Goal: Information Seeking & Learning: Learn about a topic

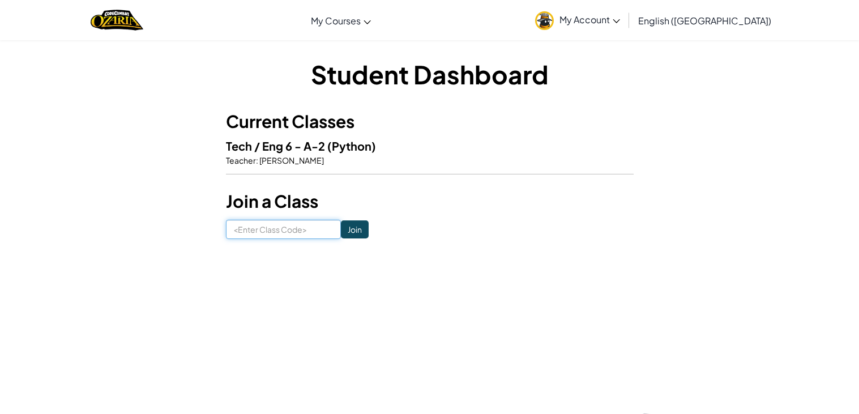
click at [288, 228] on input at bounding box center [283, 229] width 115 height 19
click at [258, 156] on span "[PERSON_NAME]" at bounding box center [291, 160] width 66 height 10
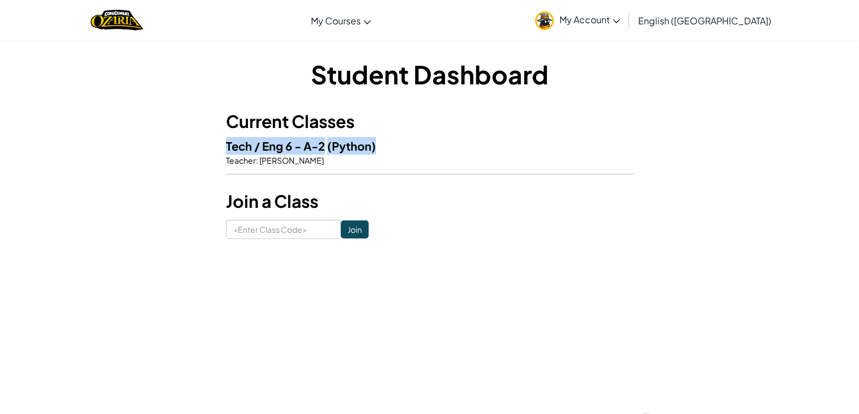
click at [258, 156] on span "[PERSON_NAME]" at bounding box center [291, 160] width 66 height 10
click at [343, 157] on p "Teacher : [PERSON_NAME]" at bounding box center [429, 160] width 407 height 11
click at [271, 117] on h3 "Current Classes" at bounding box center [429, 121] width 407 height 25
click at [227, 151] on span "Tech / Eng 6 - A-2" at bounding box center [276, 146] width 101 height 14
click at [257, 149] on span "Tech / Eng 6 - A-2" at bounding box center [276, 146] width 101 height 14
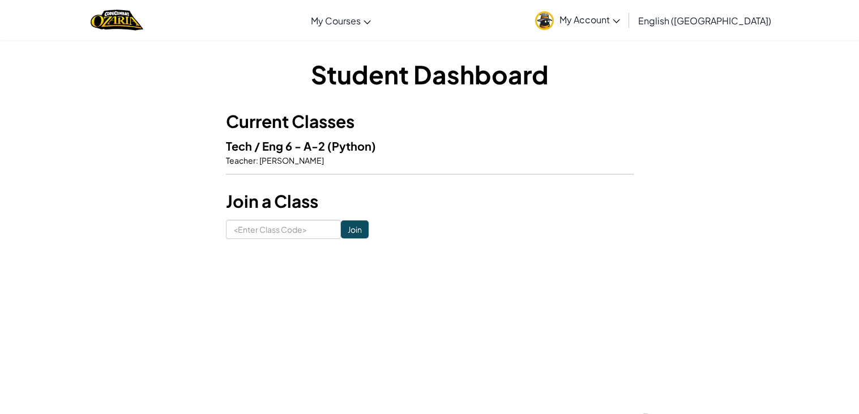
click at [268, 102] on div "Student Dashboard Current Classes Tech / Eng 6 - A-2 (Python) Teacher : Adair W…" at bounding box center [429, 148] width 407 height 182
click at [265, 119] on h3 "Current Classes" at bounding box center [429, 121] width 407 height 25
click at [283, 224] on input at bounding box center [283, 229] width 115 height 19
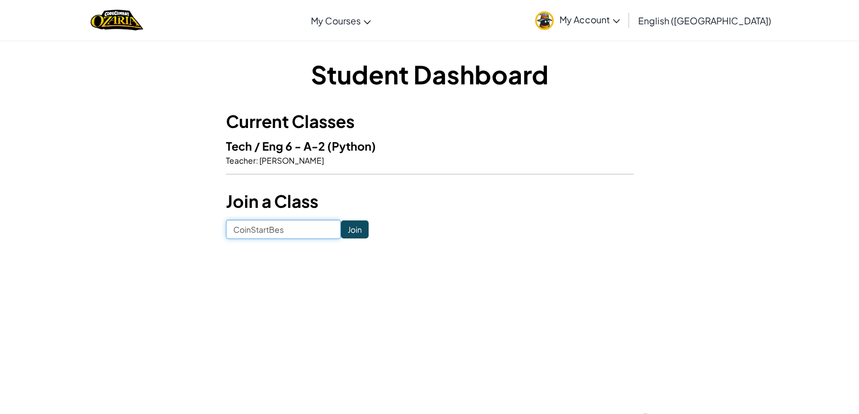
type input "CoinStartBest"
click input "Join" at bounding box center [355, 229] width 28 height 18
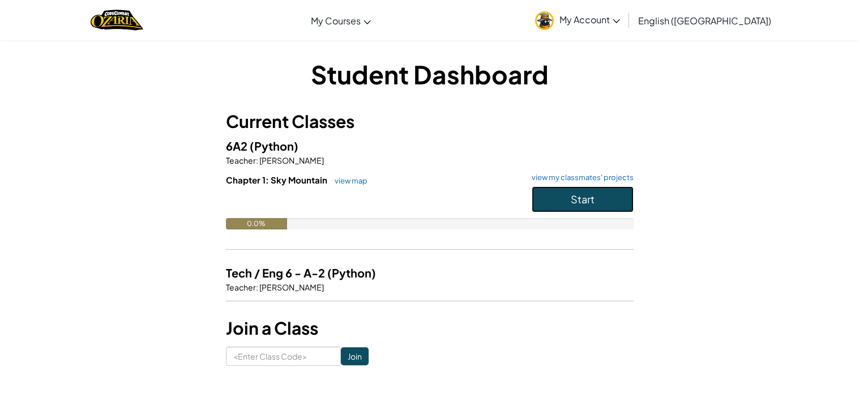
click at [588, 199] on span "Start" at bounding box center [582, 198] width 24 height 13
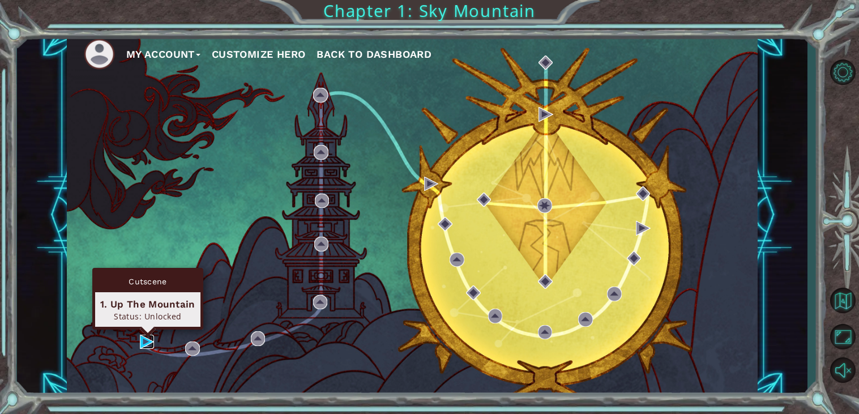
click at [146, 341] on img at bounding box center [147, 341] width 15 height 15
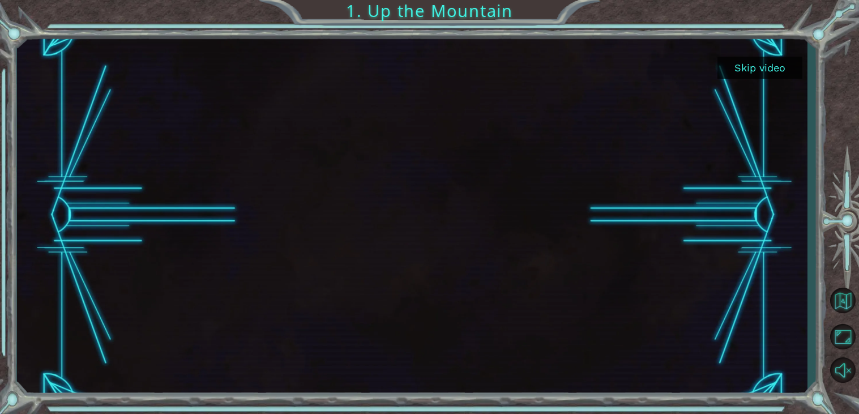
click at [759, 63] on button "Skip video" at bounding box center [759, 68] width 85 height 22
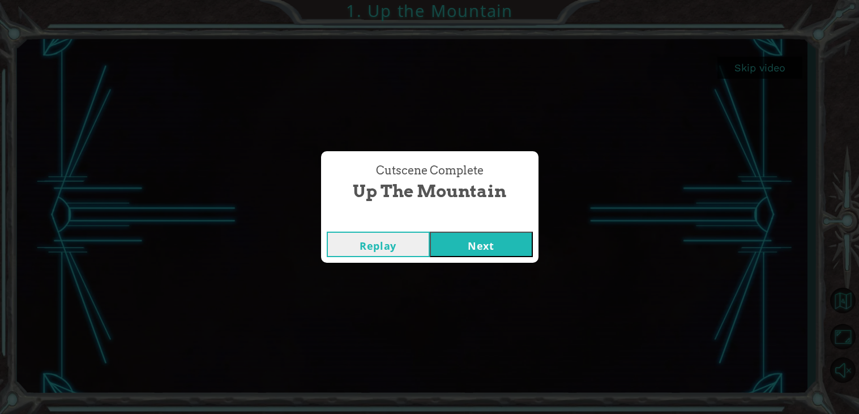
click at [461, 243] on button "Next" at bounding box center [481, 243] width 103 height 25
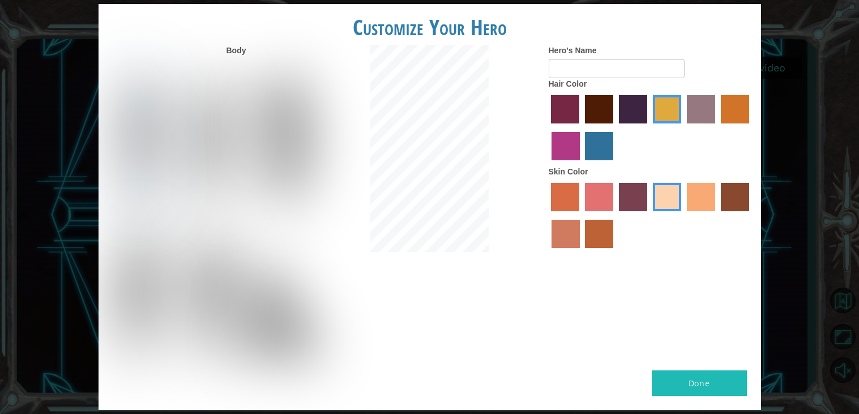
click at [224, 134] on img at bounding box center [212, 140] width 50 height 141
click at [237, 67] on input "Hero Lars" at bounding box center [237, 67] width 0 height 0
click at [276, 141] on img at bounding box center [285, 140] width 62 height 141
click at [310, 67] on input "Hero Amethyst" at bounding box center [310, 67] width 0 height 0
click at [258, 313] on img at bounding box center [281, 310] width 89 height 113
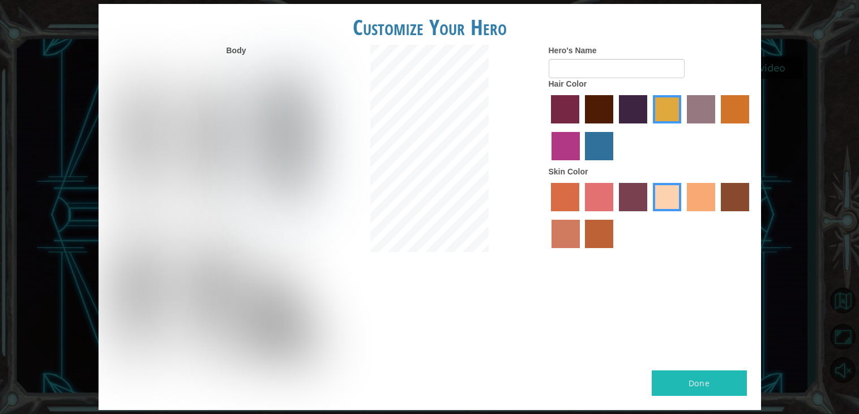
click at [310, 223] on input "Hero Jamie" at bounding box center [310, 223] width 0 height 0
click at [220, 299] on img at bounding box center [210, 296] width 53 height 141
click at [237, 223] on input "Hero Garnet" at bounding box center [237, 223] width 0 height 0
click at [168, 308] on div at bounding box center [135, 292] width 74 height 156
click at [154, 307] on img at bounding box center [137, 296] width 52 height 141
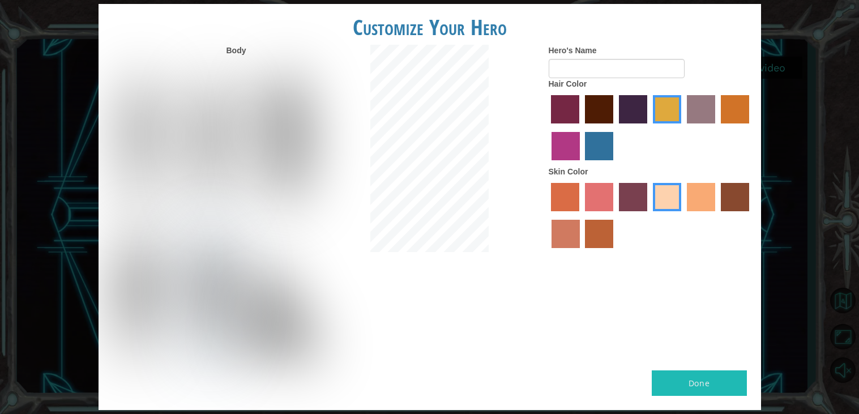
click at [163, 223] on input "Hero Steven" at bounding box center [163, 223] width 0 height 0
click at [141, 186] on img at bounding box center [139, 140] width 48 height 141
click at [163, 67] on input "Hero Connie" at bounding box center [163, 67] width 0 height 0
click at [691, 196] on label "tacao skin color" at bounding box center [701, 197] width 28 height 28
click at [683, 215] on input "tacao skin color" at bounding box center [683, 215] width 0 height 0
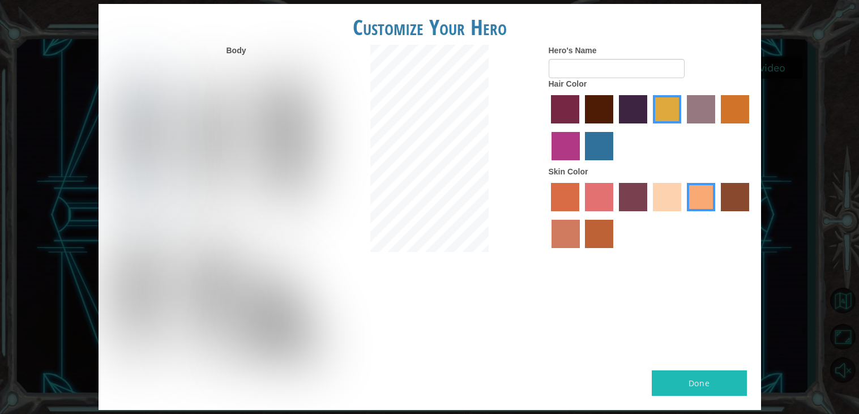
click at [684, 386] on button "Done" at bounding box center [698, 382] width 95 height 25
click at [598, 67] on input "Hero's Name" at bounding box center [616, 68] width 136 height 19
type input "Addi"
click at [698, 385] on button "Done" at bounding box center [698, 382] width 95 height 25
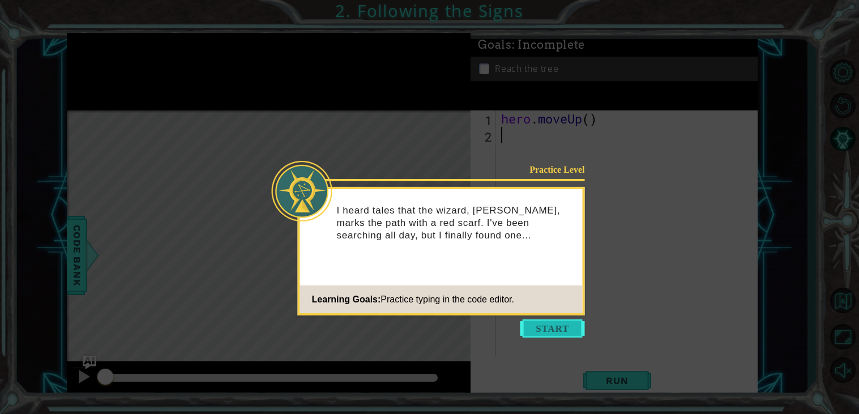
click at [548, 330] on button "Start" at bounding box center [552, 328] width 65 height 18
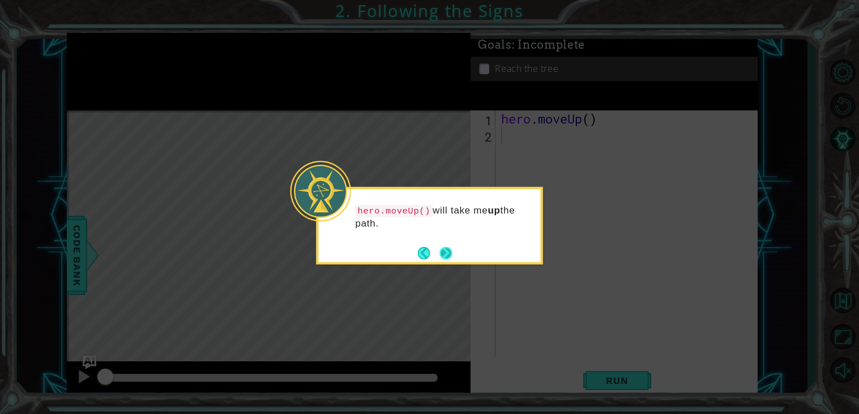
click at [448, 251] on button "Next" at bounding box center [445, 252] width 16 height 16
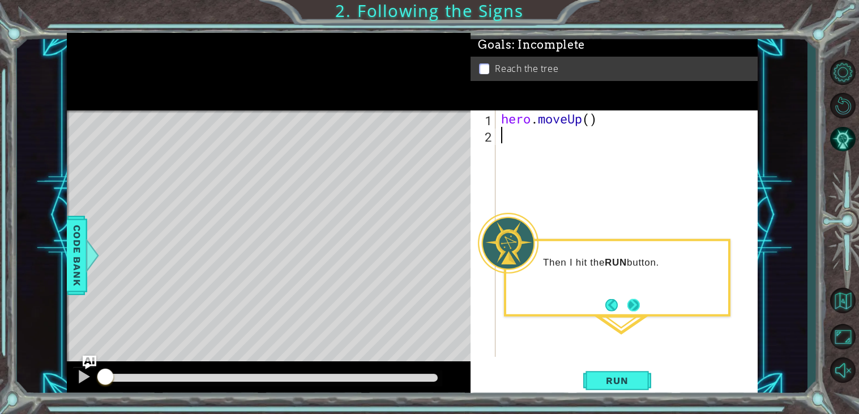
click at [632, 306] on button "Next" at bounding box center [633, 304] width 18 height 18
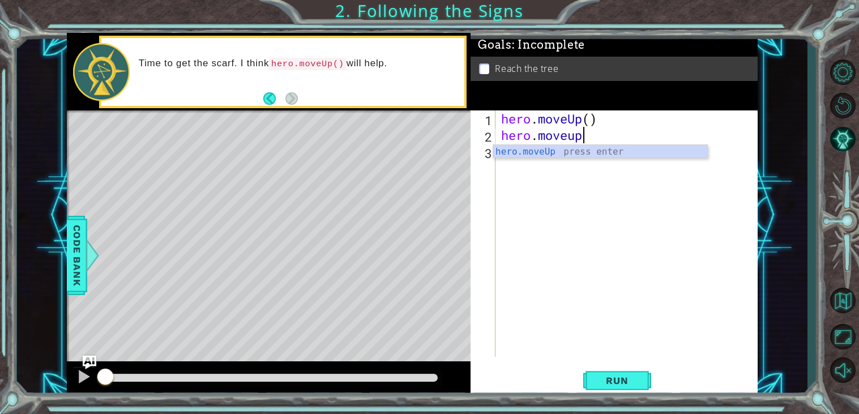
scroll to position [0, 3]
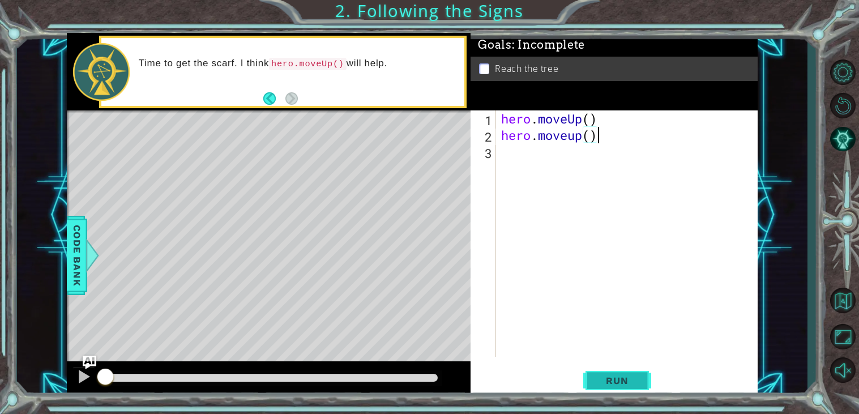
click at [606, 377] on span "Run" at bounding box center [616, 380] width 45 height 11
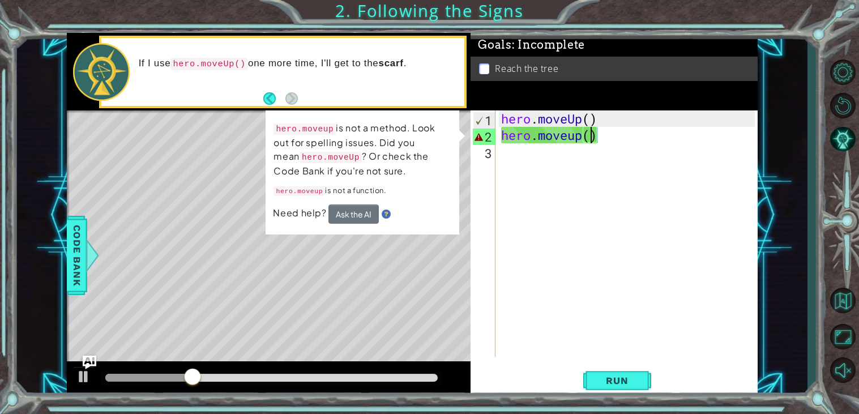
click at [589, 139] on div "hero . moveUp ( ) hero . moveup ( )" at bounding box center [629, 249] width 261 height 279
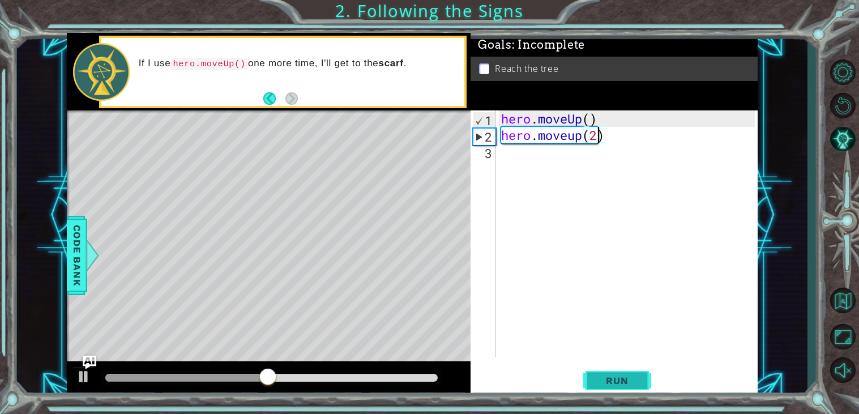
click at [604, 375] on span "Run" at bounding box center [616, 380] width 45 height 11
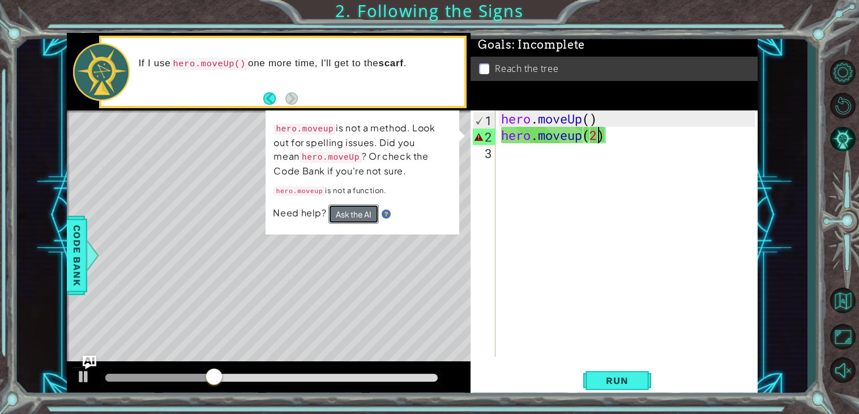
click at [353, 223] on button "Ask the AI" at bounding box center [353, 214] width 51 height 20
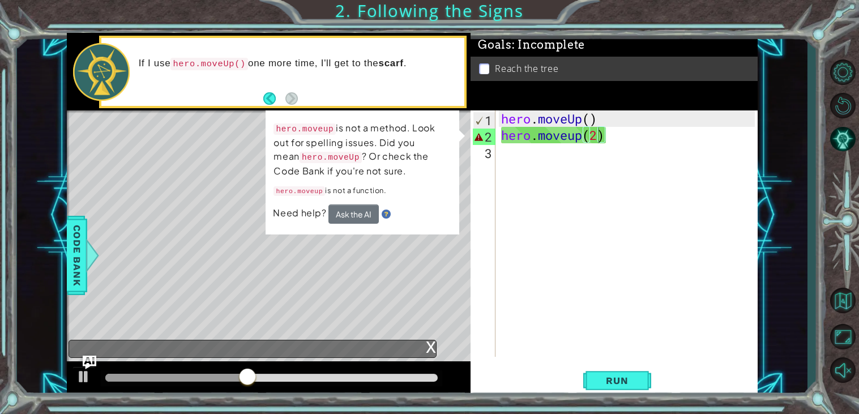
click at [361, 269] on div "Level Map" at bounding box center [328, 276] width 523 height 333
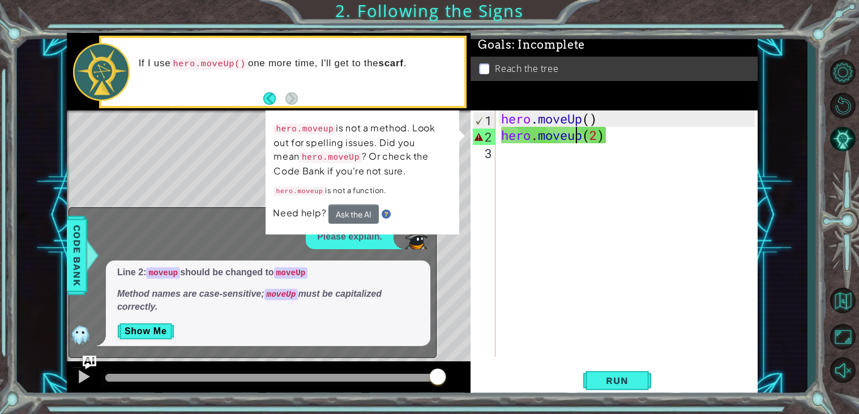
click at [576, 136] on div "hero . moveUp ( ) hero . moveup ( 2 )" at bounding box center [629, 249] width 261 height 279
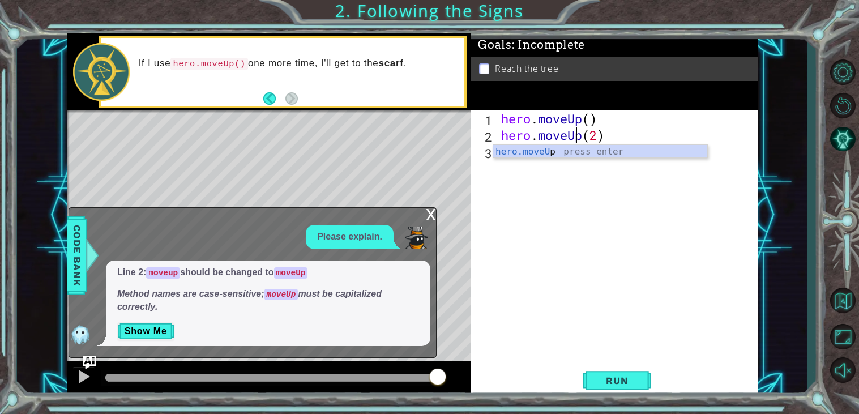
click at [599, 135] on div "hero . moveUp ( ) hero . moveUp ( 2 )" at bounding box center [629, 249] width 261 height 279
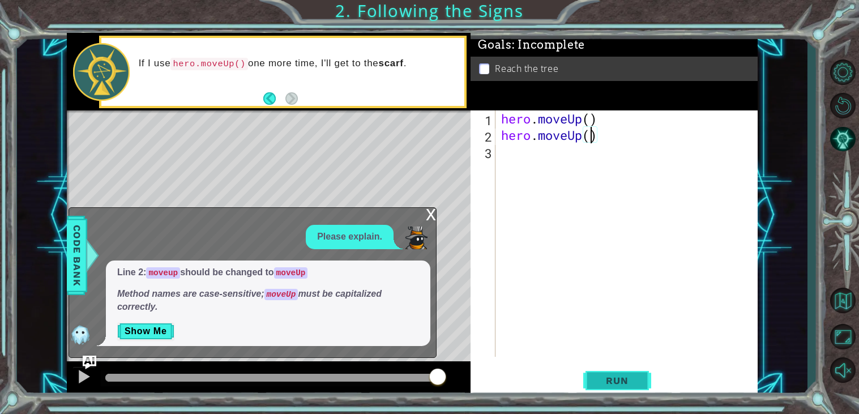
type textarea "hero.moveUp()"
click at [616, 377] on span "Run" at bounding box center [616, 380] width 45 height 11
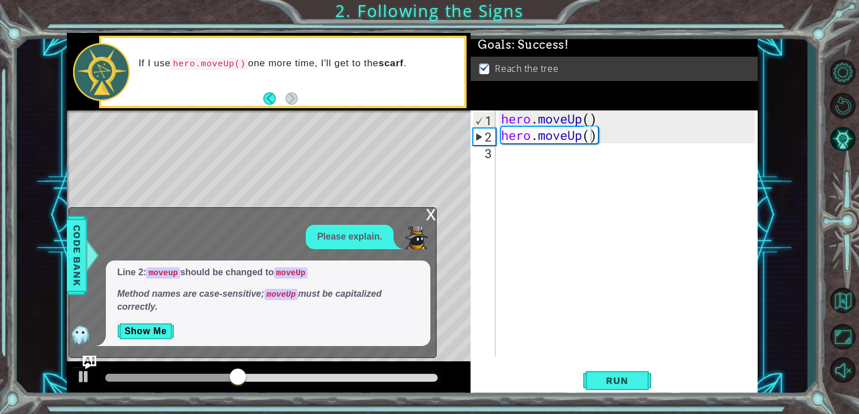
click at [434, 217] on div "x" at bounding box center [431, 213] width 10 height 11
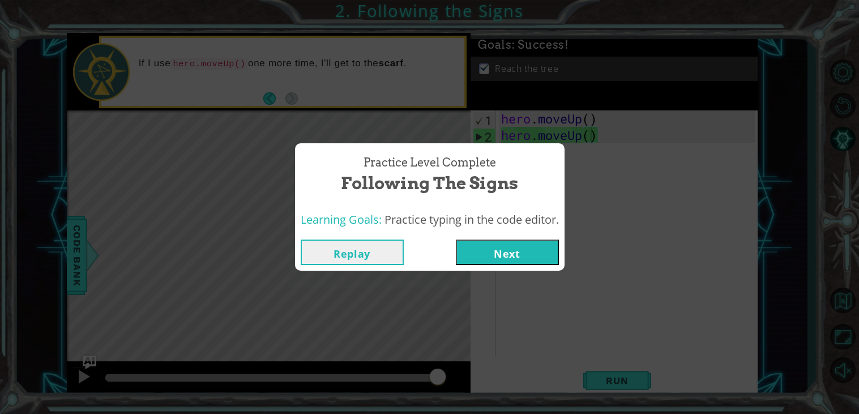
click at [520, 260] on button "Next" at bounding box center [507, 251] width 103 height 25
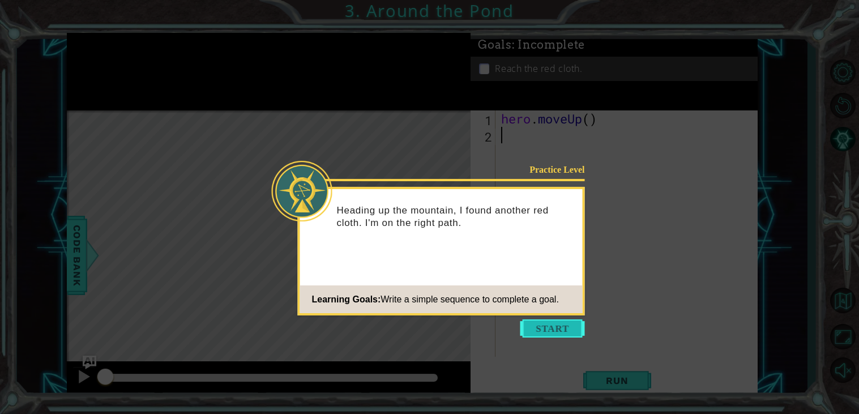
click at [559, 332] on button "Start" at bounding box center [552, 328] width 65 height 18
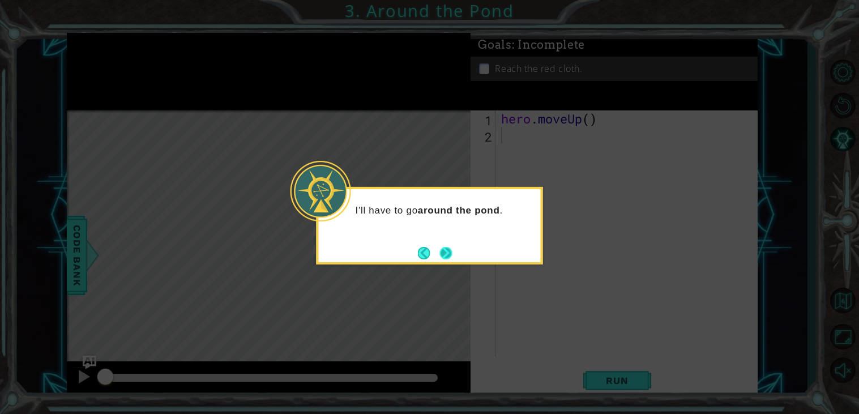
click at [448, 251] on button "Next" at bounding box center [446, 253] width 20 height 20
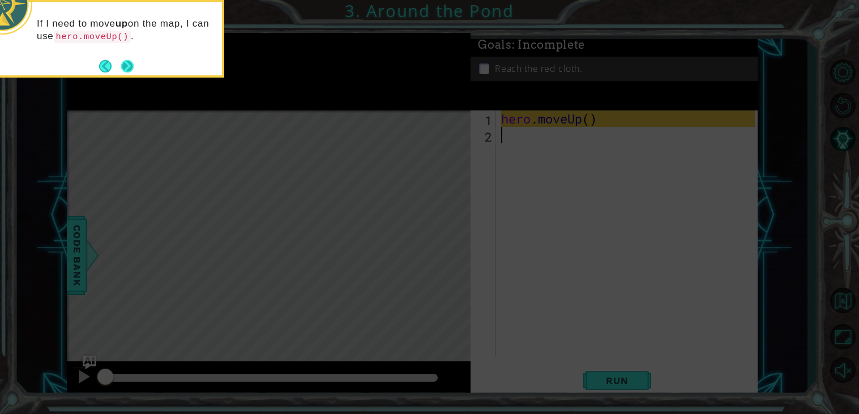
click at [122, 65] on button "Next" at bounding box center [127, 66] width 19 height 19
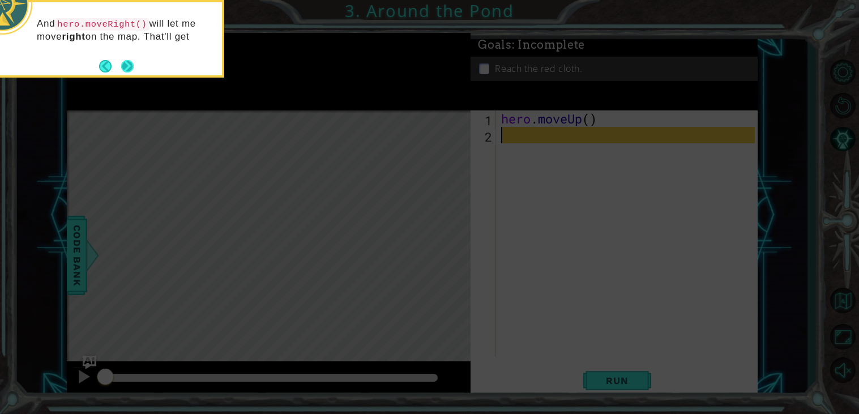
click at [126, 67] on button "Next" at bounding box center [127, 66] width 19 height 19
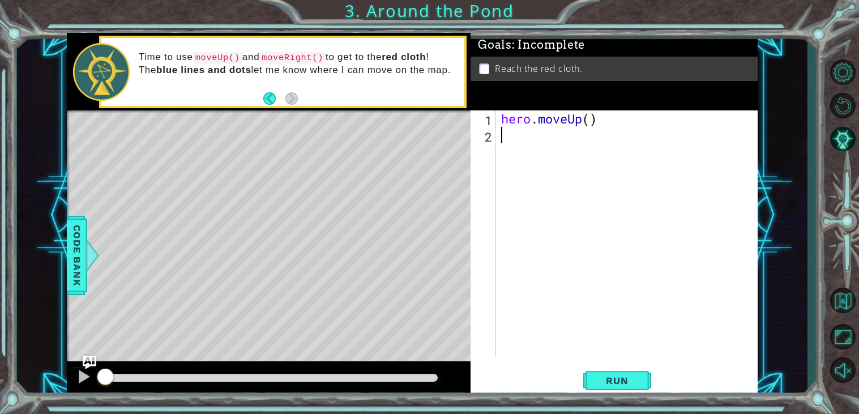
click at [591, 122] on div "hero . moveUp ( )" at bounding box center [629, 249] width 261 height 279
type textarea "hero.moveUp(2)"
click at [551, 137] on div "hero . moveUp ( 2 )" at bounding box center [629, 249] width 261 height 279
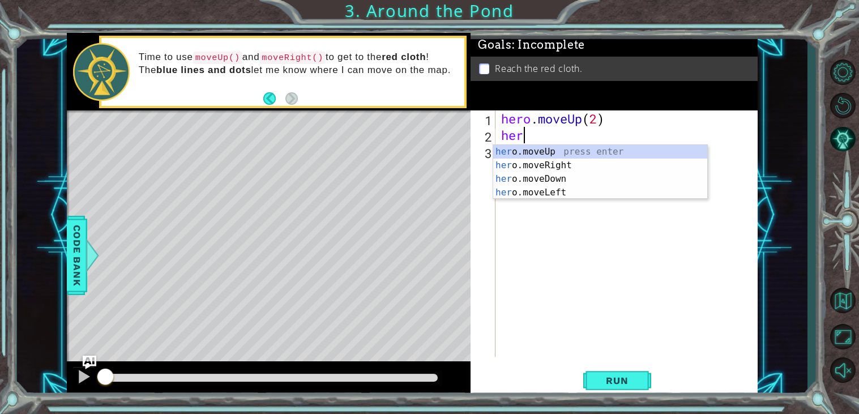
type textarea "hero"
click at [600, 164] on div "hero .moveUp press enter hero .moveRight press enter hero .moveDown press enter…" at bounding box center [600, 185] width 214 height 81
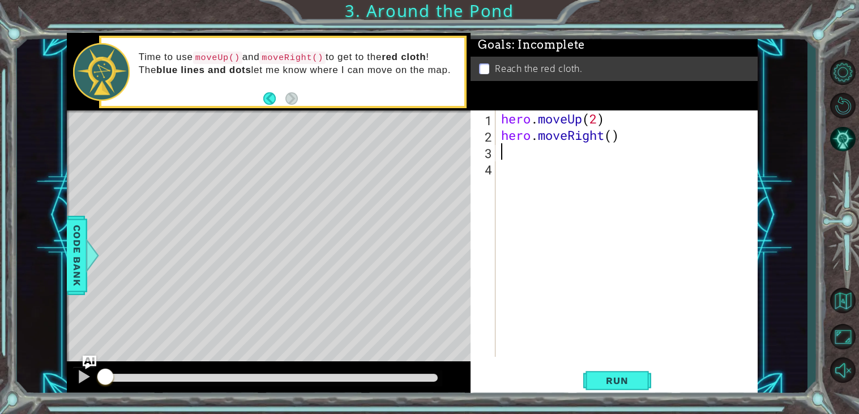
scroll to position [0, 0]
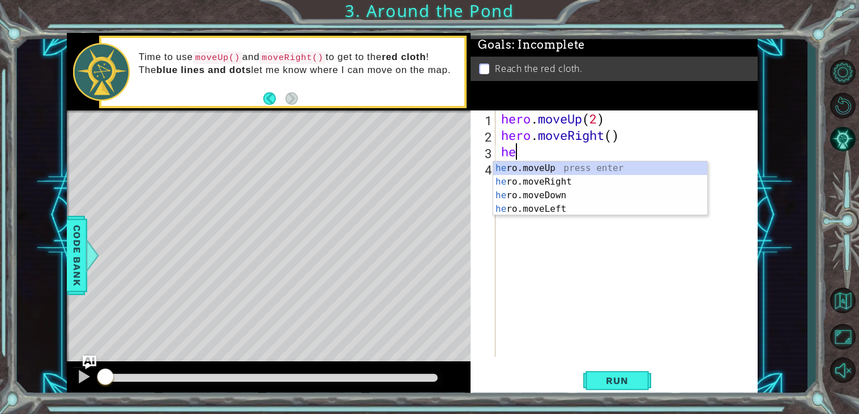
type textarea "her"
click at [583, 166] on div "her o.moveUp press enter her o.moveRight press enter her o.moveDown press enter…" at bounding box center [600, 201] width 214 height 81
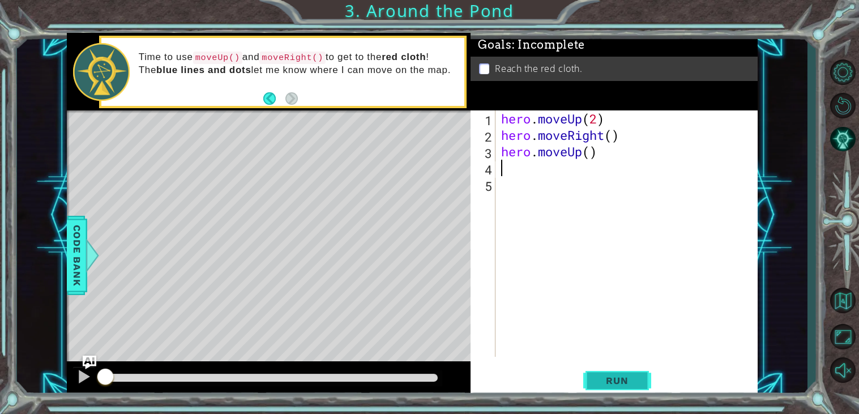
click at [606, 379] on span "Run" at bounding box center [616, 380] width 45 height 11
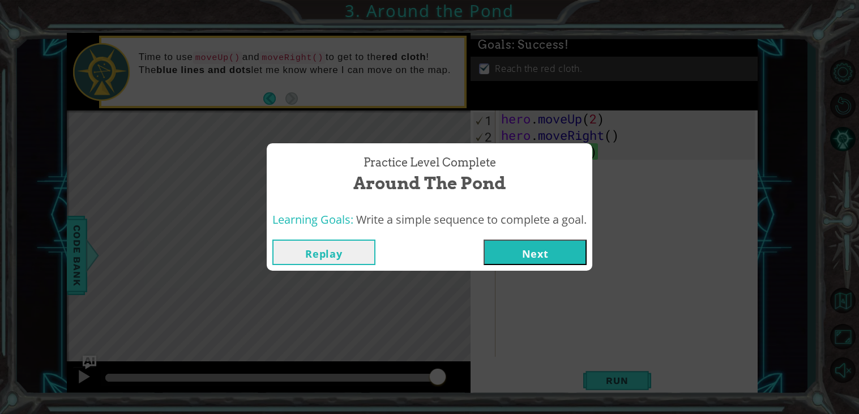
click at [541, 249] on button "Next" at bounding box center [534, 251] width 103 height 25
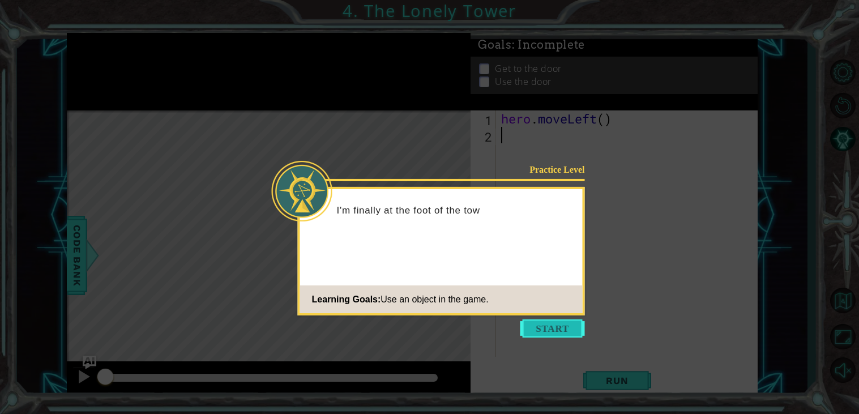
click at [542, 325] on button "Start" at bounding box center [552, 328] width 65 height 18
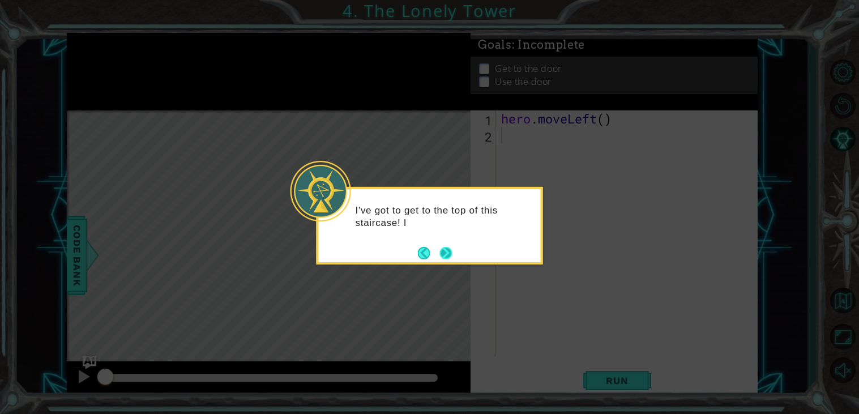
click at [444, 252] on button "Next" at bounding box center [445, 252] width 19 height 19
click at [445, 255] on button "Next" at bounding box center [445, 252] width 15 height 15
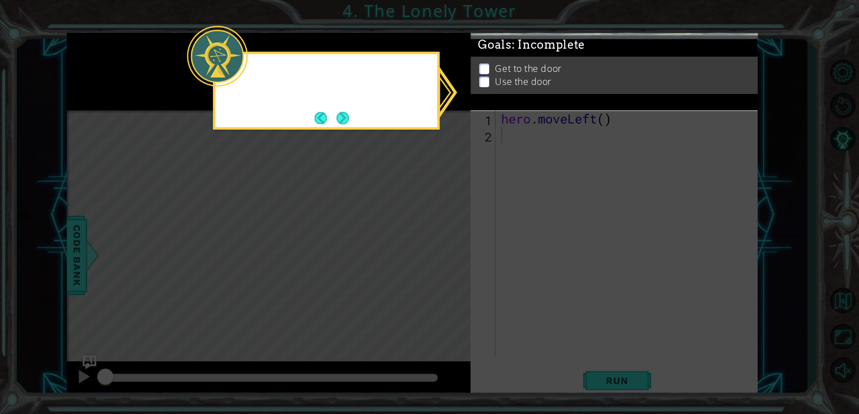
click at [445, 255] on icon at bounding box center [429, 207] width 859 height 414
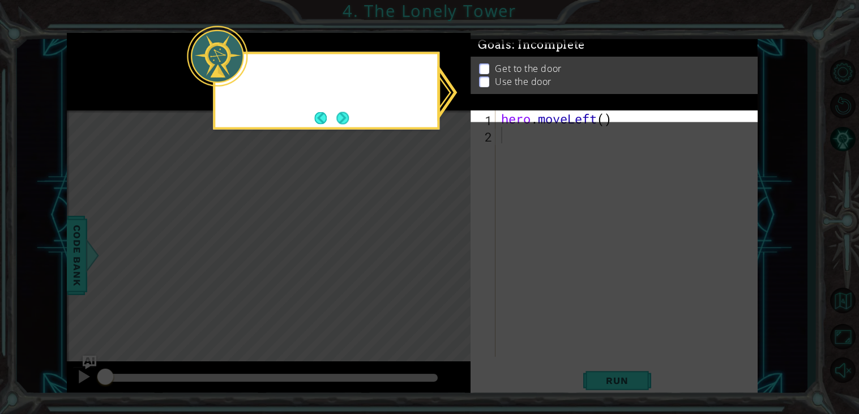
click at [445, 255] on icon at bounding box center [429, 207] width 859 height 414
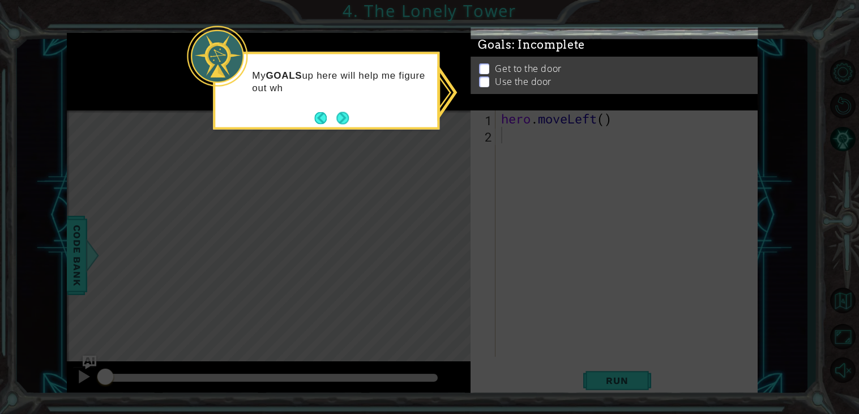
click at [357, 120] on div "My GOALS up here will help me figure out wh" at bounding box center [326, 91] width 226 height 78
click at [346, 116] on button "Next" at bounding box center [342, 117] width 15 height 15
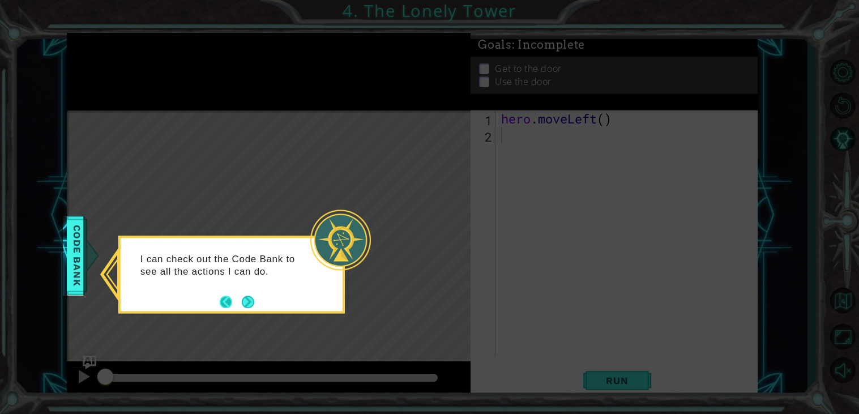
click at [233, 305] on button "Back" at bounding box center [231, 301] width 22 height 12
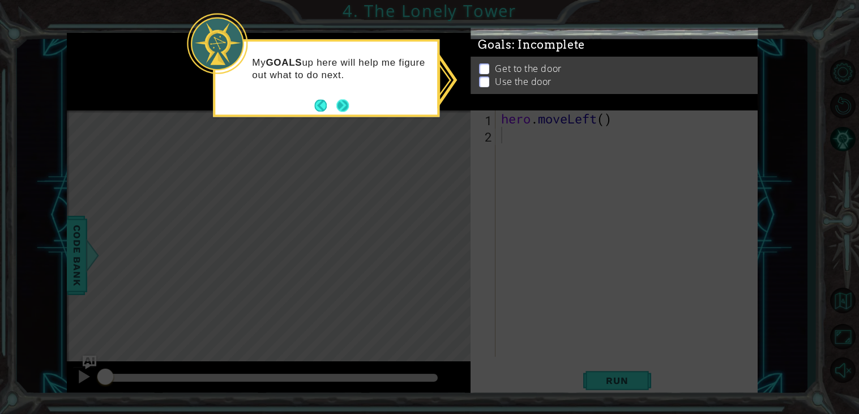
click at [343, 103] on button "Next" at bounding box center [343, 105] width 18 height 18
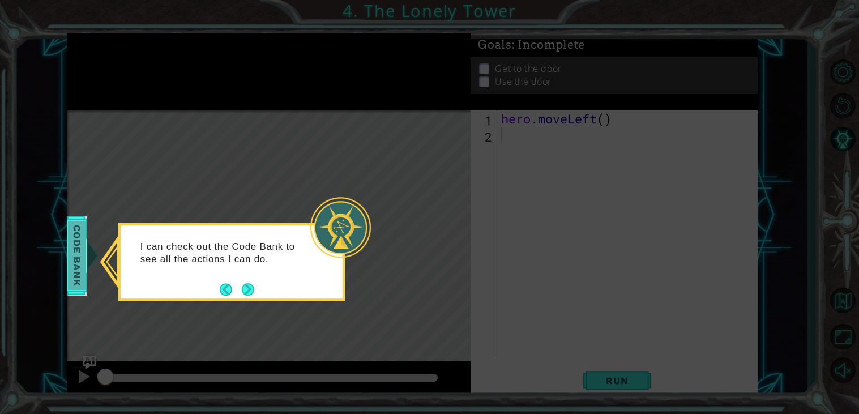
click at [80, 252] on body "1 ההההההההההההההההההההההההההההההההההההההההההההההההההההההההההההההההההההההההההההה…" at bounding box center [429, 207] width 859 height 414
click at [241, 289] on button "Next" at bounding box center [248, 289] width 18 height 18
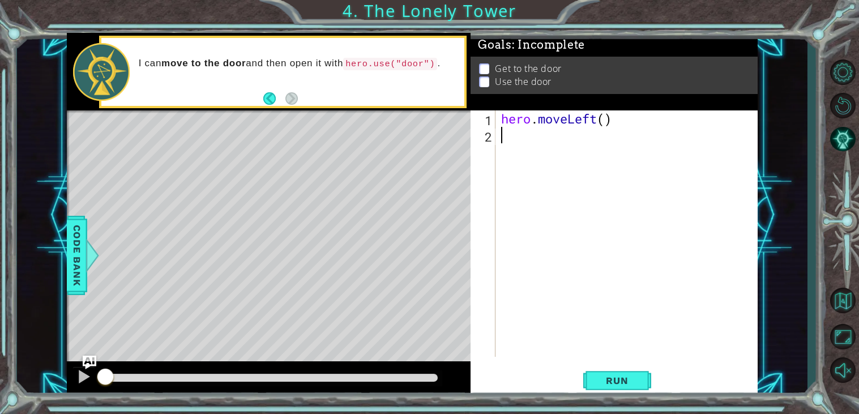
click at [605, 122] on div "hero . moveLeft ( )" at bounding box center [629, 249] width 261 height 279
type textarea "hero.moveLeft(2)"
click at [561, 140] on div "hero . moveLeft ( 2 )" at bounding box center [629, 249] width 261 height 279
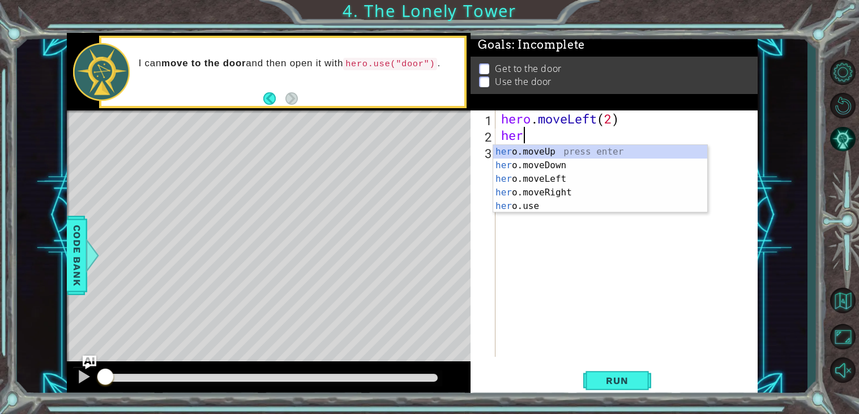
type textarea "hero"
click at [561, 149] on div "hero .moveUp press enter hero .moveDown press enter hero .moveLeft press enter …" at bounding box center [600, 192] width 214 height 95
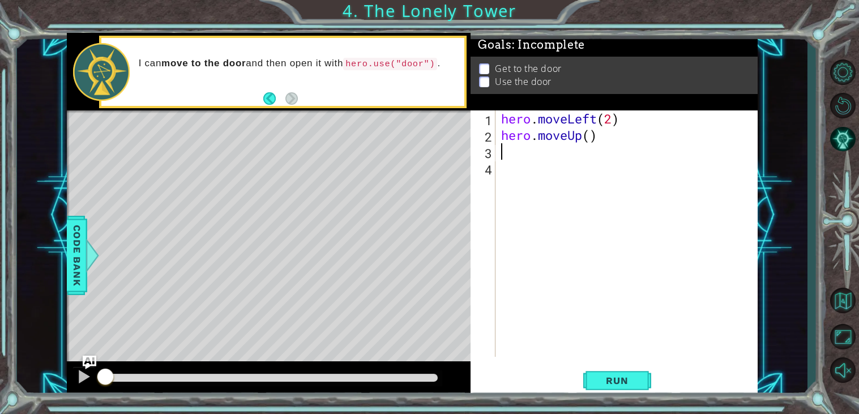
click at [589, 139] on div "hero . moveLeft ( 2 ) hero . moveUp ( )" at bounding box center [629, 249] width 261 height 279
type textarea "hero.moveUp(2)"
click at [539, 156] on div "hero . moveLeft ( 2 ) hero . moveUp ( 2 )" at bounding box center [629, 249] width 261 height 279
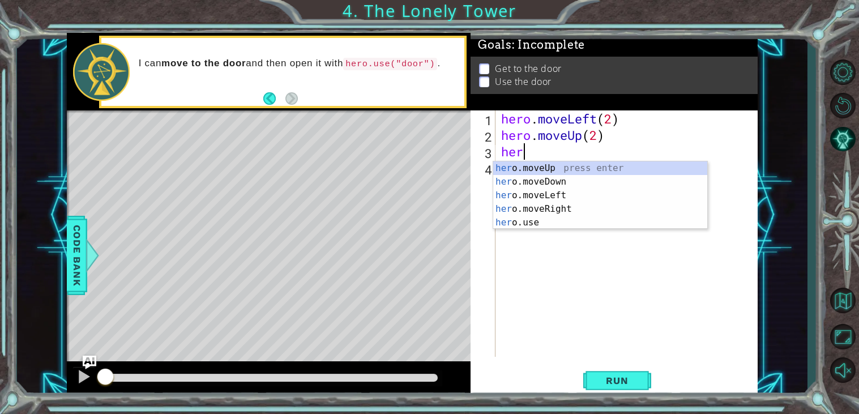
type textarea "hero"
click at [579, 203] on div "hero .moveUp press enter hero .moveDown press enter hero .moveLeft press enter …" at bounding box center [600, 208] width 214 height 95
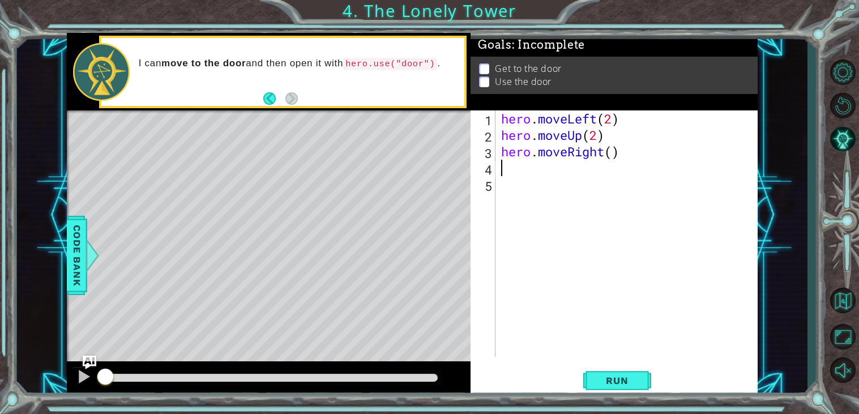
scroll to position [0, 0]
click at [614, 155] on div "hero . moveLeft ( 2 ) hero . moveUp ( 2 ) hero . moveRight ( )" at bounding box center [629, 249] width 261 height 279
type textarea "hero.moveRight(2)"
click at [536, 173] on div "hero . moveLeft ( 2 ) hero . moveUp ( 2 ) hero . moveRight ( 2 )" at bounding box center [629, 249] width 261 height 279
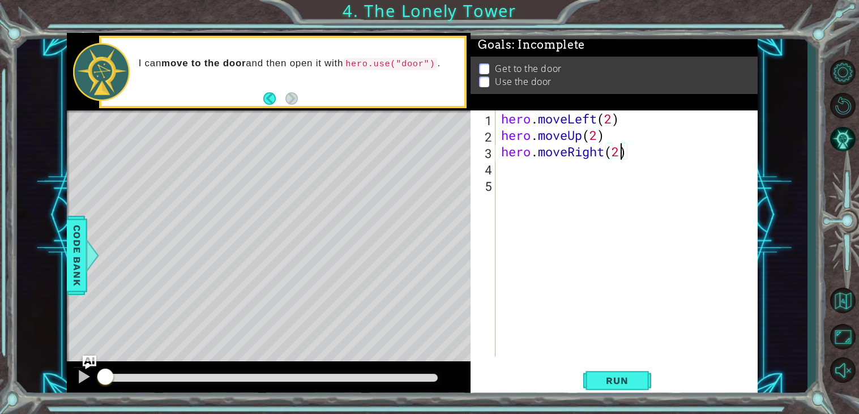
scroll to position [0, 0]
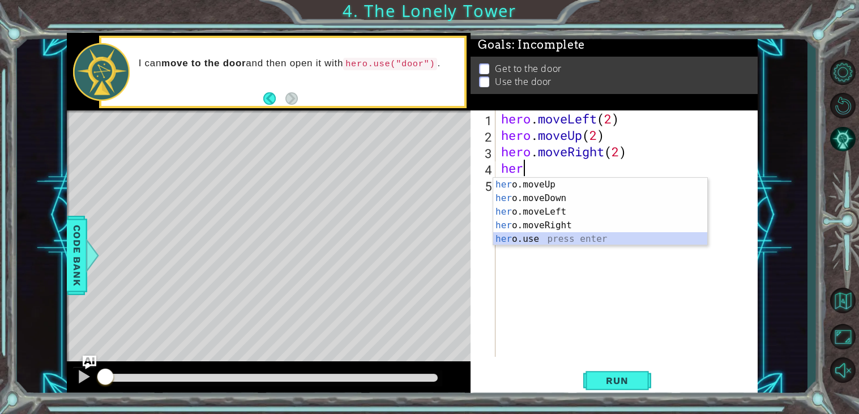
click at [532, 235] on div "her o.moveUp press enter her o.moveDown press enter her o.moveLeft press enter …" at bounding box center [600, 225] width 214 height 95
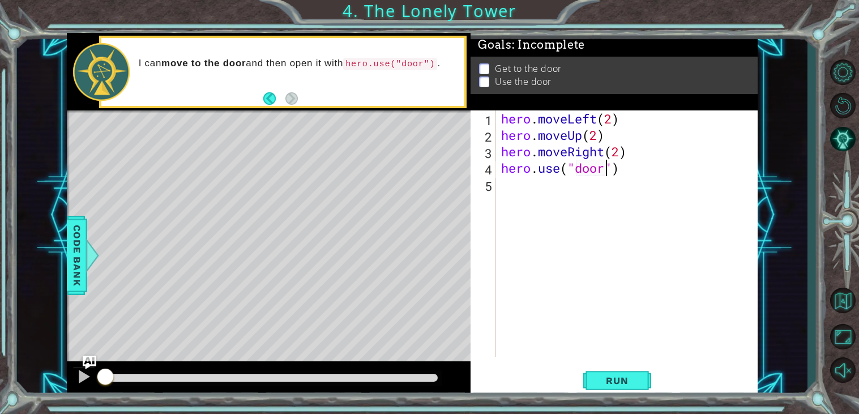
scroll to position [0, 4]
type textarea "hero.use("door")"
click at [628, 376] on span "Run" at bounding box center [616, 380] width 45 height 11
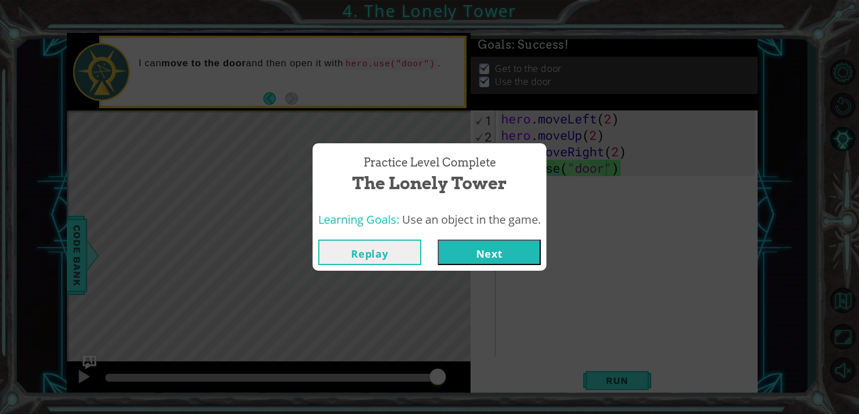
click at [466, 241] on button "Next" at bounding box center [488, 251] width 103 height 25
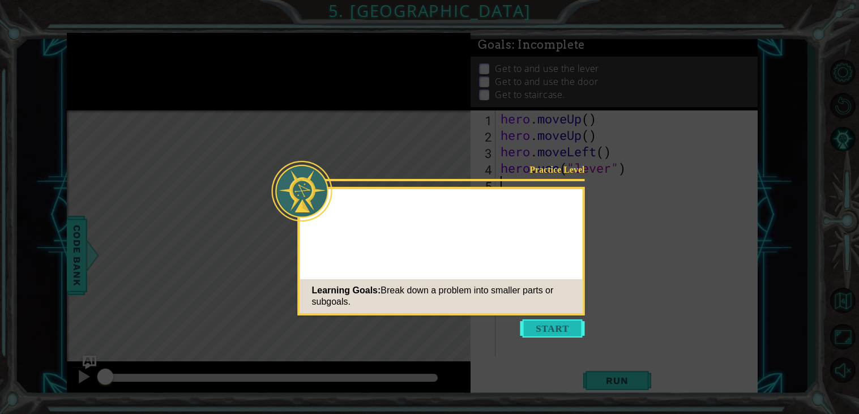
click at [548, 327] on button "Start" at bounding box center [552, 328] width 65 height 18
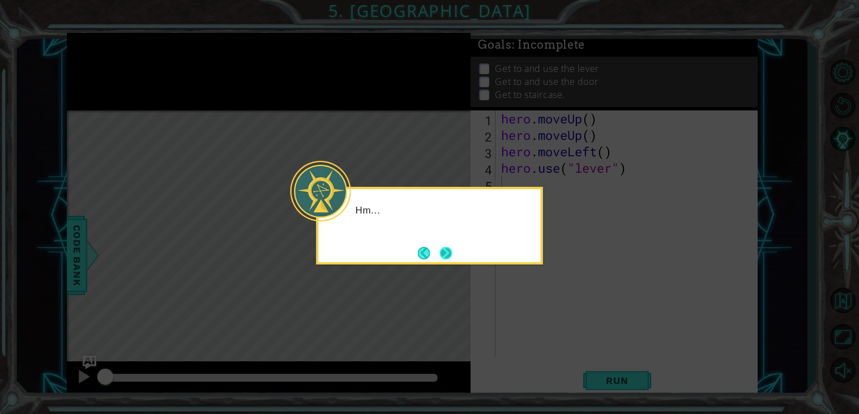
click at [446, 254] on button "Next" at bounding box center [445, 252] width 21 height 21
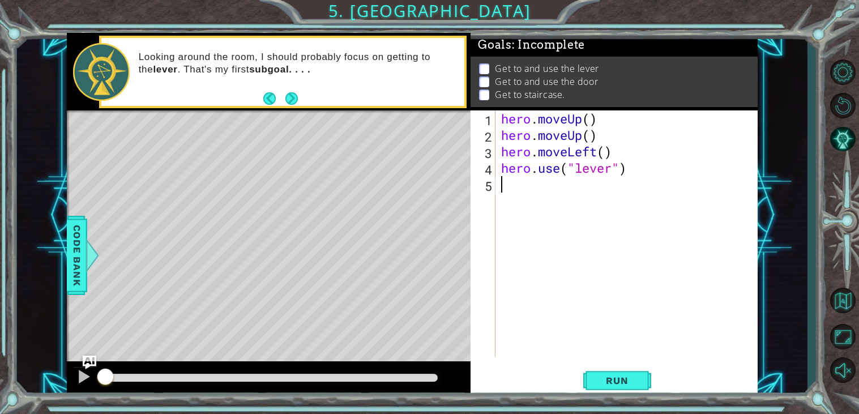
click at [594, 121] on div "hero . moveUp ( ) hero . moveUp ( ) hero . moveLeft ( ) hero . use ( "lever" )" at bounding box center [629, 249] width 261 height 279
click at [592, 134] on div "hero . moveUp ( 1 ) hero . moveUp ( ) hero . moveLeft ( ) hero . use ( "lever" )" at bounding box center [629, 249] width 261 height 279
click at [589, 151] on div "hero . moveUp ( 1 ) hero . moveUp ( 1 ) hero . moveLeft ( ) hero . use ( "lever…" at bounding box center [629, 249] width 261 height 279
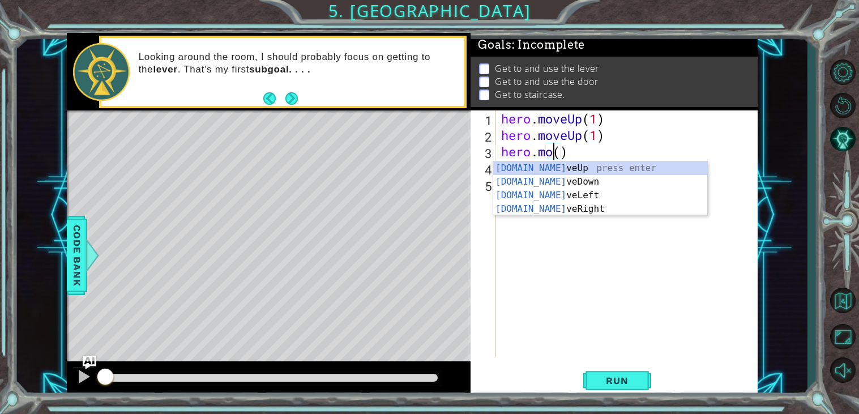
scroll to position [0, 2]
click at [600, 207] on div "[DOMAIN_NAME] veUp press enter [DOMAIN_NAME] veDown press enter [DOMAIN_NAME] v…" at bounding box center [600, 201] width 214 height 81
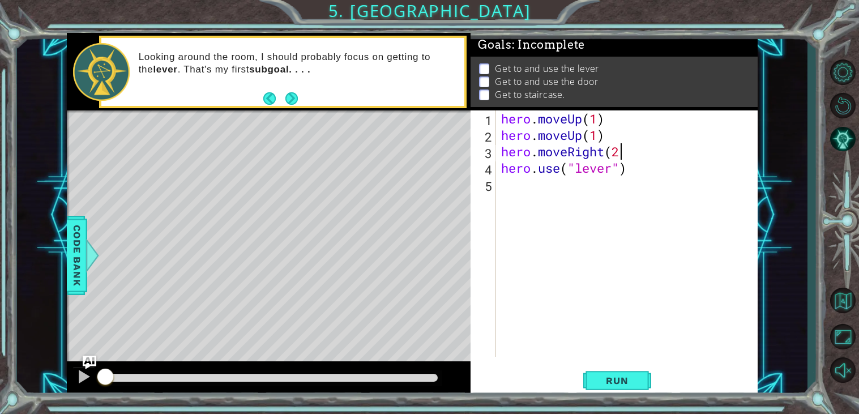
scroll to position [0, 5]
drag, startPoint x: 613, startPoint y: 170, endPoint x: 577, endPoint y: 171, distance: 36.3
click at [577, 171] on div "hero . moveUp ( 1 ) hero . moveUp ( 1 ) hero . moveRight ( 2 ) hero . use ( "le…" at bounding box center [629, 249] width 261 height 279
type textarea "hero.use("door")"
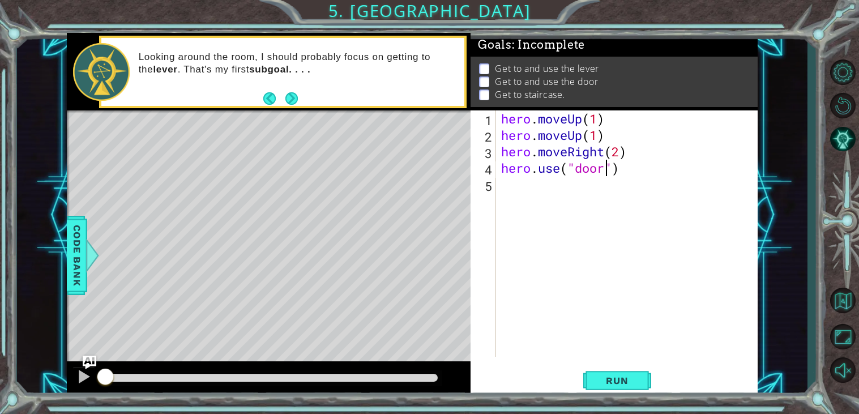
click at [535, 188] on div "hero . moveUp ( 1 ) hero . moveUp ( 1 ) hero . moveRight ( 2 ) hero . use ( "do…" at bounding box center [629, 249] width 261 height 279
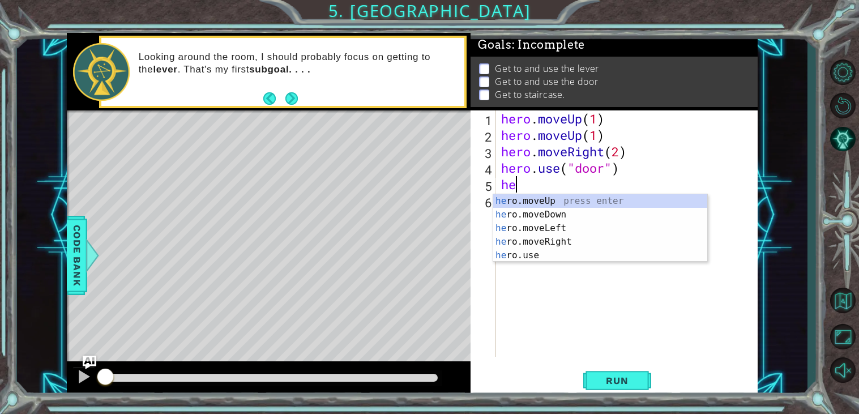
type textarea "her"
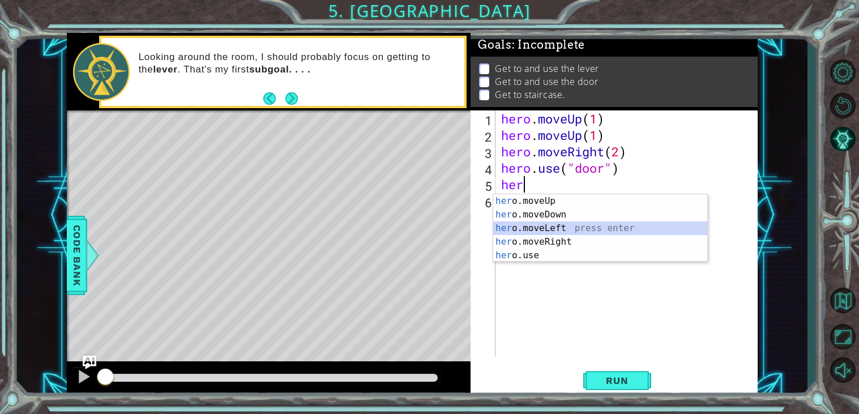
click at [573, 225] on div "her o.moveUp press enter her o.moveDown press enter her o.moveLeft press enter …" at bounding box center [600, 241] width 214 height 95
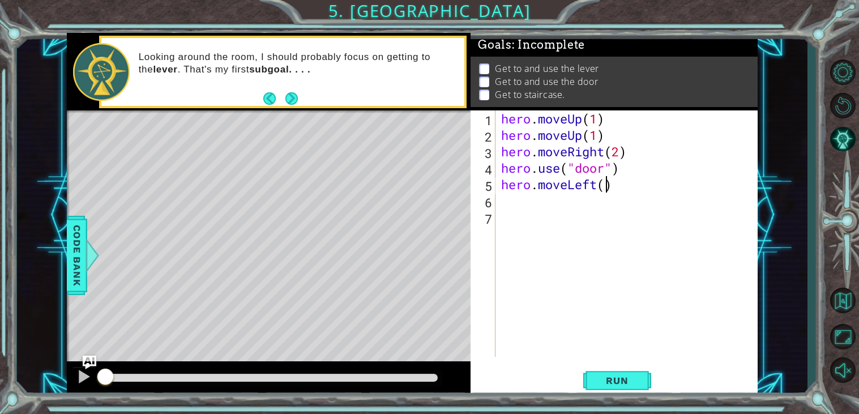
click at [607, 185] on div "hero . moveUp ( 1 ) hero . moveUp ( 1 ) hero . moveRight ( 2 ) hero . use ( "do…" at bounding box center [629, 249] width 261 height 279
click at [619, 377] on span "Run" at bounding box center [616, 380] width 45 height 11
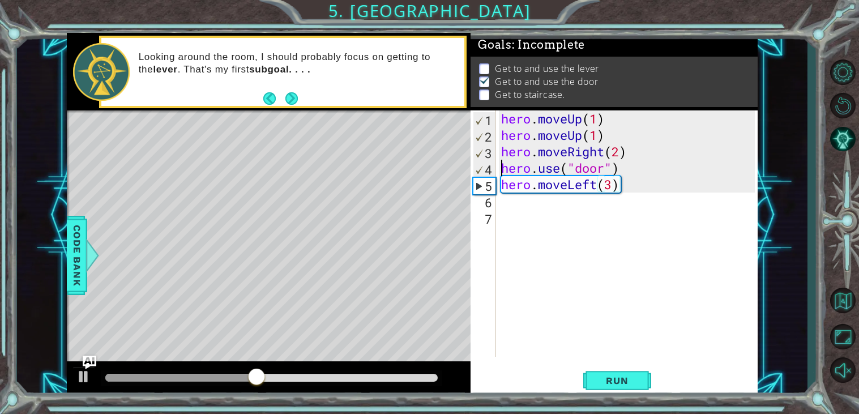
click at [500, 165] on div "hero . moveUp ( 1 ) hero . moveUp ( 1 ) hero . moveRight ( 2 ) hero . use ( "do…" at bounding box center [629, 249] width 261 height 279
type textarea "hero.use("door")"
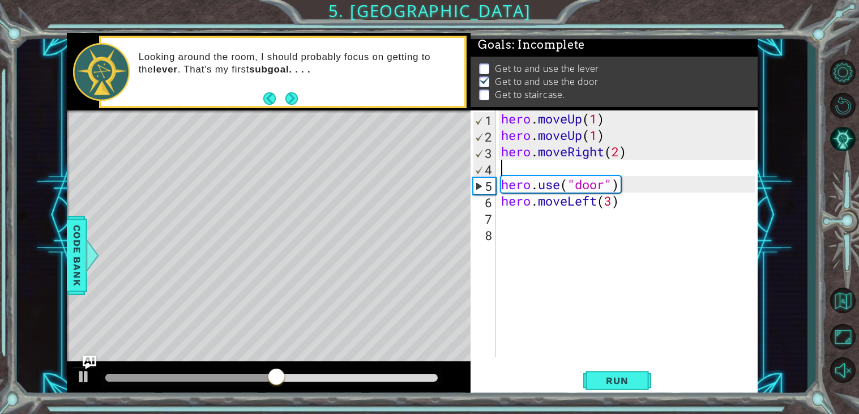
click at [509, 169] on div "hero . moveUp ( 1 ) hero . moveUp ( 1 ) hero . moveRight ( 2 ) hero . use ( "do…" at bounding box center [629, 249] width 261 height 279
type textarea "u"
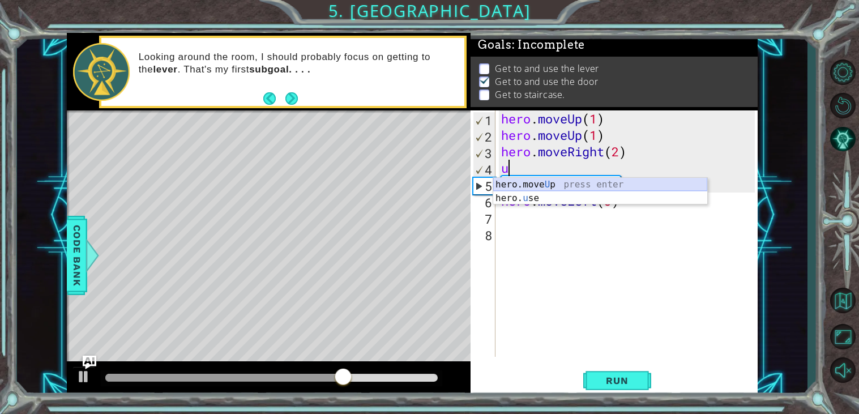
click at [563, 185] on div "hero.move U p press enter hero. u se press enter" at bounding box center [600, 205] width 214 height 54
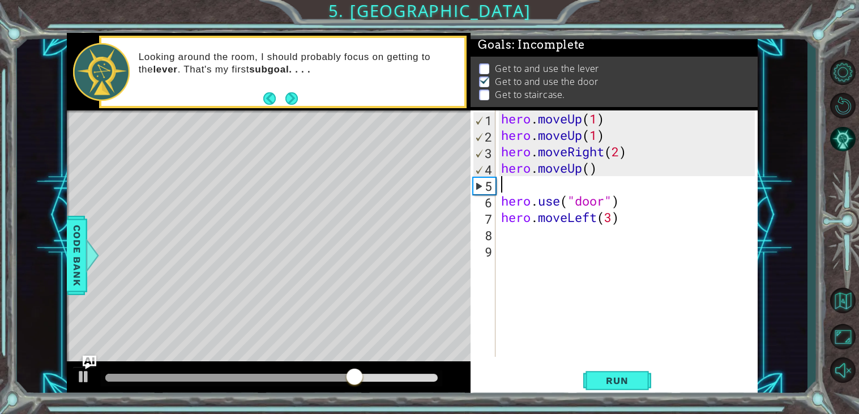
click at [590, 169] on div "hero . moveUp ( 1 ) hero . moveUp ( 1 ) hero . moveRight ( 2 ) hero . moveUp ( …" at bounding box center [629, 249] width 261 height 279
click at [501, 198] on div "hero . moveUp ( 1 ) hero . moveUp ( 1 ) hero . moveRight ( 2 ) hero . moveUp ( …" at bounding box center [629, 249] width 261 height 279
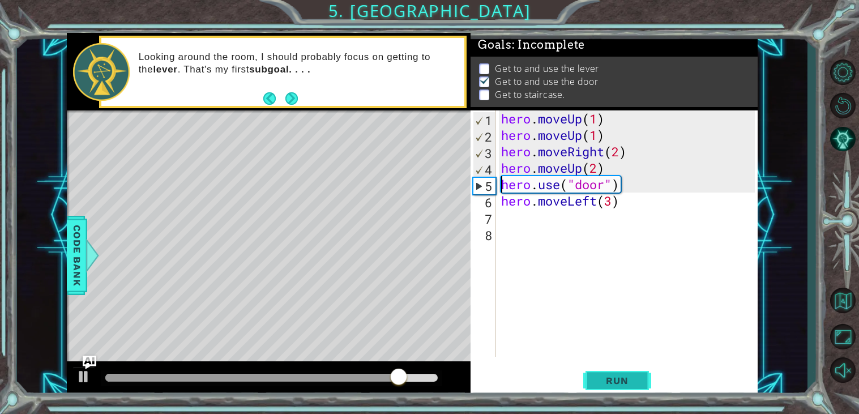
type textarea "hero.use("door")"
click at [616, 377] on span "Run" at bounding box center [616, 380] width 45 height 11
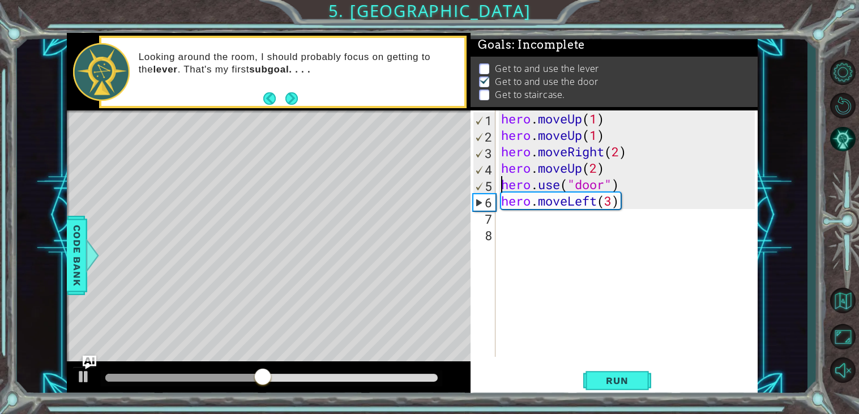
click at [504, 218] on div "hero . moveUp ( 1 ) hero . moveUp ( 1 ) hero . moveRight ( 2 ) hero . moveUp ( …" at bounding box center [629, 249] width 261 height 279
drag, startPoint x: 503, startPoint y: 184, endPoint x: 624, endPoint y: 190, distance: 121.3
click at [624, 190] on div "hero . moveUp ( 1 ) hero . moveUp ( 1 ) hero . moveRight ( 2 ) hero . moveUp ( …" at bounding box center [629, 249] width 261 height 279
type textarea "hero.use("door")"
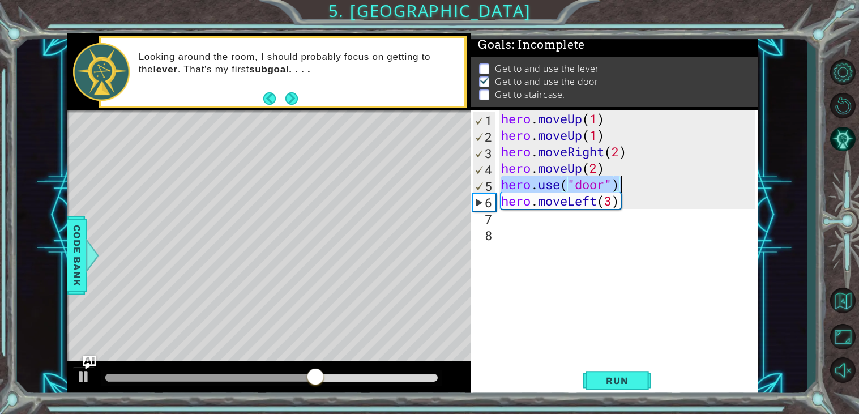
click at [537, 218] on div "hero . moveUp ( 1 ) hero . moveUp ( 1 ) hero . moveRight ( 2 ) hero . moveUp ( …" at bounding box center [629, 249] width 261 height 279
paste textarea "hero.use("door")"
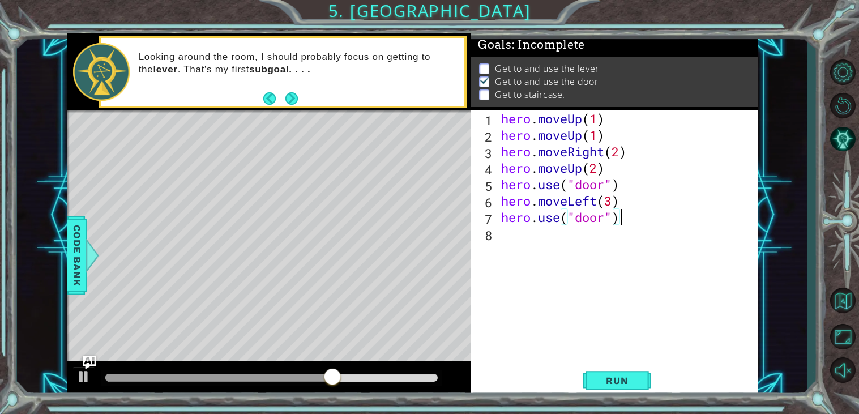
click at [585, 221] on div "hero . moveUp ( 1 ) hero . moveUp ( 1 ) hero . moveRight ( 2 ) hero . moveUp ( …" at bounding box center [629, 249] width 261 height 279
type textarea "hero.use("lever")"
click at [630, 383] on span "Run" at bounding box center [616, 380] width 45 height 11
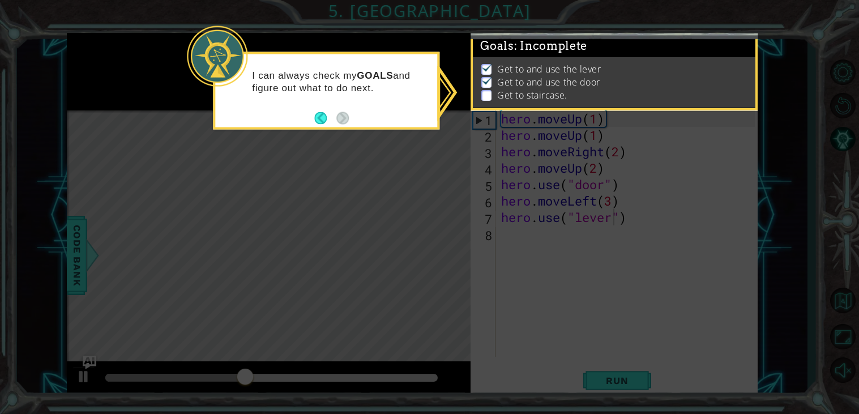
click at [558, 258] on icon at bounding box center [429, 207] width 859 height 414
click at [317, 118] on button "Back" at bounding box center [325, 117] width 22 height 12
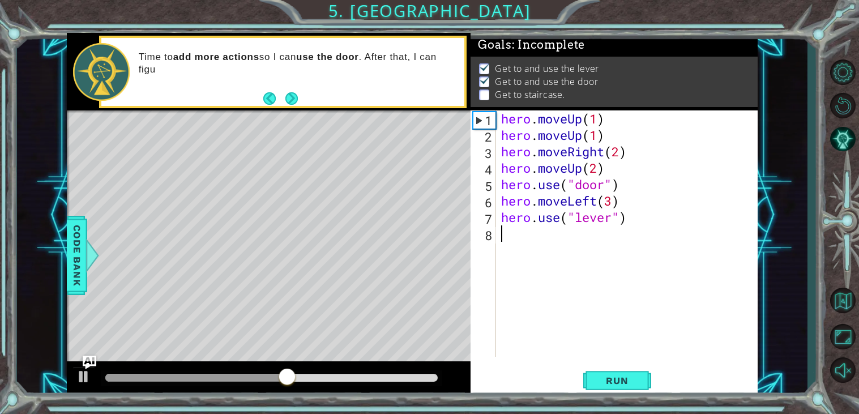
click at [524, 239] on div "hero . moveUp ( 1 ) hero . moveUp ( 1 ) hero . moveRight ( 2 ) hero . moveUp ( …" at bounding box center [629, 249] width 261 height 279
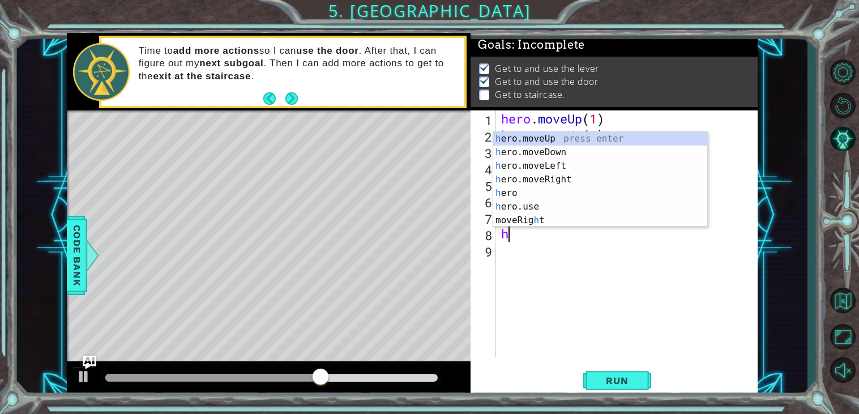
type textarea "her"
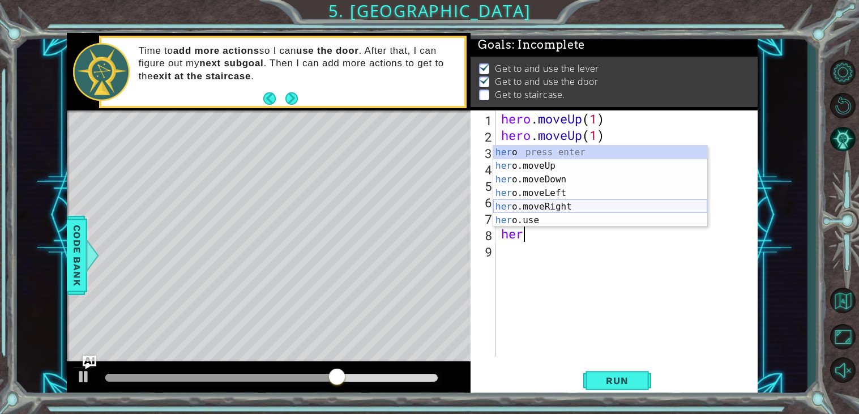
click at [548, 204] on div "her o press enter her o.moveUp press enter her o.moveDown press enter her o.mov…" at bounding box center [600, 199] width 214 height 109
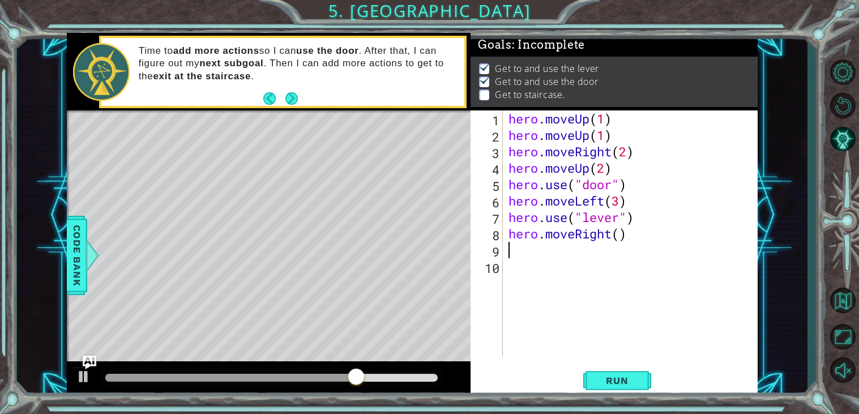
click at [621, 235] on div "hero . moveUp ( 1 ) hero . moveUp ( 1 ) hero . moveRight ( 2 ) hero . moveUp ( …" at bounding box center [633, 249] width 255 height 279
type textarea "hero.moveRight(3)"
click at [509, 252] on div "hero . moveUp ( 1 ) hero . moveUp ( 1 ) hero . moveRight ( 2 ) hero . moveUp ( …" at bounding box center [633, 249] width 255 height 279
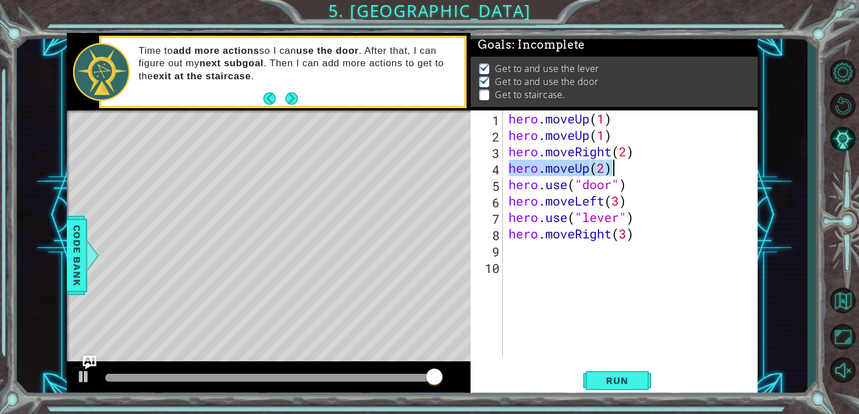
drag, startPoint x: 508, startPoint y: 170, endPoint x: 612, endPoint y: 171, distance: 104.1
click at [612, 171] on div "hero . moveUp ( 1 ) hero . moveUp ( 1 ) hero . moveRight ( 2 ) hero . moveUp ( …" at bounding box center [633, 249] width 255 height 279
type textarea "hero.moveUp(2)"
click at [532, 255] on div "hero . moveUp ( 1 ) hero . moveUp ( 1 ) hero . moveRight ( 2 ) hero . moveUp ( …" at bounding box center [633, 249] width 255 height 279
paste textarea "hero.moveUp(2)"
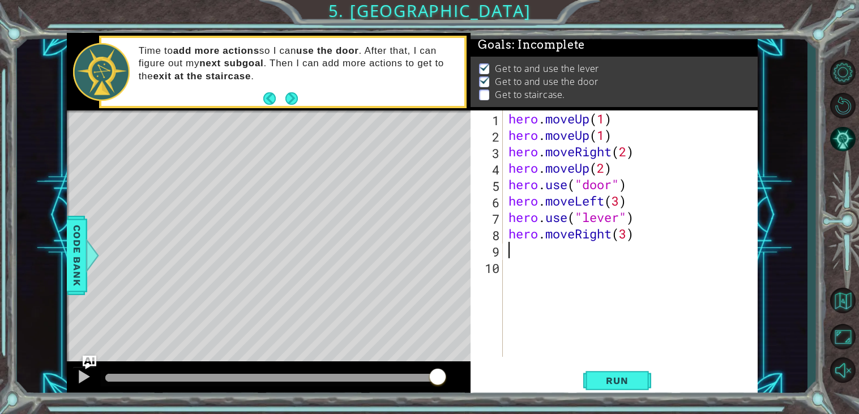
type textarea "hero.moveUp(2)"
click at [537, 271] on div "hero . moveUp ( 1 ) hero . moveUp ( 1 ) hero . moveRight ( 2 ) hero . moveUp ( …" at bounding box center [633, 249] width 255 height 279
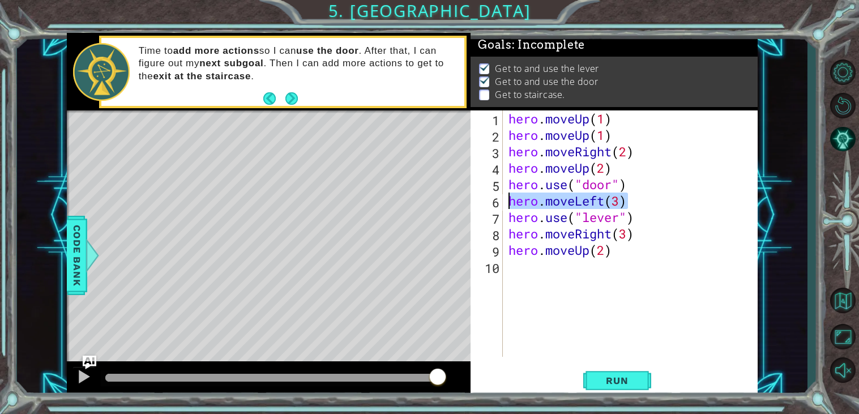
drag, startPoint x: 632, startPoint y: 197, endPoint x: 510, endPoint y: 200, distance: 121.1
click at [510, 200] on div "hero . moveUp ( 1 ) hero . moveUp ( 1 ) hero . moveRight ( 2 ) hero . moveUp ( …" at bounding box center [633, 249] width 255 height 279
type textarea "hero.moveLeft(3)"
click at [530, 267] on div "hero . moveUp ( 1 ) hero . moveUp ( 1 ) hero . moveRight ( 2 ) hero . moveUp ( …" at bounding box center [633, 249] width 255 height 279
paste textarea "hero.moveLeft(3)"
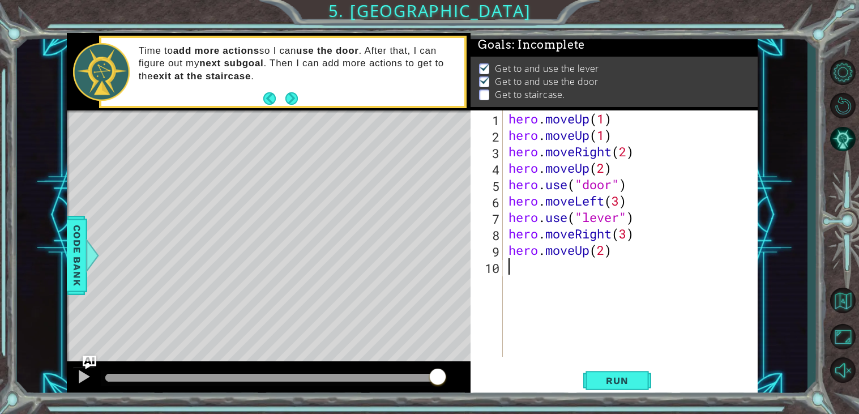
type textarea "hero.moveLeft(3)"
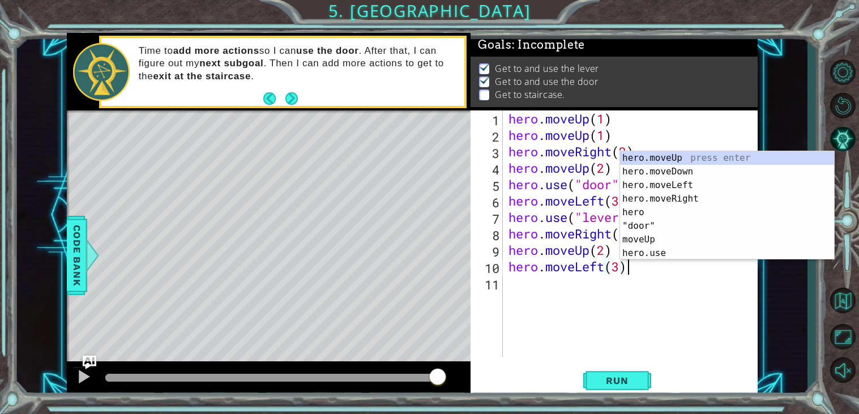
click at [539, 282] on div "hero . moveUp ( 1 ) hero . moveUp ( 1 ) hero . moveRight ( 2 ) hero . moveUp ( …" at bounding box center [633, 249] width 255 height 279
type textarea "hero.moveLeft(3)"
click at [619, 377] on span "Run" at bounding box center [616, 380] width 45 height 11
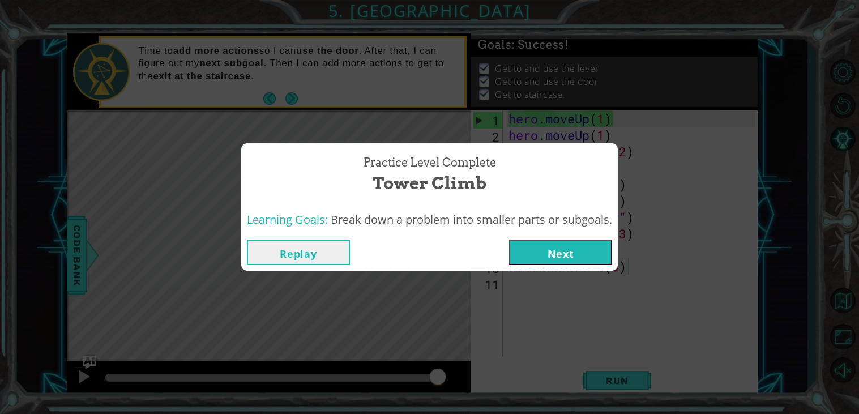
click at [582, 258] on button "Next" at bounding box center [560, 251] width 103 height 25
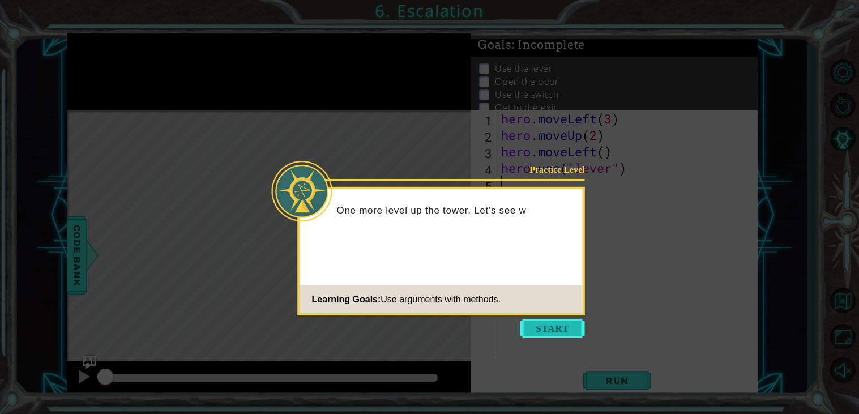
click at [550, 326] on button "Start" at bounding box center [552, 328] width 65 height 18
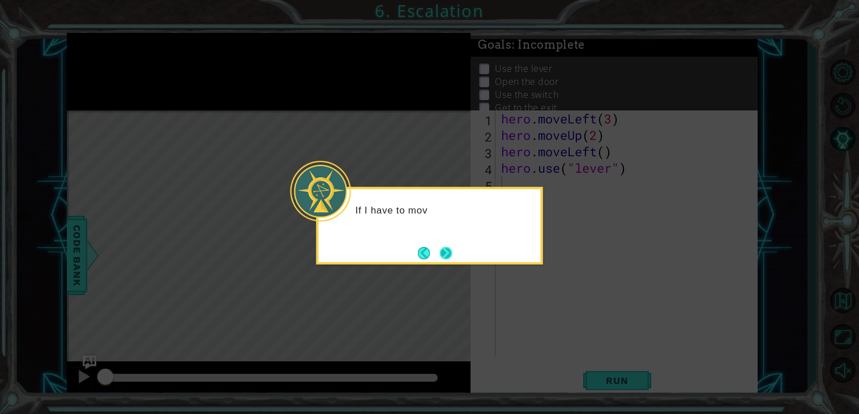
click at [452, 251] on button "Next" at bounding box center [445, 252] width 13 height 13
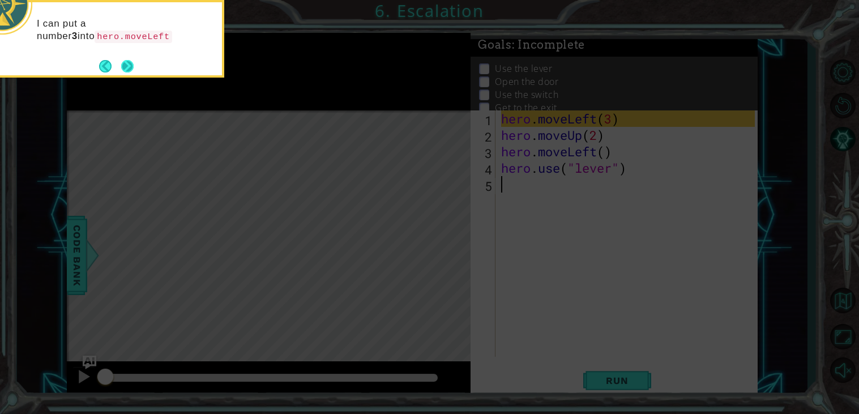
click at [124, 70] on button "Next" at bounding box center [128, 66] width 20 height 20
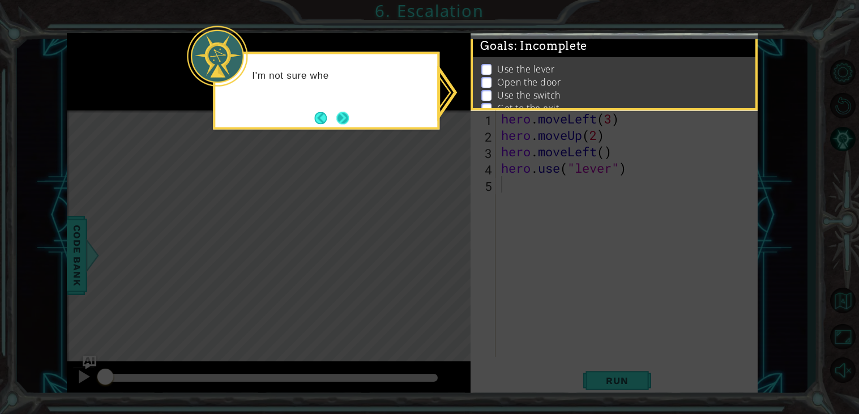
click at [339, 118] on button "Next" at bounding box center [342, 118] width 19 height 19
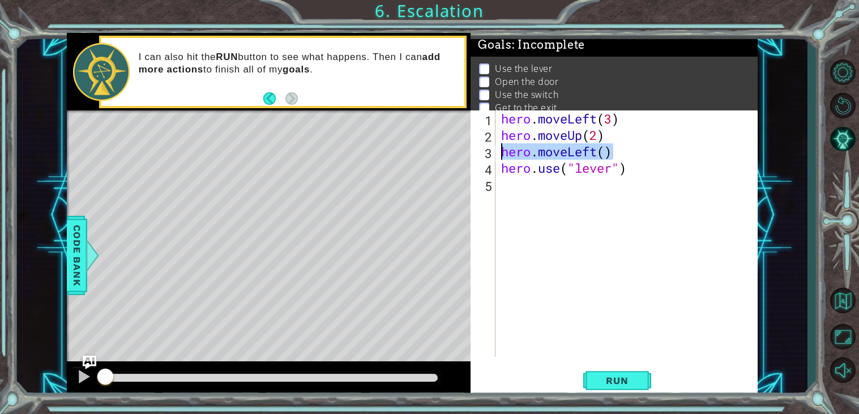
drag, startPoint x: 618, startPoint y: 153, endPoint x: 500, endPoint y: 152, distance: 118.3
click at [500, 152] on div "hero . moveLeft ( 3 ) hero . moveUp ( 2 ) hero . moveLeft ( ) hero . use ( "lev…" at bounding box center [629, 249] width 261 height 279
type textarea "hero.moveLeft()"
click at [503, 177] on div "hero . moveLeft ( 3 ) hero . moveUp ( 2 ) hero . moveLeft ( ) hero . use ( "lev…" at bounding box center [629, 249] width 261 height 279
paste textarea "hero.moveLeft()"
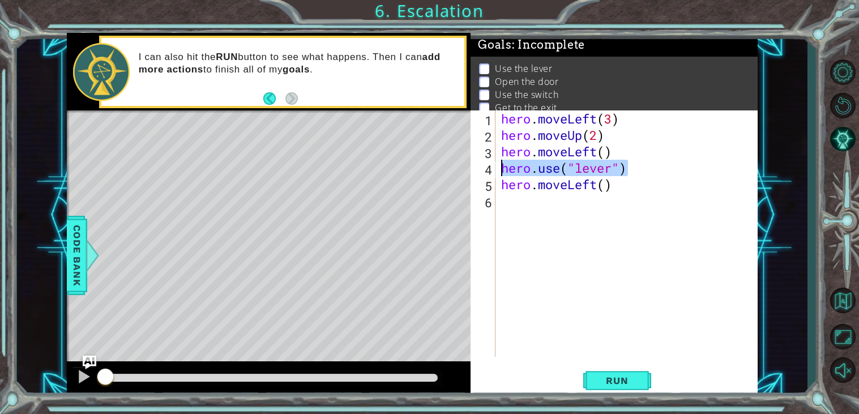
drag, startPoint x: 629, startPoint y: 169, endPoint x: 503, endPoint y: 170, distance: 125.6
click at [503, 170] on div "hero . moveLeft ( 3 ) hero . moveUp ( 2 ) hero . moveLeft ( ) hero . use ( "lev…" at bounding box center [629, 249] width 261 height 279
type textarea "hero.use("lever")"
click at [515, 202] on div "hero . moveLeft ( 3 ) hero . moveUp ( 2 ) hero . moveLeft ( ) hero . use ( "lev…" at bounding box center [629, 249] width 261 height 279
paste textarea "hero.use("lever")"
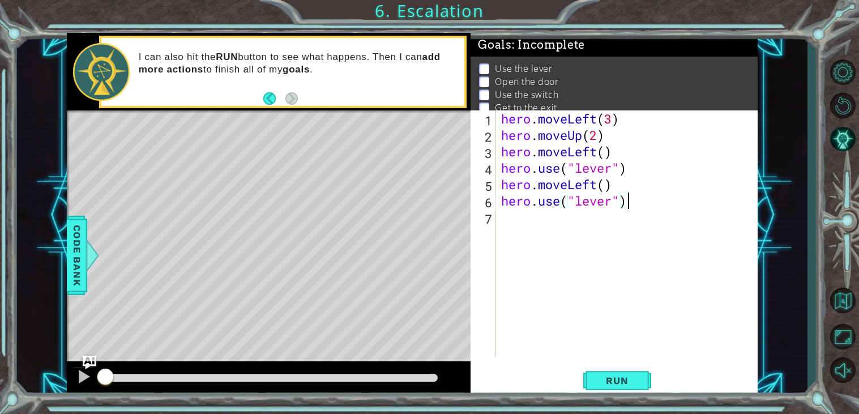
click at [604, 205] on div "hero . moveLeft ( 3 ) hero . moveUp ( 2 ) hero . moveLeft ( ) hero . use ( "lev…" at bounding box center [629, 249] width 261 height 279
type textarea "hero.use("door")"
click at [551, 229] on div "hero . moveLeft ( 3 ) hero . moveUp ( 2 ) hero . moveLeft ( ) hero . use ( "lev…" at bounding box center [629, 249] width 261 height 279
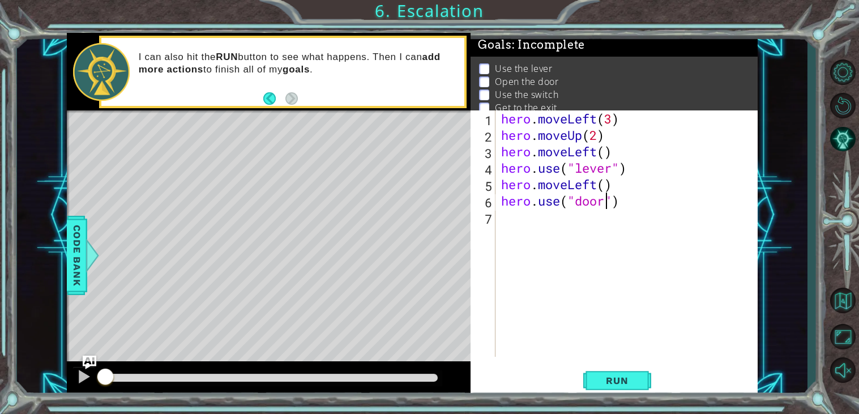
scroll to position [0, 0]
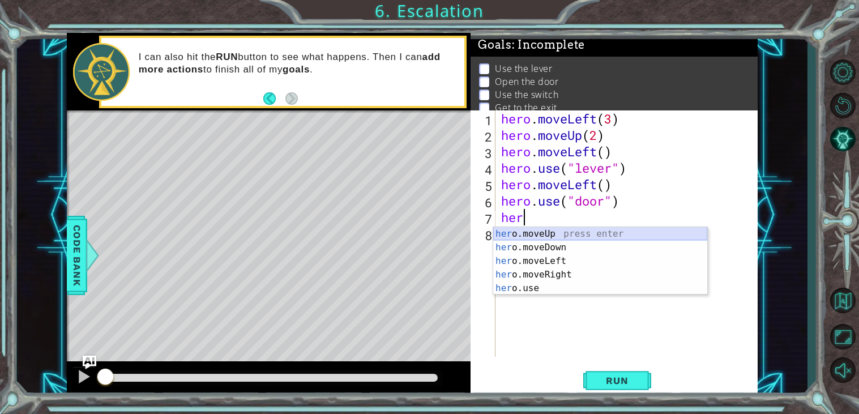
click at [578, 234] on div "her o.moveUp press enter her o.moveDown press enter her o.moveLeft press enter …" at bounding box center [600, 274] width 214 height 95
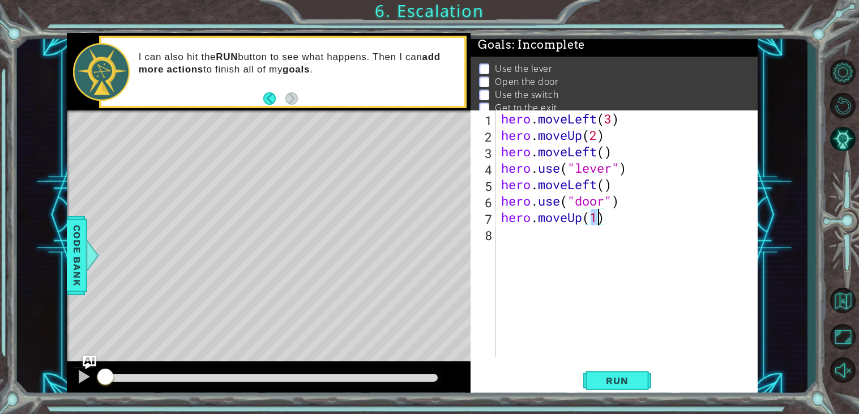
type textarea "hero.moveUp(2)"
click at [565, 236] on div "hero . moveLeft ( 3 ) hero . moveUp ( 2 ) hero . moveLeft ( ) hero . use ( "lev…" at bounding box center [629, 249] width 261 height 279
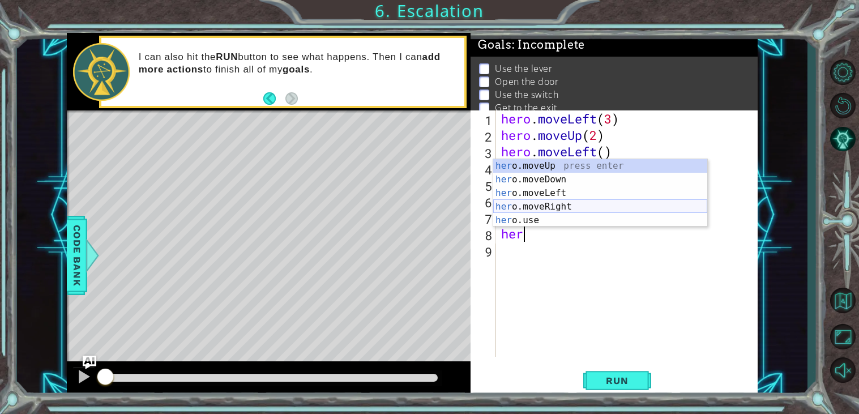
click at [559, 205] on div "her o.moveUp press enter her o.moveDown press enter her o.moveLeft press enter …" at bounding box center [600, 206] width 214 height 95
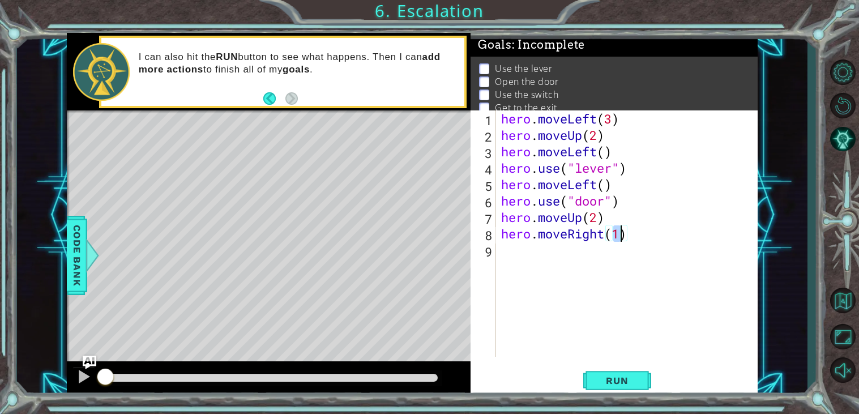
scroll to position [0, 5]
click at [620, 377] on span "Run" at bounding box center [616, 380] width 45 height 11
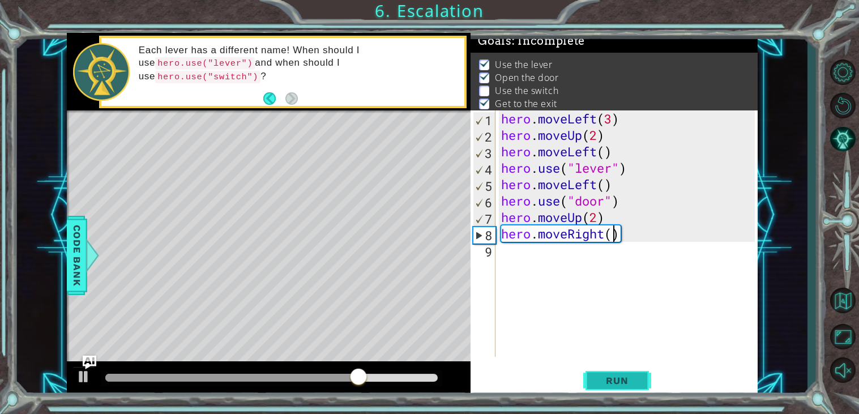
scroll to position [0, 4]
type textarea "hero.moveRight(2)"
click at [542, 252] on div "hero . moveLeft ( 3 ) hero . moveUp ( 2 ) hero . moveLeft ( ) hero . use ( "lev…" at bounding box center [629, 249] width 261 height 279
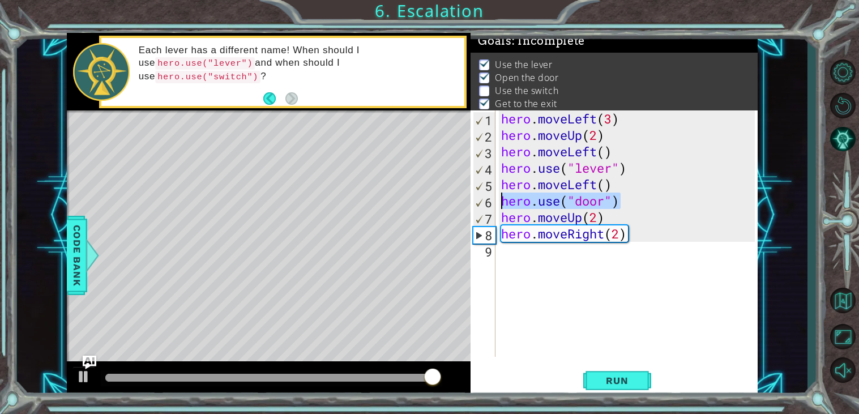
drag, startPoint x: 625, startPoint y: 201, endPoint x: 503, endPoint y: 205, distance: 122.9
click at [503, 205] on div "hero . moveLeft ( 3 ) hero . moveUp ( 2 ) hero . moveLeft ( ) hero . use ( "lev…" at bounding box center [629, 249] width 261 height 279
type textarea "hero.use("door")"
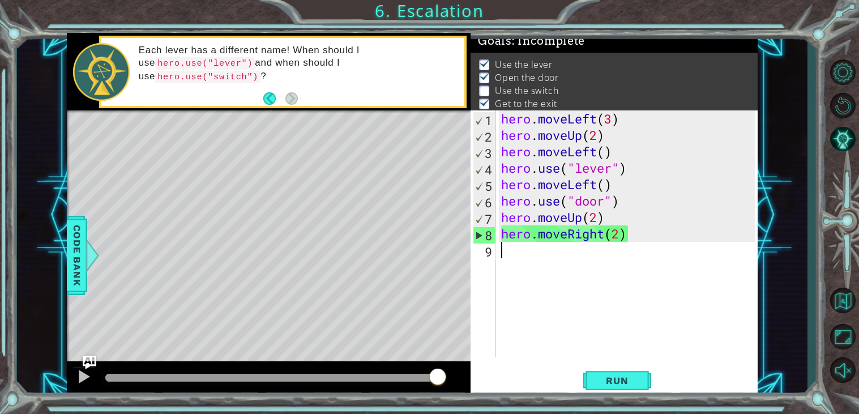
click at [511, 257] on div "hero . moveLeft ( 3 ) hero . moveUp ( 2 ) hero . moveLeft ( ) hero . use ( "lev…" at bounding box center [629, 249] width 261 height 279
paste textarea "hero.use("door")"
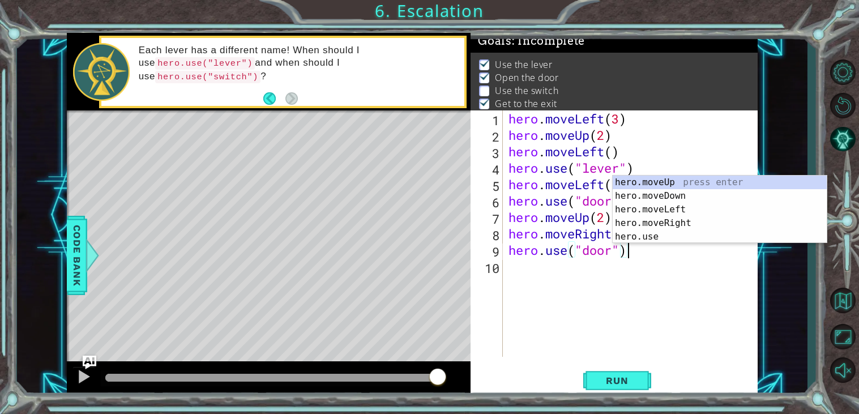
click at [603, 250] on div "hero . moveLeft ( 3 ) hero . moveUp ( 2 ) hero . moveLeft ( ) hero . use ( "lev…" at bounding box center [633, 249] width 255 height 279
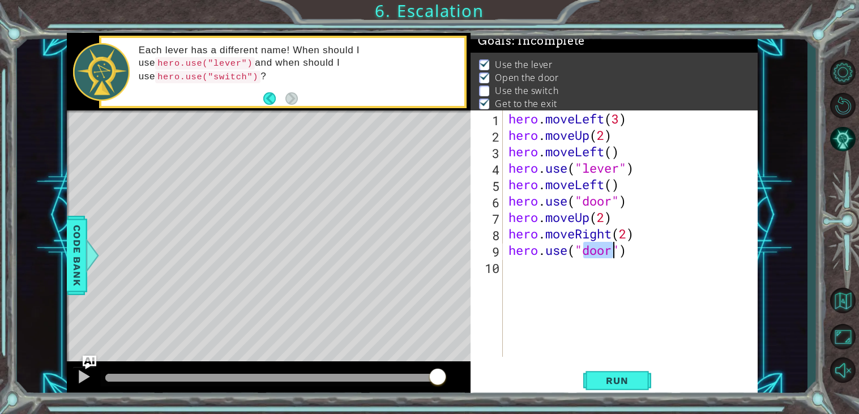
click at [603, 250] on div "hero . moveLeft ( 3 ) hero . moveUp ( 2 ) hero . moveLeft ( ) hero . use ( "lev…" at bounding box center [633, 249] width 255 height 279
type textarea "hero.use("switch")"
click at [548, 270] on div "hero . moveLeft ( 3 ) hero . moveUp ( 2 ) hero . moveLeft ( ) hero . use ( "lev…" at bounding box center [633, 249] width 255 height 279
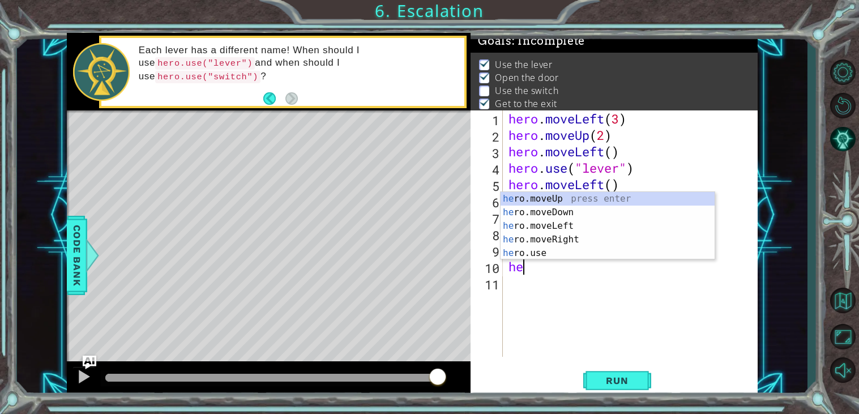
scroll to position [0, 1]
click at [576, 238] on div "her o.moveUp press enter her o.moveDown press enter her o.moveLeft press enter …" at bounding box center [607, 239] width 214 height 95
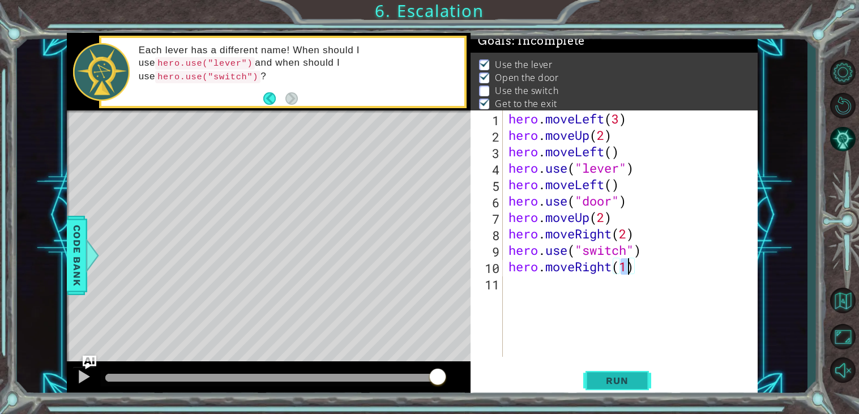
type textarea "hero.moveRight(1)"
click at [620, 375] on span "Run" at bounding box center [616, 380] width 45 height 11
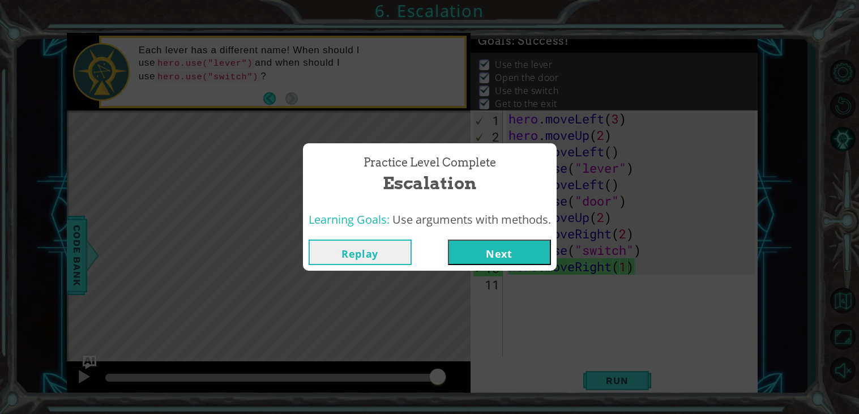
click at [531, 255] on button "Next" at bounding box center [499, 251] width 103 height 25
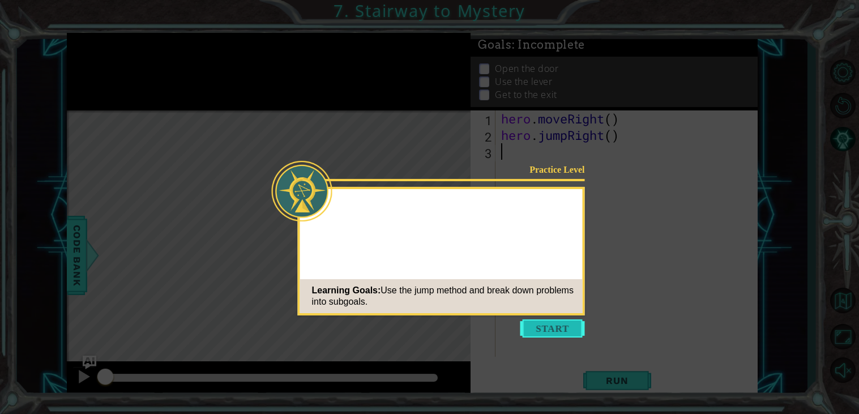
click at [544, 327] on button "Start" at bounding box center [552, 328] width 65 height 18
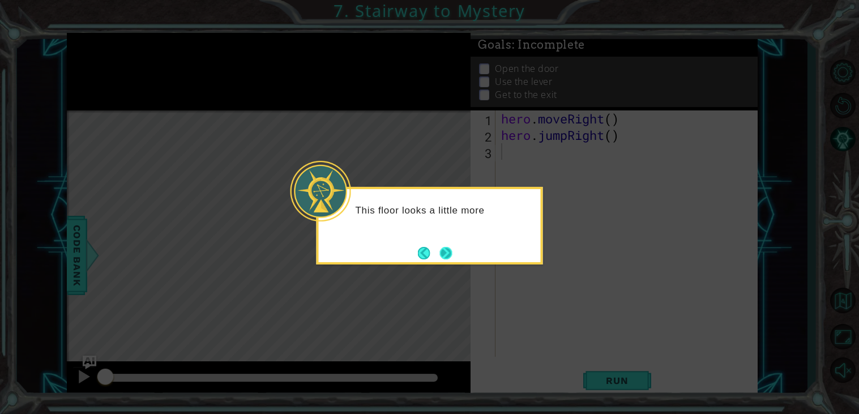
click at [450, 258] on button "Next" at bounding box center [445, 252] width 17 height 17
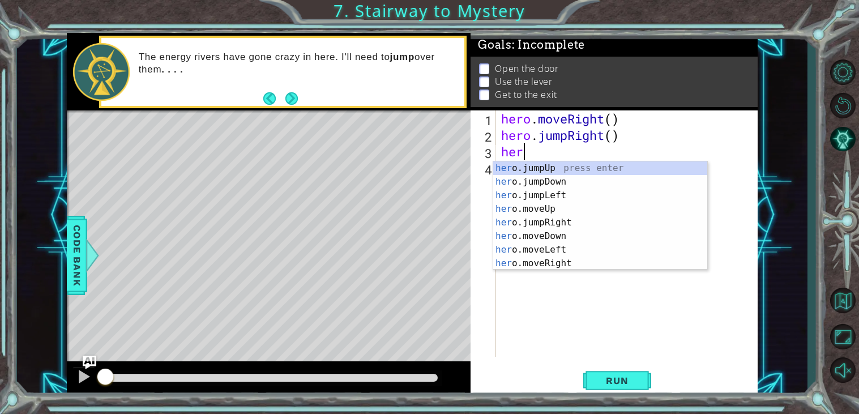
type textarea "hero"
click at [587, 165] on div "hero .jumpUp press enter hero .jumpDown press enter hero .jumpLeft press enter …" at bounding box center [600, 229] width 214 height 136
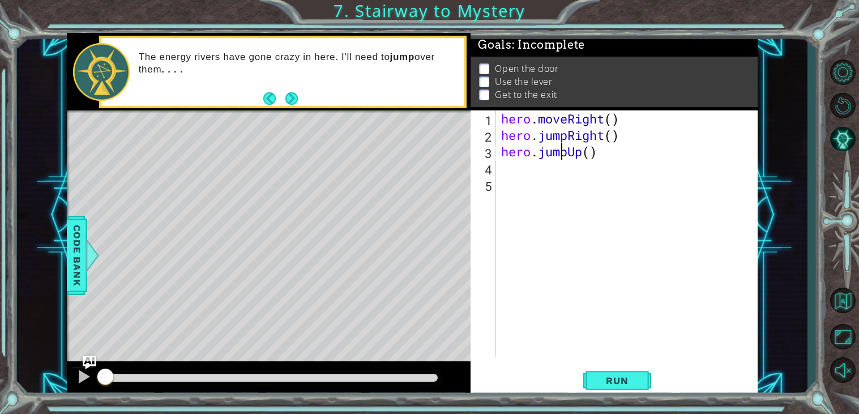
click at [562, 155] on div "hero . moveRight ( ) hero . jumpRight ( ) hero . jumpUp ( )" at bounding box center [629, 249] width 261 height 279
click at [593, 153] on div "hero . moveRight ( ) hero . jumpRight ( ) hero . jumpUp ( )" at bounding box center [629, 249] width 261 height 279
drag, startPoint x: 603, startPoint y: 152, endPoint x: 495, endPoint y: 153, distance: 108.7
click at [495, 153] on div "hero.jumpUp() 1 2 3 4 5 hero . moveRight ( ) hero . jumpRight ( ) hero . jumpUp…" at bounding box center [612, 233] width 284 height 246
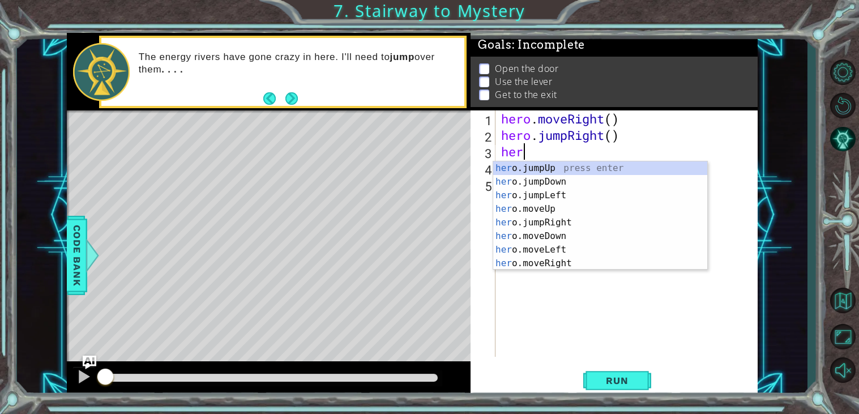
scroll to position [0, 1]
click at [567, 220] on div "hero .jumpUp press enter hero .jumpDown press enter hero .jumpLeft press enter …" at bounding box center [600, 229] width 214 height 136
type textarea "hero.moveUp(1)"
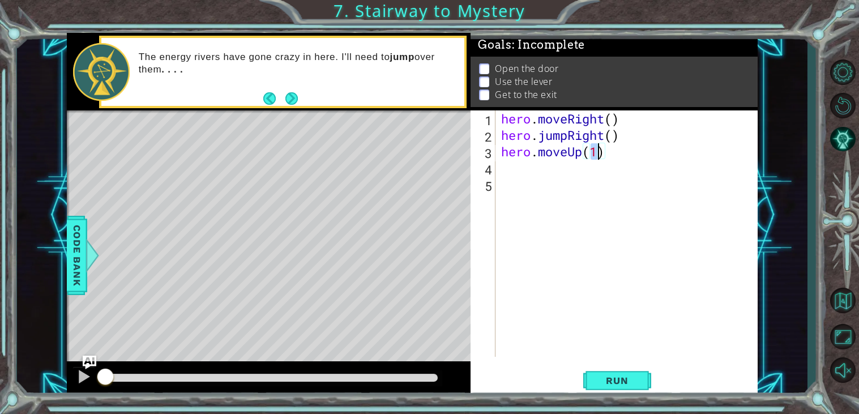
click at [538, 171] on div "hero . moveRight ( ) hero . jumpRight ( ) hero . moveUp ( 1 )" at bounding box center [629, 249] width 261 height 279
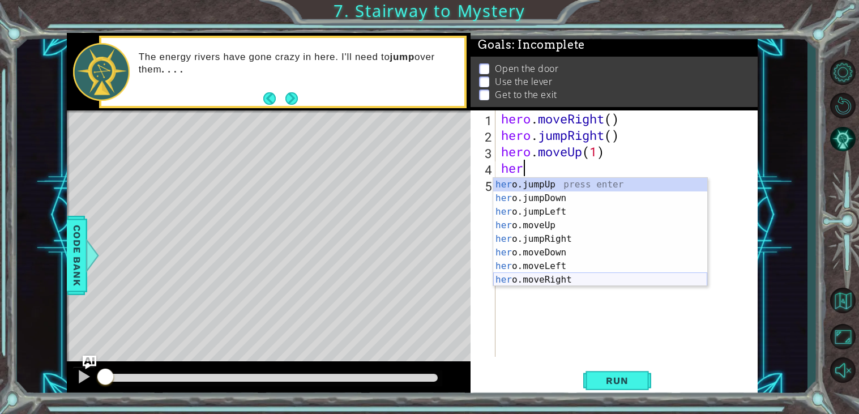
click at [570, 276] on div "her o.jumpUp press enter her o.jumpDown press enter her o.jumpLeft press enter …" at bounding box center [600, 246] width 214 height 136
type textarea "hero.moveRight(1)"
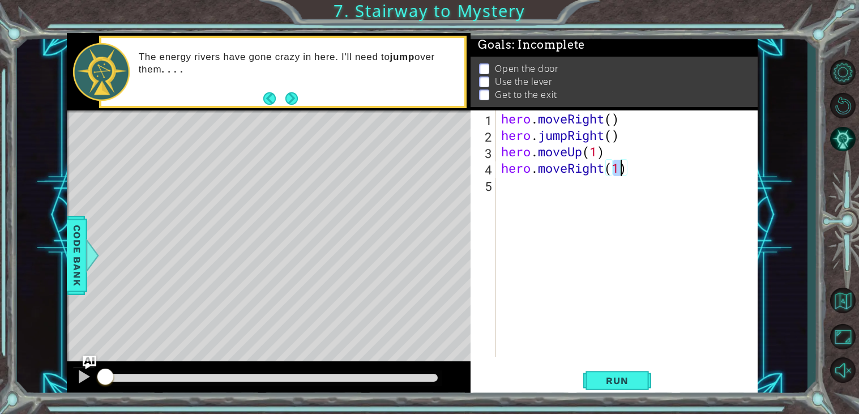
click at [585, 192] on div "hero . moveRight ( ) hero . jumpRight ( ) hero . moveUp ( 1 ) hero . moveRight …" at bounding box center [629, 249] width 261 height 279
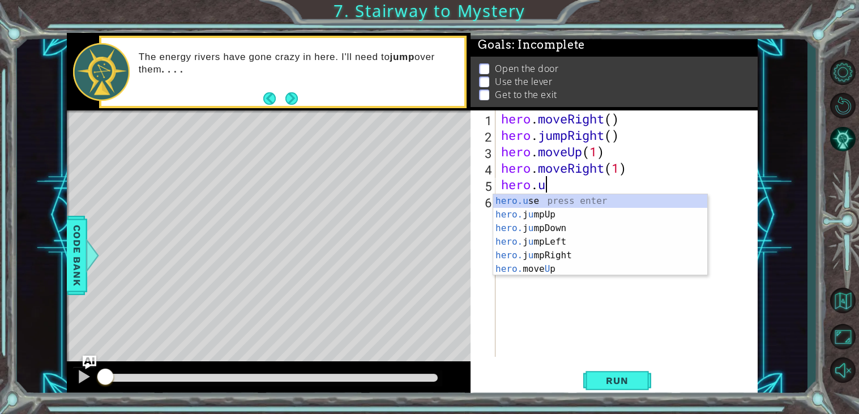
scroll to position [0, 2]
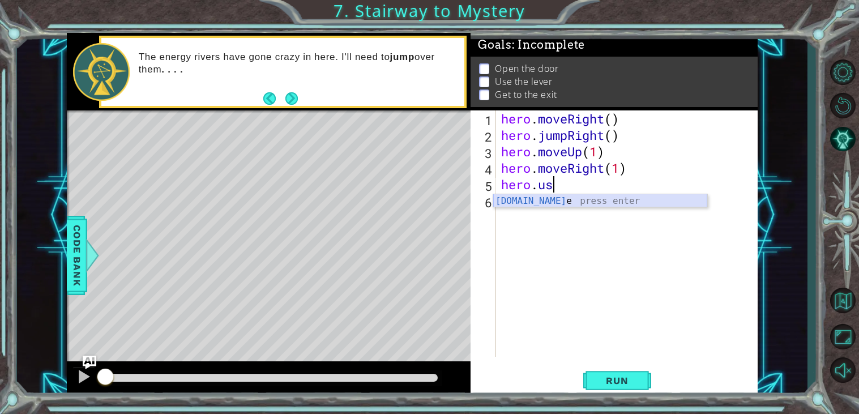
click at [584, 204] on div "[DOMAIN_NAME] e press enter" at bounding box center [600, 214] width 214 height 41
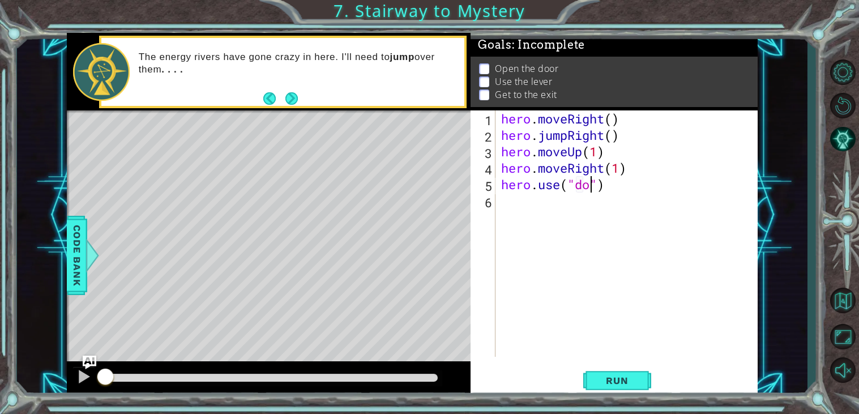
type textarea "hero.use("door")"
click at [591, 206] on div "hero . moveRight ( ) hero . jumpRight ( ) hero . moveUp ( 1 ) hero . moveRight …" at bounding box center [629, 249] width 261 height 279
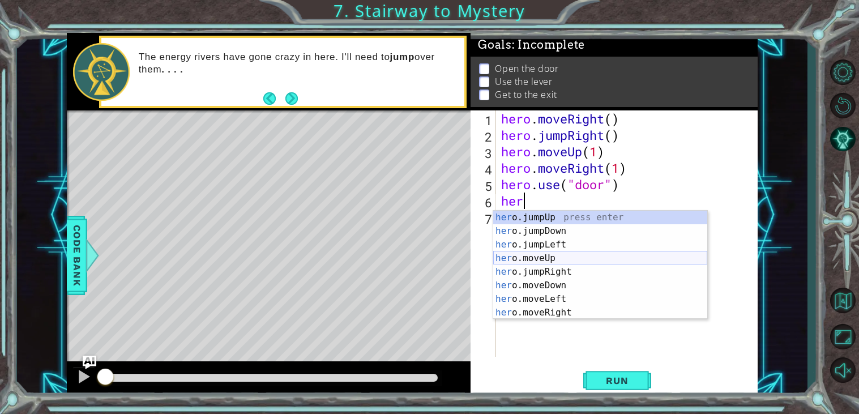
click at [575, 254] on div "her o.jumpUp press enter her o.jumpDown press enter her o.jumpLeft press enter …" at bounding box center [600, 279] width 214 height 136
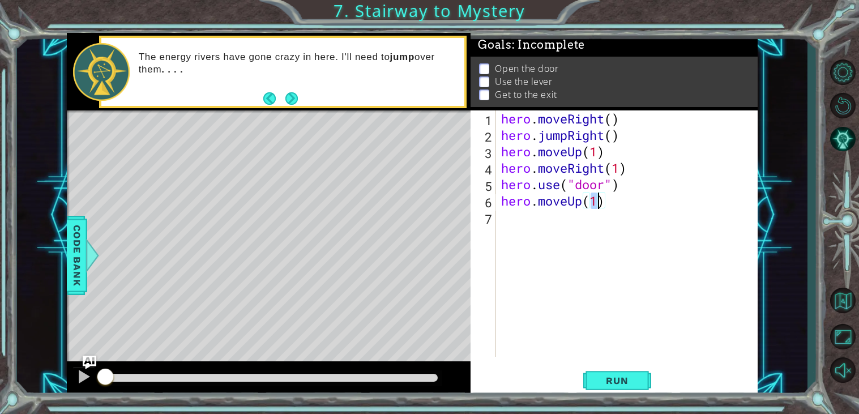
type textarea "hero.moveUp(2)"
click at [573, 221] on div "hero . moveRight ( ) hero . jumpRight ( ) hero . moveUp ( 1 ) hero . moveRight …" at bounding box center [629, 249] width 261 height 279
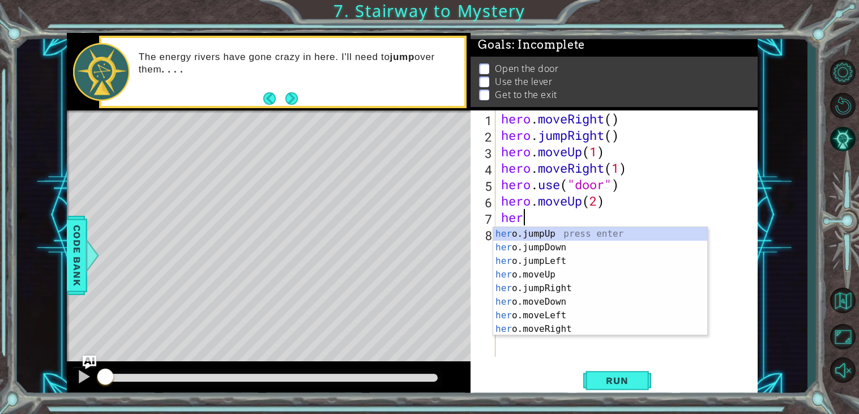
scroll to position [0, 1]
click at [575, 311] on div "hero .jumpUp press enter hero .jumpDown press enter hero .jumpLeft press enter …" at bounding box center [600, 295] width 214 height 136
type textarea "hero.moveLeft(1)"
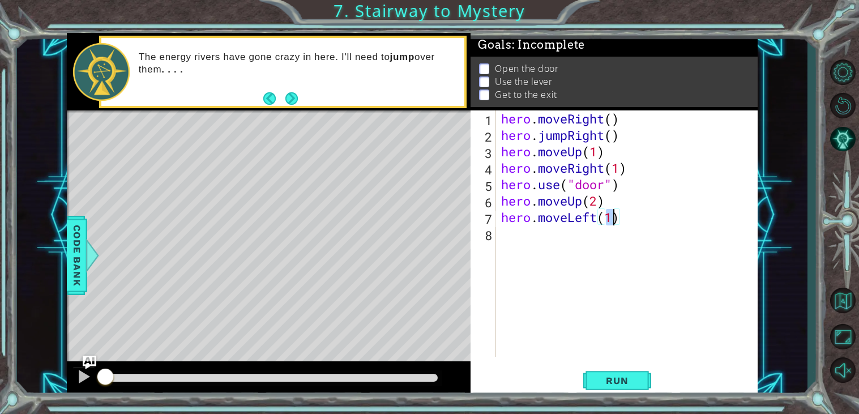
click at [567, 237] on div "hero . moveRight ( ) hero . jumpRight ( ) hero . moveUp ( 1 ) hero . moveRight …" at bounding box center [629, 249] width 261 height 279
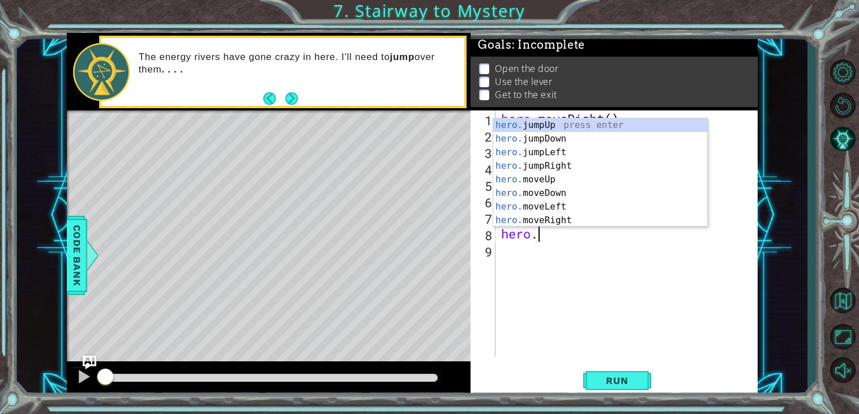
scroll to position [0, 1]
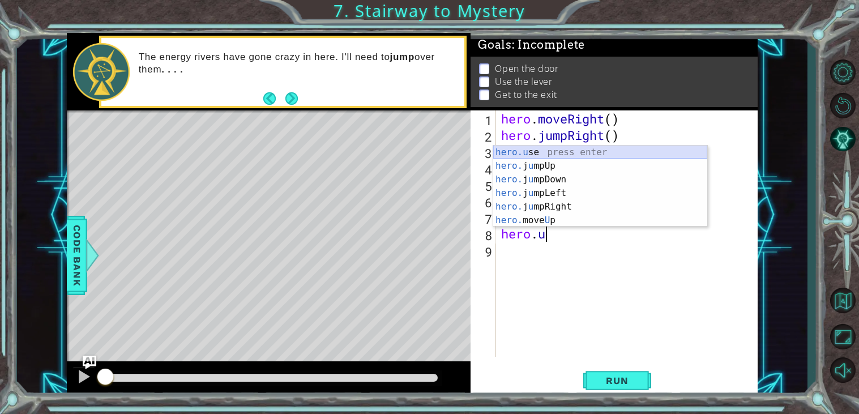
click at [600, 152] on div "hero.u se press enter hero. j u mpUp press enter hero. j u mpDown press enter h…" at bounding box center [600, 199] width 214 height 109
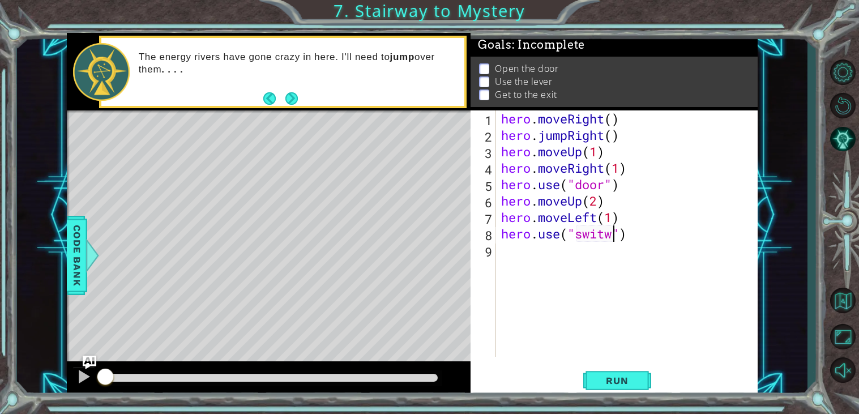
scroll to position [0, 4]
type textarea "hero.use("switch")"
click at [540, 278] on div "hero . moveRight ( ) hero . jumpRight ( ) hero . moveUp ( 1 ) hero . moveRight …" at bounding box center [629, 249] width 261 height 279
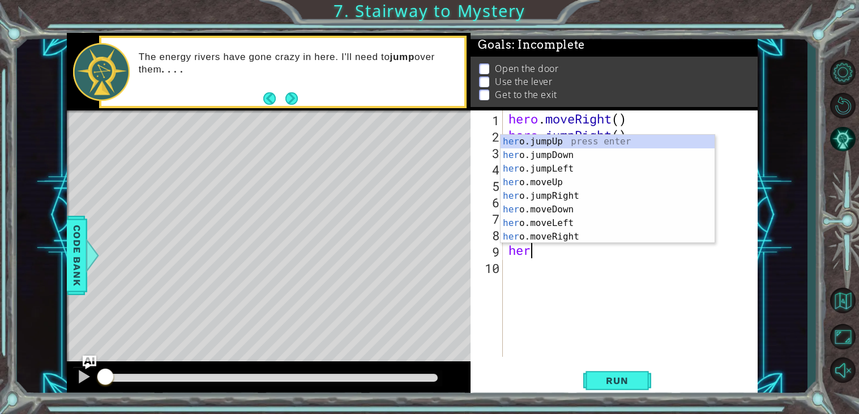
scroll to position [0, 1]
click at [590, 218] on div "hero. jumpUp press enter hero. jumpDown press enter hero. jumpLeft press enter …" at bounding box center [607, 203] width 214 height 136
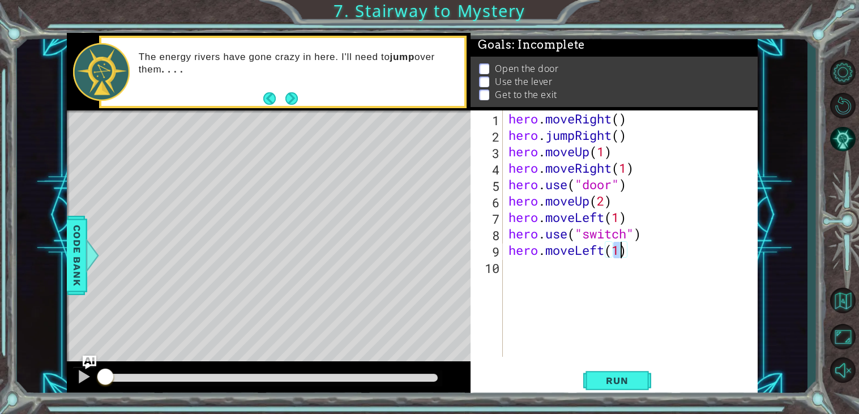
type textarea "hero.moveLeft(2)"
click at [557, 278] on div "hero . moveRight ( ) hero . jumpRight ( ) hero . moveUp ( 1 ) hero . moveRight …" at bounding box center [633, 249] width 255 height 279
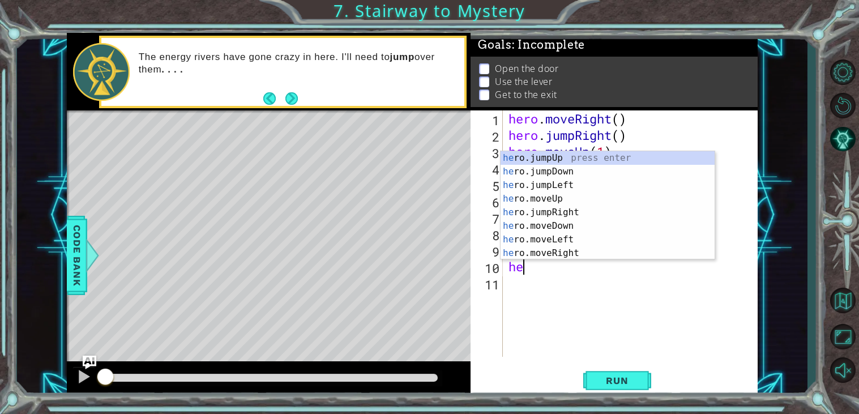
scroll to position [0, 1]
type textarea "hero"
click at [574, 160] on div "hero .jumpUp press enter hero .jumpDown press enter hero .jumpLeft press enter …" at bounding box center [607, 219] width 214 height 136
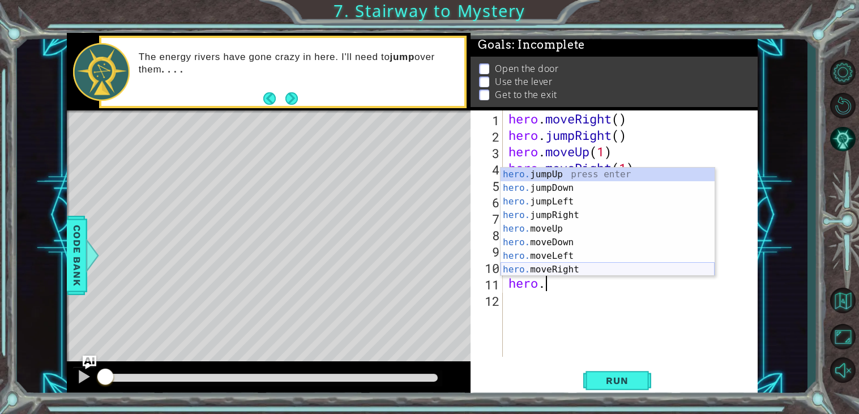
click at [563, 269] on div "hero. jumpUp press enter hero. jumpDown press enter hero. jumpLeft press enter …" at bounding box center [607, 236] width 214 height 136
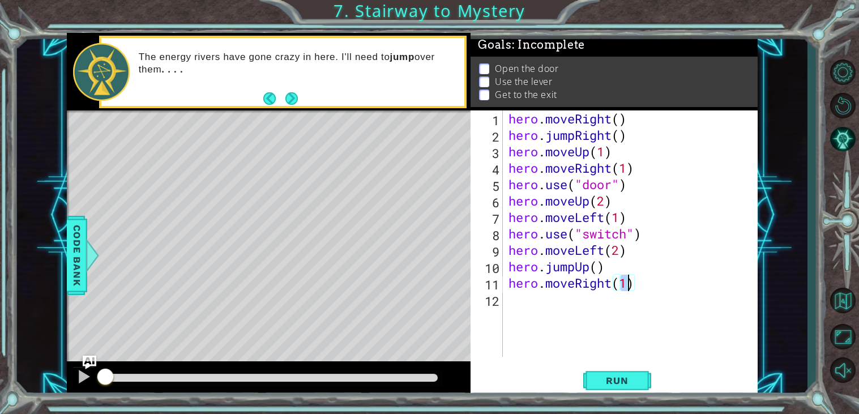
type textarea "hero.moveRight(2)"
click at [591, 309] on div "hero . moveRight ( ) hero . jumpRight ( ) hero . moveUp ( 1 ) hero . moveRight …" at bounding box center [633, 249] width 255 height 279
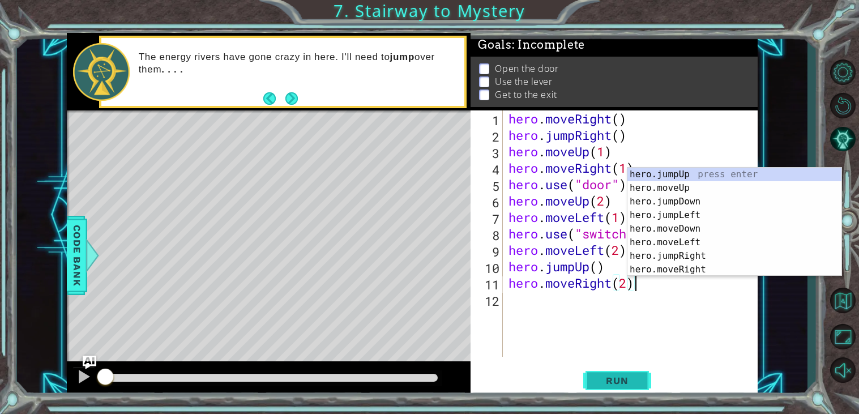
click at [609, 384] on span "Run" at bounding box center [616, 380] width 45 height 11
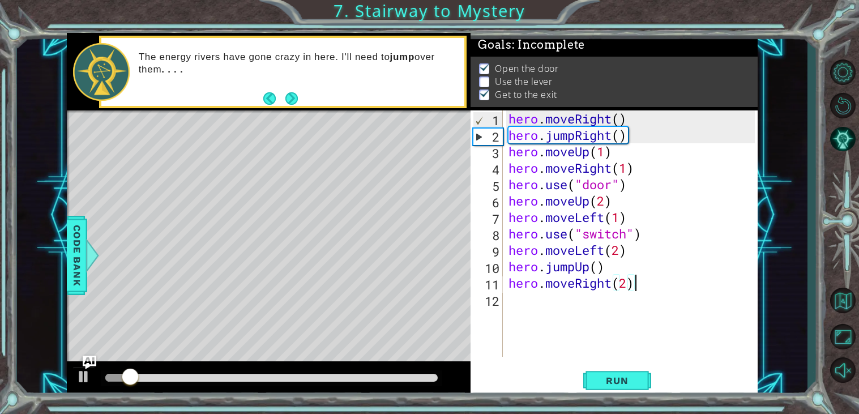
click at [594, 237] on div "hero . moveRight ( ) hero . jumpRight ( ) hero . moveUp ( 1 ) hero . moveRight …" at bounding box center [633, 249] width 255 height 279
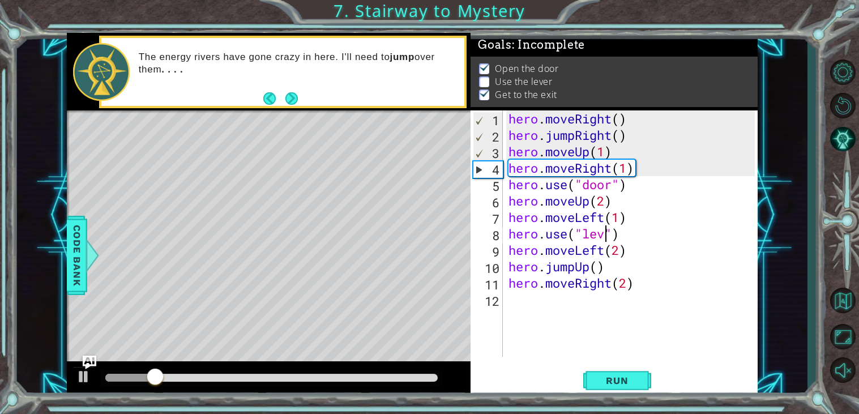
type textarea "hero.use("lever")"
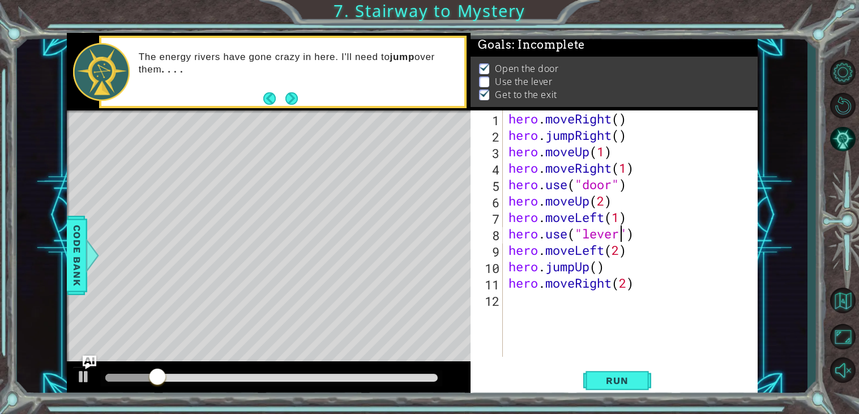
scroll to position [0, 5]
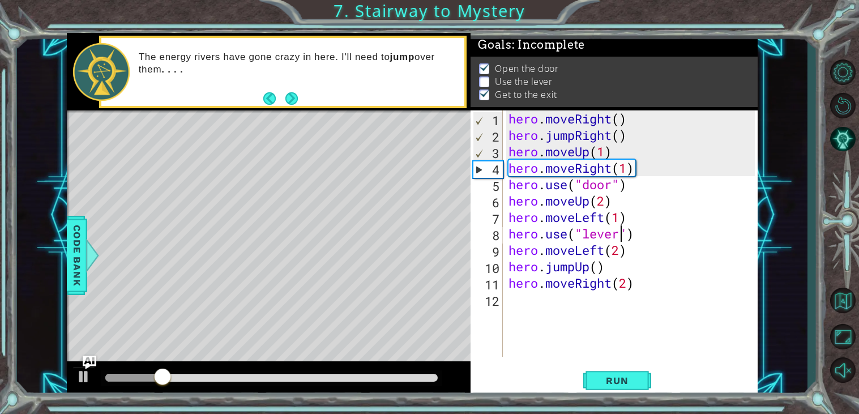
click at [663, 303] on div "hero . moveRight ( ) hero . jumpRight ( ) hero . moveUp ( 1 ) hero . moveRight …" at bounding box center [633, 249] width 255 height 279
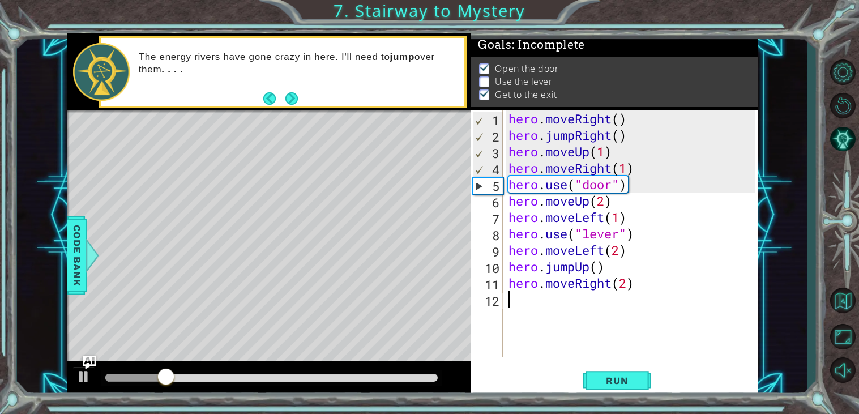
scroll to position [0, 0]
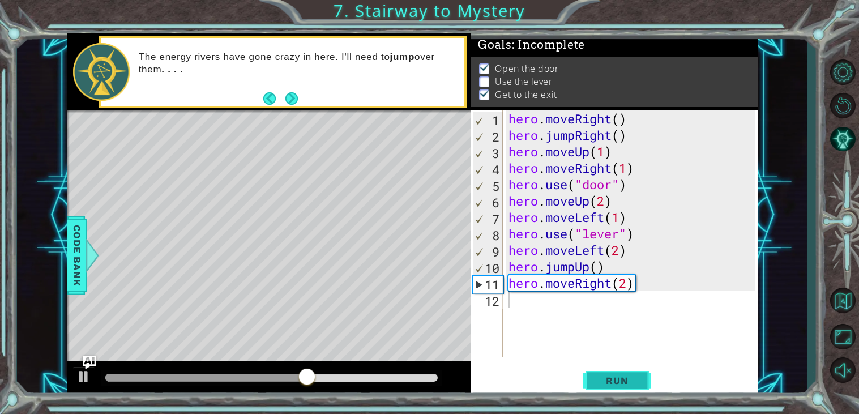
click at [622, 376] on span "Run" at bounding box center [616, 380] width 45 height 11
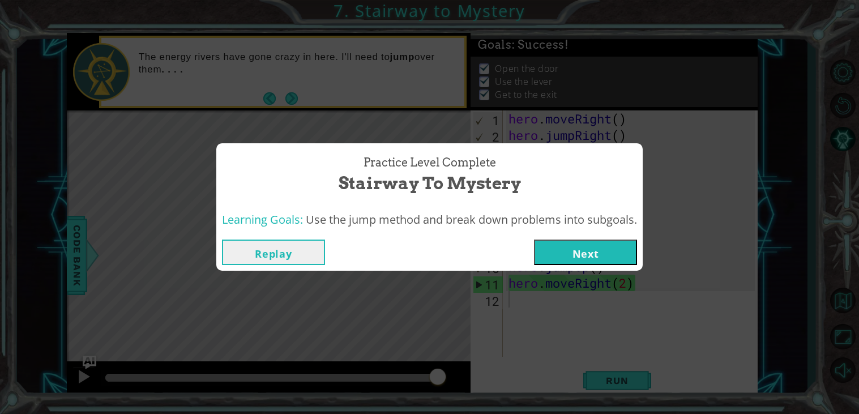
click at [621, 247] on button "Next" at bounding box center [585, 251] width 103 height 25
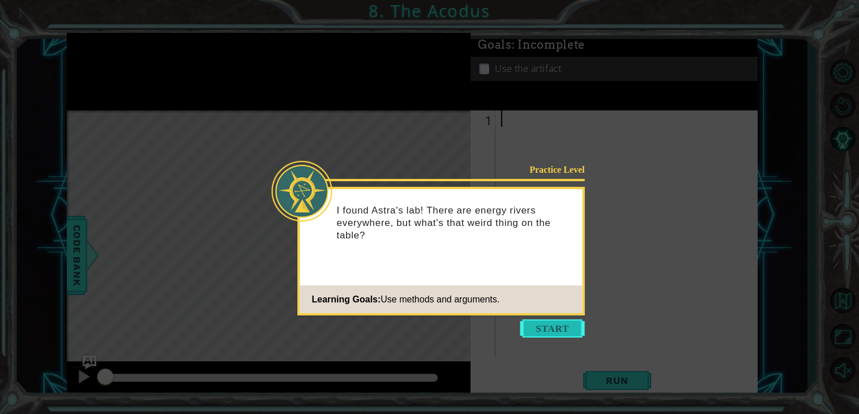
click at [568, 319] on button "Start" at bounding box center [552, 328] width 65 height 18
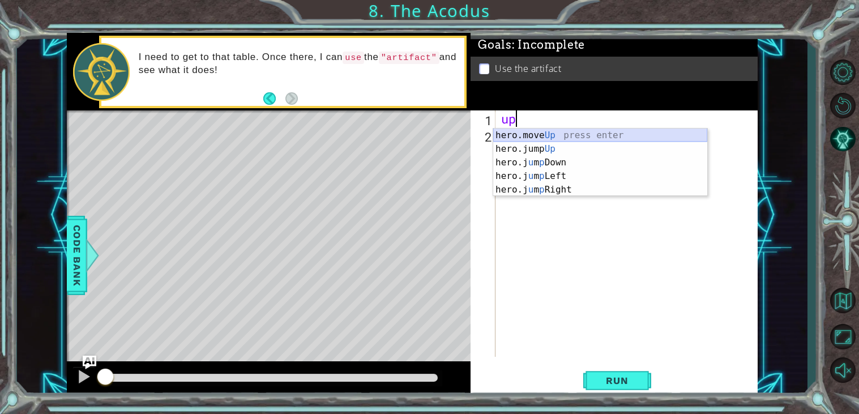
click at [606, 134] on div "hero.move Up press enter hero.jump Up press enter hero.j u m p Down press enter…" at bounding box center [600, 175] width 214 height 95
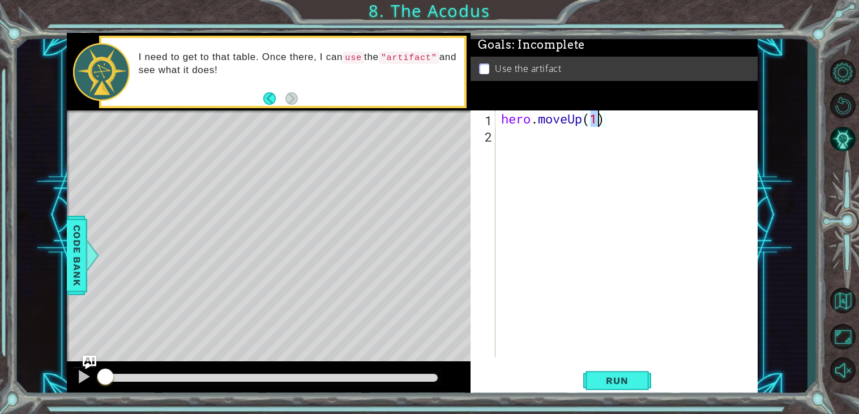
type textarea "hero.moveUp(2)"
click at [549, 136] on div "hero . moveUp ( 2 )" at bounding box center [629, 249] width 261 height 279
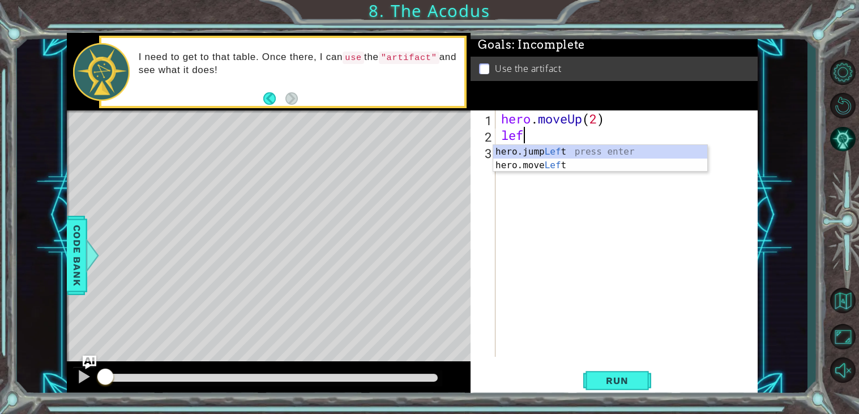
scroll to position [0, 1]
click at [555, 162] on div "hero.jump Left press enter hero.move Left press enter" at bounding box center [600, 172] width 214 height 54
type textarea "hero.moveLeft(1)"
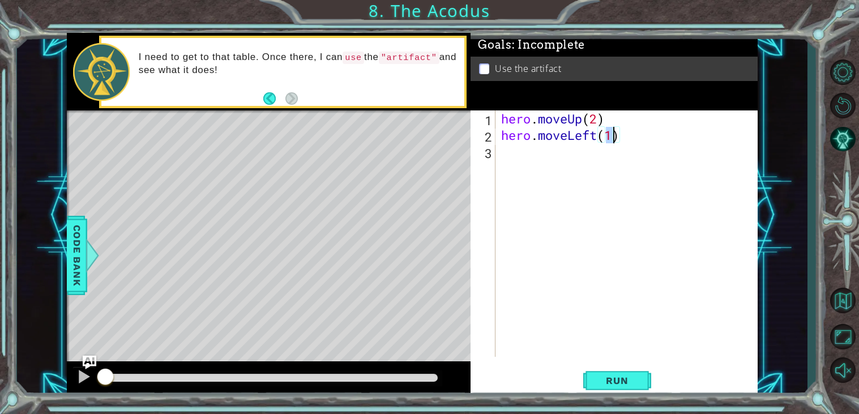
scroll to position [0, 4]
click at [553, 156] on div "hero . moveUp ( 2 ) hero . moveLeft ( 1 )" at bounding box center [629, 249] width 261 height 279
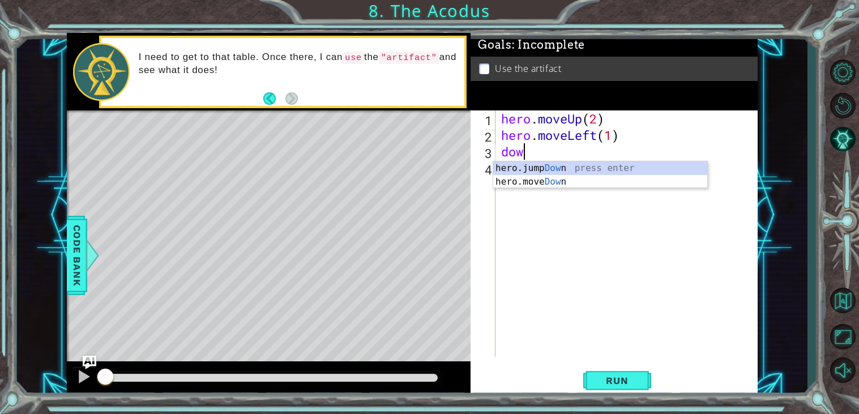
scroll to position [0, 1]
click at [566, 183] on div "hero.jump Down press enter hero.move Down press enter" at bounding box center [600, 188] width 214 height 54
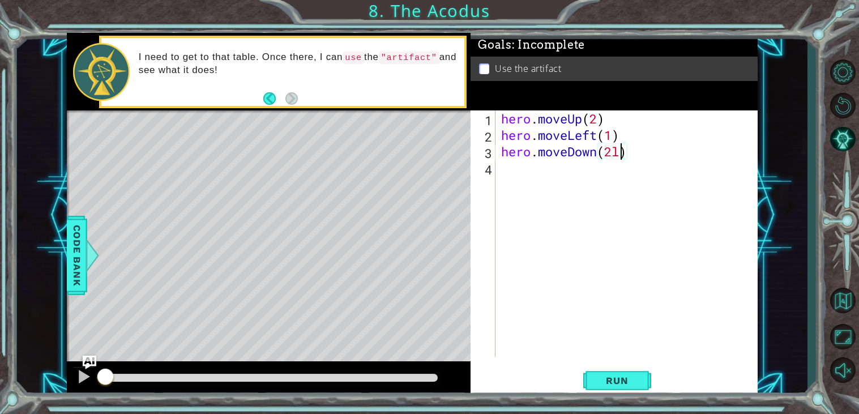
scroll to position [0, 5]
type textarea "hero.moveDown(2)"
click at [508, 172] on div "hero . moveUp ( 2 ) hero . moveLeft ( 1 ) hero . moveDown ( 2 )" at bounding box center [629, 249] width 261 height 279
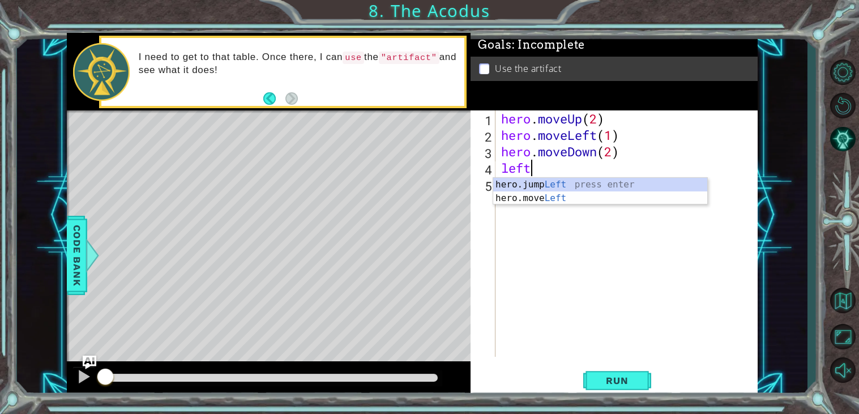
scroll to position [0, 1]
click at [550, 201] on div "hero.jump Left press enter hero.move Left press enter" at bounding box center [600, 205] width 214 height 54
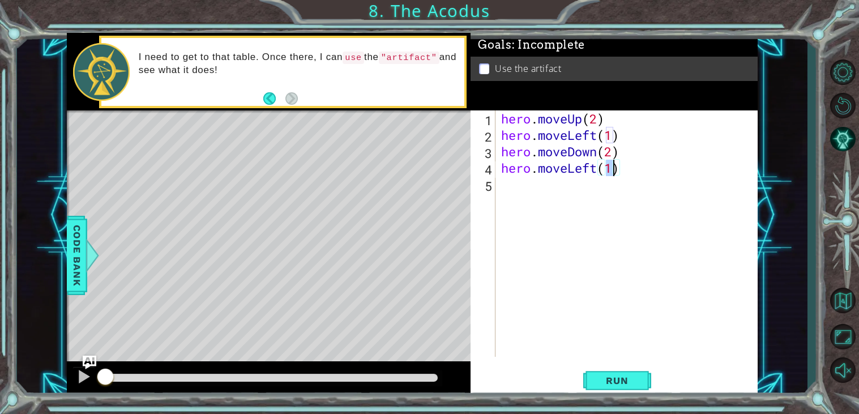
type textarea "hero.moveLeft(2)"
click at [550, 199] on div "hero . moveUp ( 2 ) hero . moveLeft ( 1 ) hero . moveDown ( 2 ) hero . moveLeft…" at bounding box center [629, 249] width 261 height 279
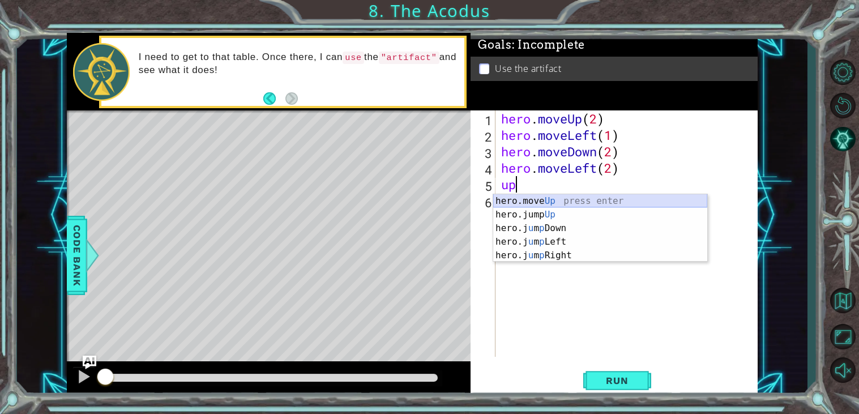
click at [562, 201] on div "hero.move Up press enter hero.jump Up press enter hero.j u m p Down press enter…" at bounding box center [600, 241] width 214 height 95
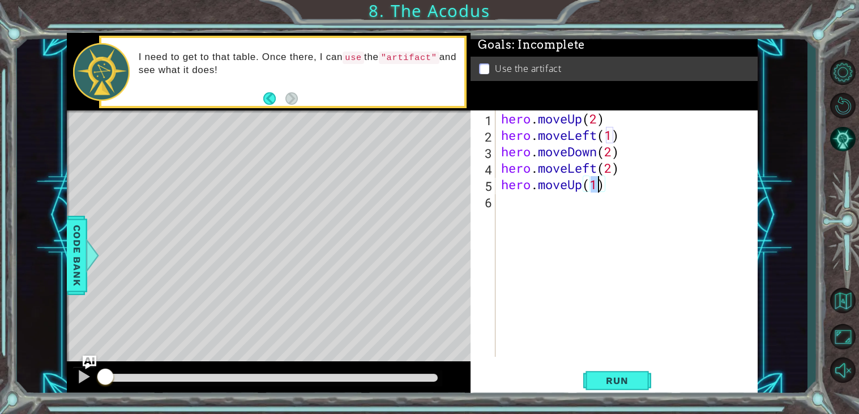
type textarea "hero.moveUp(2)"
click at [573, 208] on div "hero . moveUp ( 2 ) hero . moveLeft ( 1 ) hero . moveDown ( 2 ) hero . moveLeft…" at bounding box center [629, 249] width 261 height 279
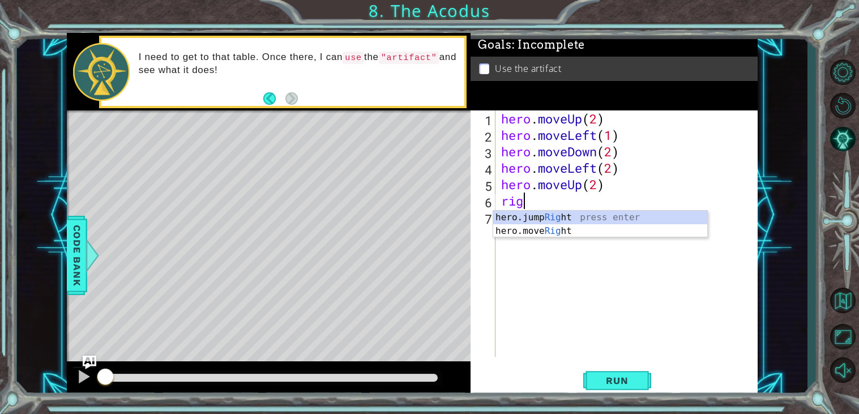
scroll to position [0, 1]
click at [591, 229] on div "hero.jump Right press enter hero.move Right press enter" at bounding box center [600, 238] width 214 height 54
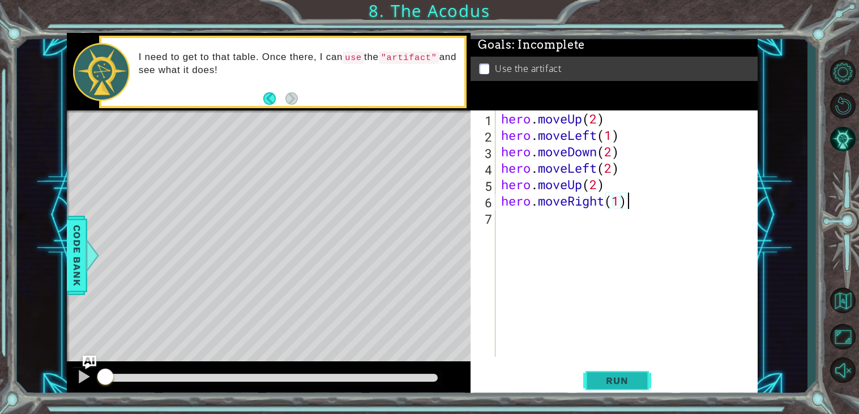
click at [623, 377] on span "Run" at bounding box center [616, 380] width 45 height 11
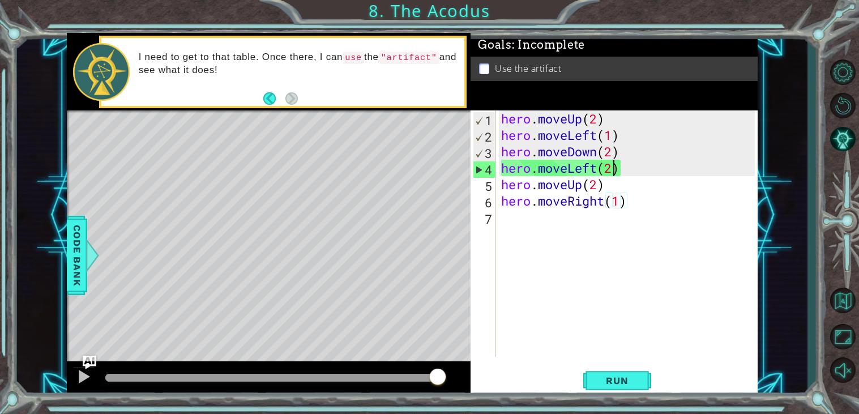
click at [614, 168] on div "hero . moveUp ( 2 ) hero . moveLeft ( 1 ) hero . moveDown ( 2 ) hero . moveLeft…" at bounding box center [629, 249] width 261 height 279
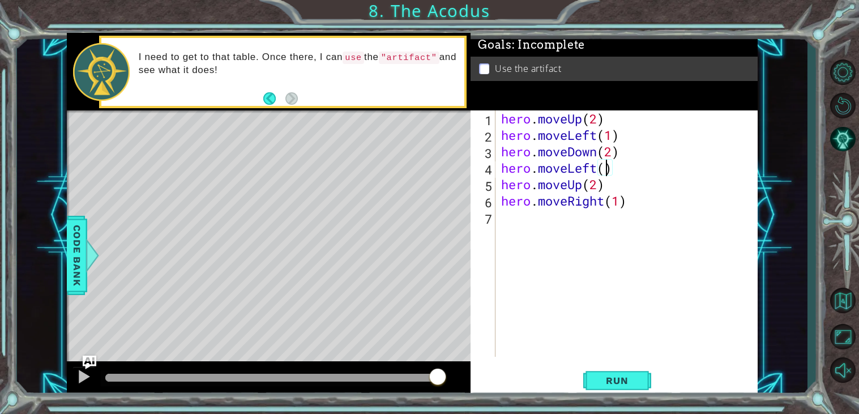
scroll to position [0, 4]
click at [504, 185] on div "hero . moveUp ( 2 ) hero . moveLeft ( 1 ) hero . moveDown ( 2 ) hero . moveLeft…" at bounding box center [629, 249] width 261 height 279
type textarea "hero.moveUp(2)"
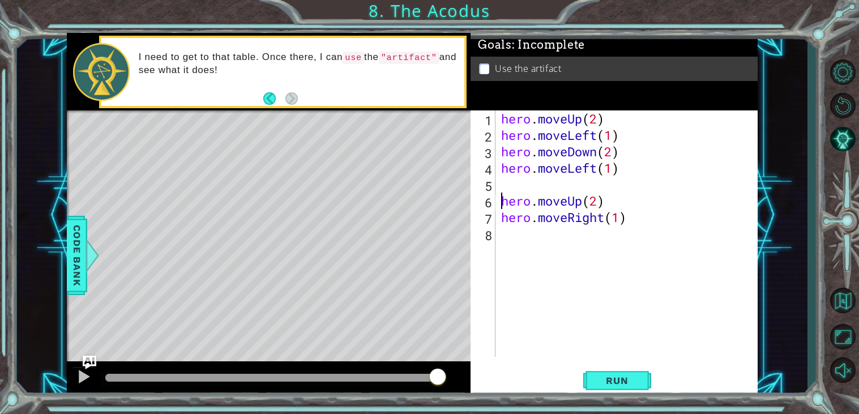
click at [541, 185] on div "hero . moveUp ( 2 ) hero . moveLeft ( 1 ) hero . moveDown ( 2 ) hero . moveLeft…" at bounding box center [629, 249] width 261 height 279
drag, startPoint x: 618, startPoint y: 170, endPoint x: 502, endPoint y: 169, distance: 116.0
click at [502, 169] on div "hero . moveUp ( 2 ) hero . moveLeft ( 1 ) hero . moveDown ( 2 ) hero . moveLeft…" at bounding box center [629, 249] width 261 height 279
type textarea "hero.moveLeft(1)"
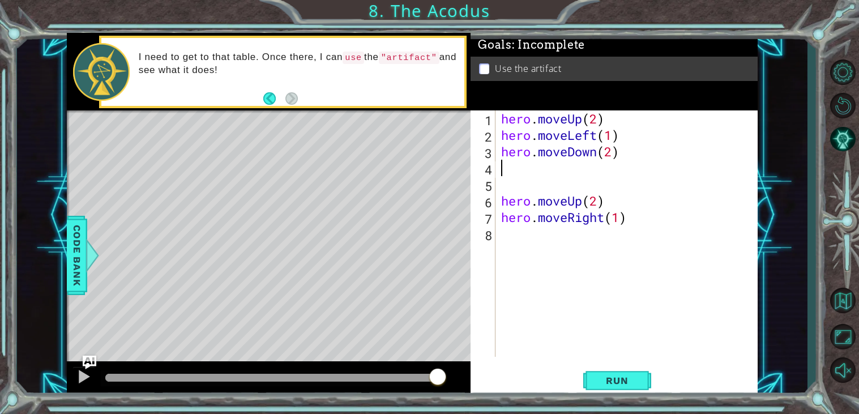
click at [507, 187] on div "hero . moveUp ( 2 ) hero . moveLeft ( 1 ) hero . moveDown ( 2 ) hero . moveUp (…" at bounding box center [629, 249] width 261 height 279
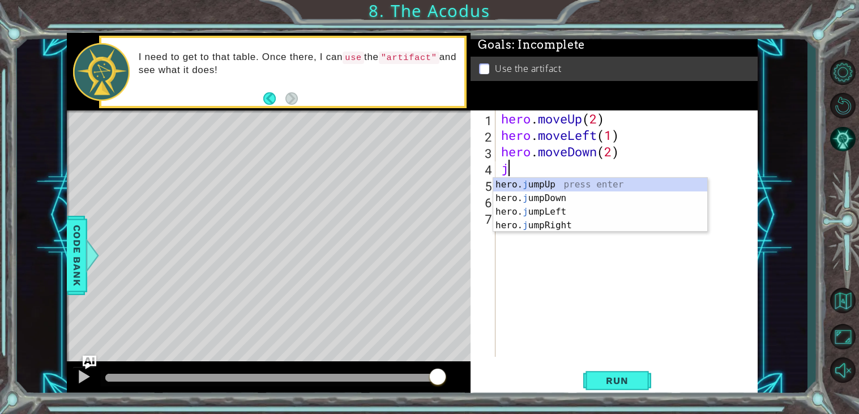
type textarea "jum"
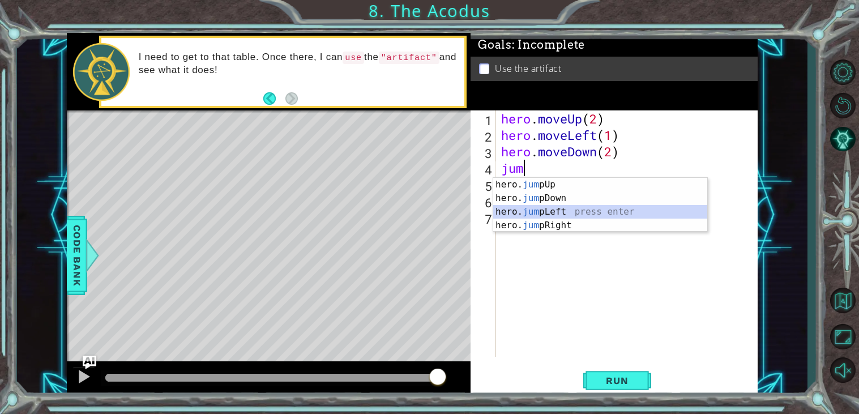
click at [620, 213] on div "hero. jum pUp press enter hero. jum pDown press enter hero. jum pLeft press ent…" at bounding box center [600, 218] width 214 height 81
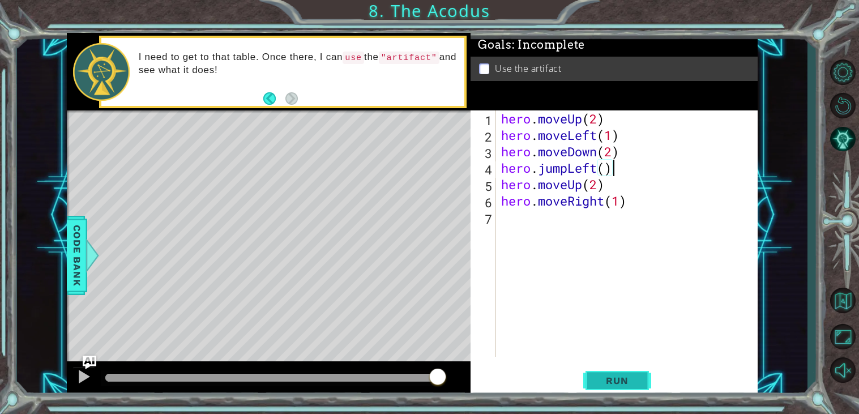
type textarea "hero.jumpLeft()"
click at [597, 382] on span "Run" at bounding box center [616, 380] width 45 height 11
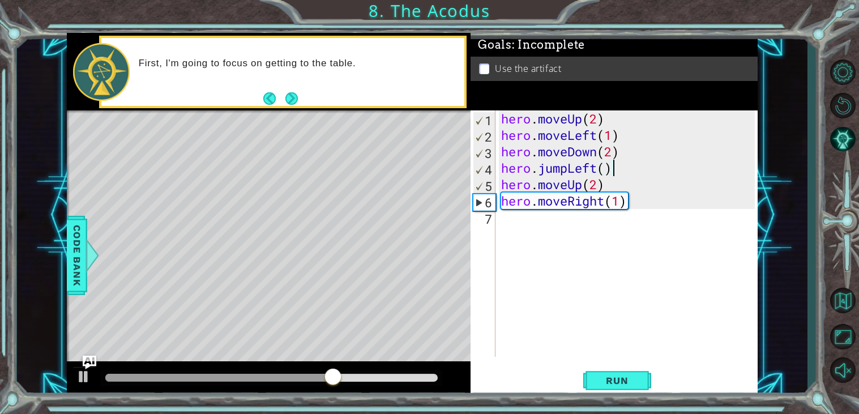
click at [531, 213] on div "hero . moveUp ( 2 ) hero . moveLeft ( 1 ) hero . moveDown ( 2 ) hero . jumpLeft…" at bounding box center [629, 249] width 261 height 279
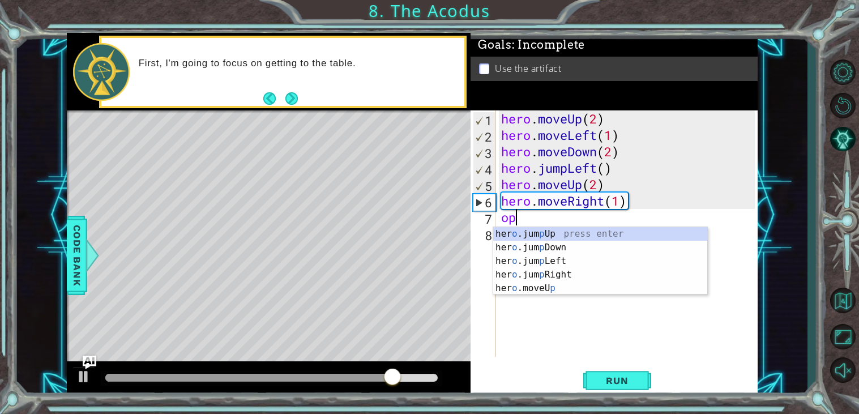
type textarea "o"
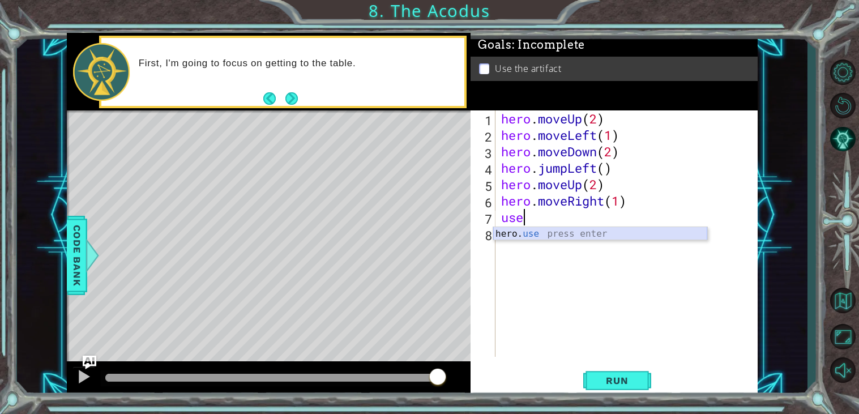
click at [565, 234] on div "hero. use press enter" at bounding box center [600, 247] width 214 height 41
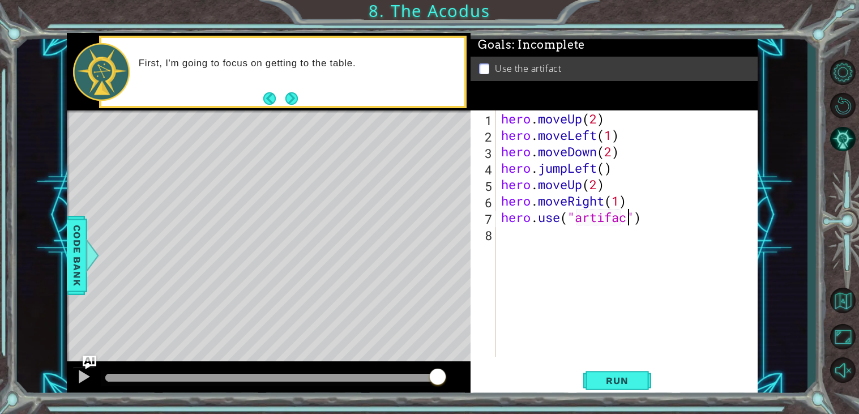
scroll to position [0, 5]
type textarea "hero.use("artifact")"
click at [638, 372] on button "Run" at bounding box center [617, 380] width 68 height 29
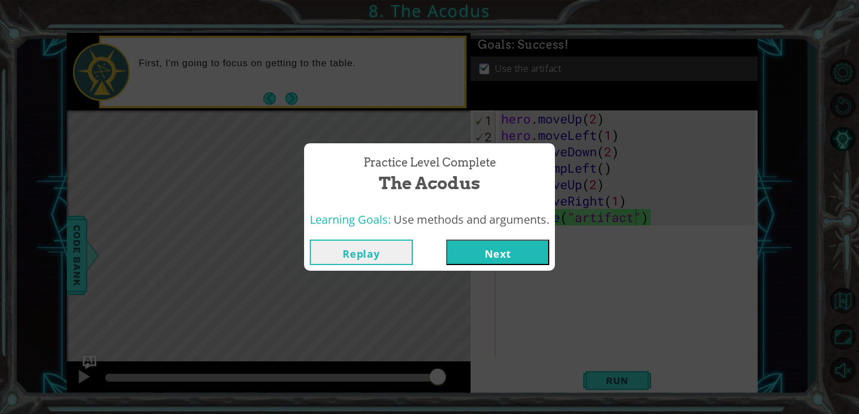
click at [541, 241] on button "Next" at bounding box center [497, 251] width 103 height 25
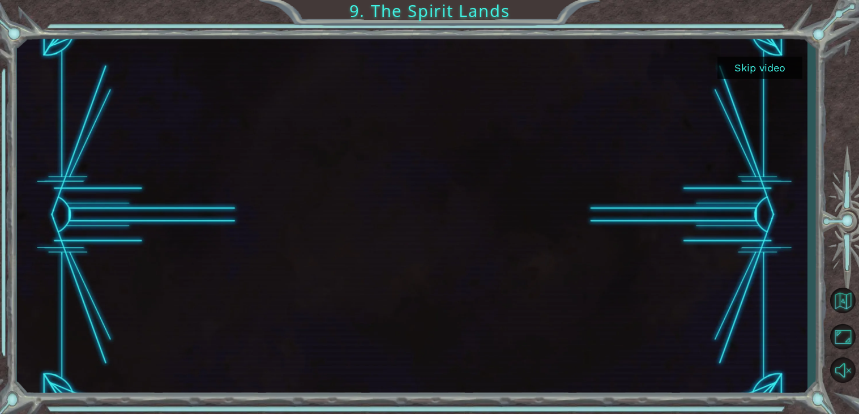
click at [769, 62] on button "Skip video" at bounding box center [759, 68] width 85 height 22
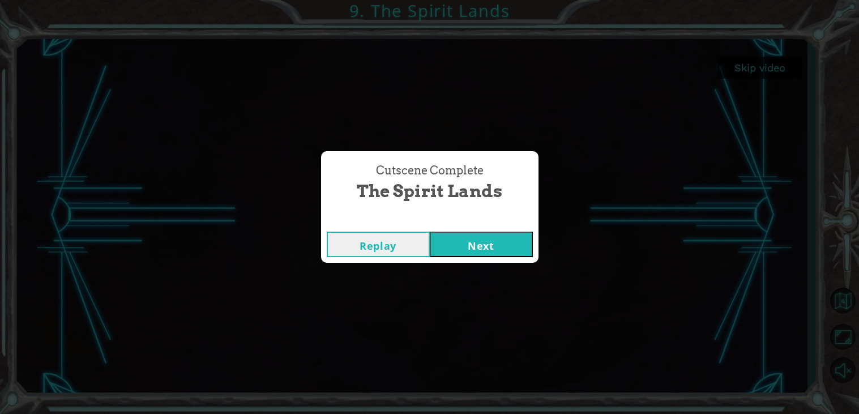
click at [463, 248] on button "Next" at bounding box center [481, 243] width 103 height 25
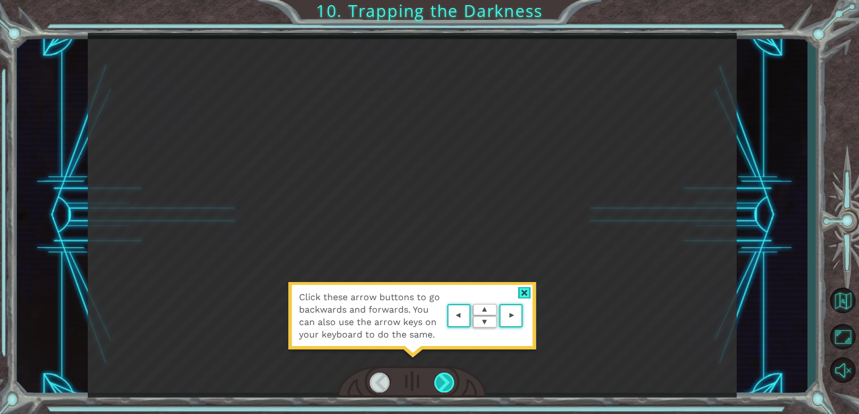
click at [445, 376] on div at bounding box center [444, 382] width 20 height 20
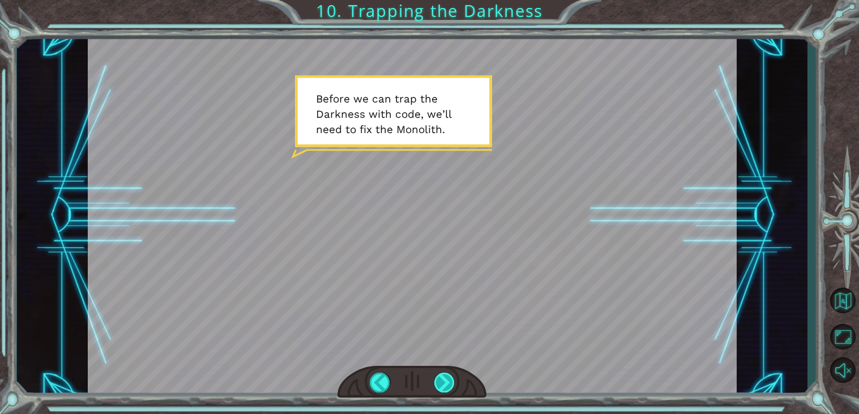
click at [440, 383] on div at bounding box center [444, 382] width 20 height 20
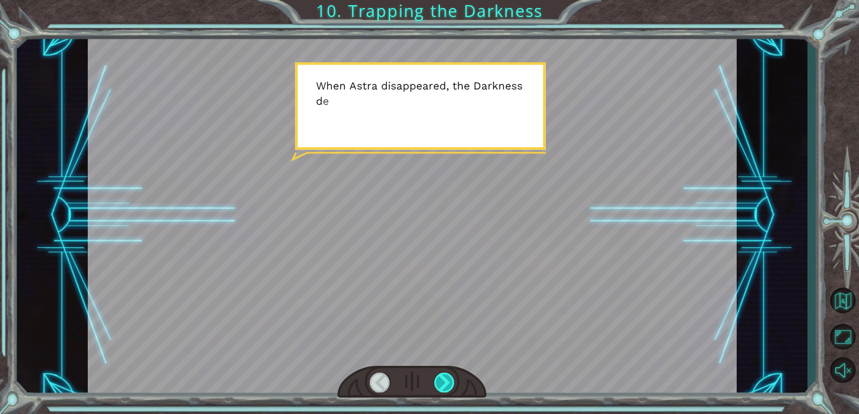
click at [440, 383] on div at bounding box center [444, 382] width 20 height 20
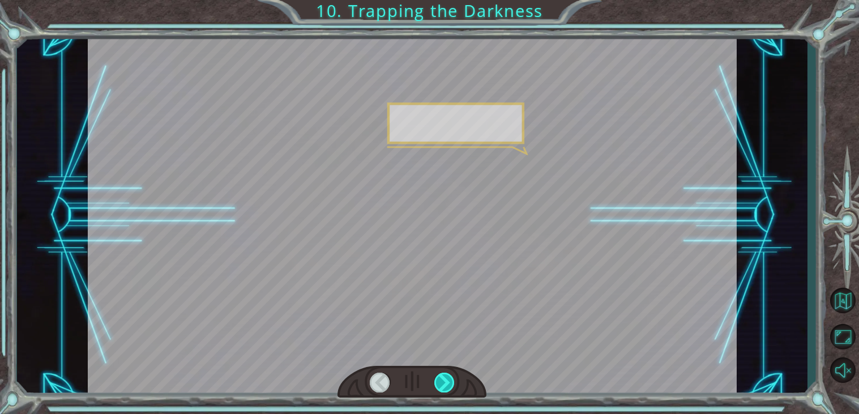
click at [440, 383] on div at bounding box center [444, 382] width 20 height 20
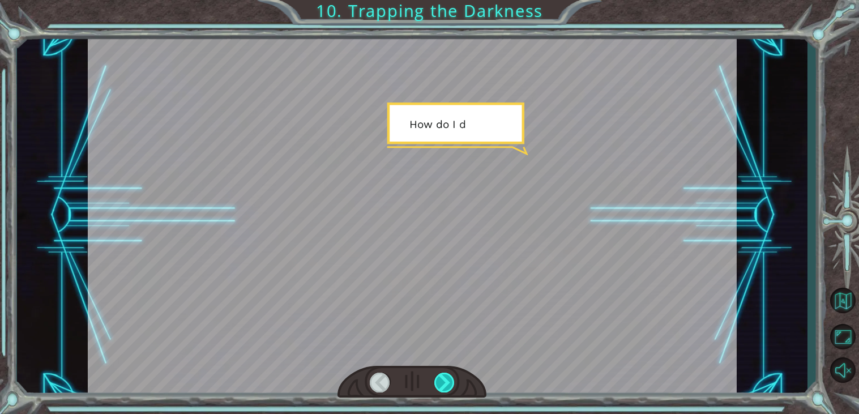
click at [440, 383] on div at bounding box center [444, 382] width 20 height 20
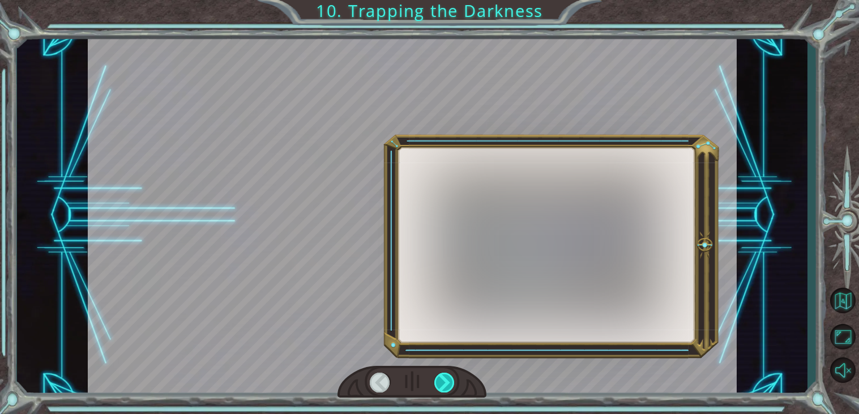
click at [440, 383] on div at bounding box center [444, 382] width 20 height 20
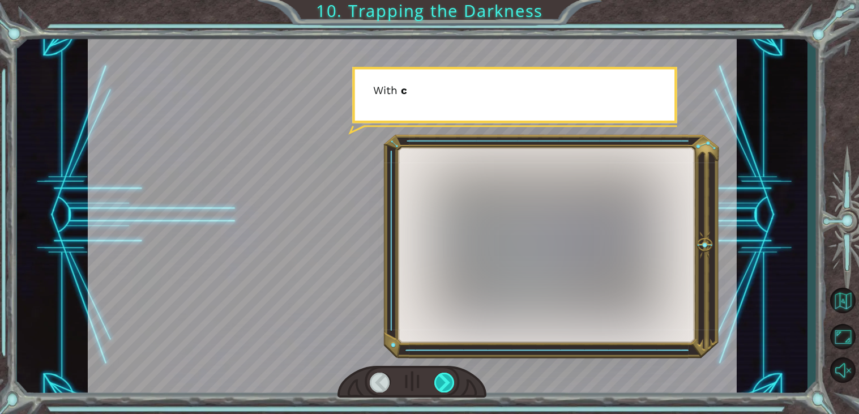
click at [440, 383] on div at bounding box center [444, 382] width 20 height 20
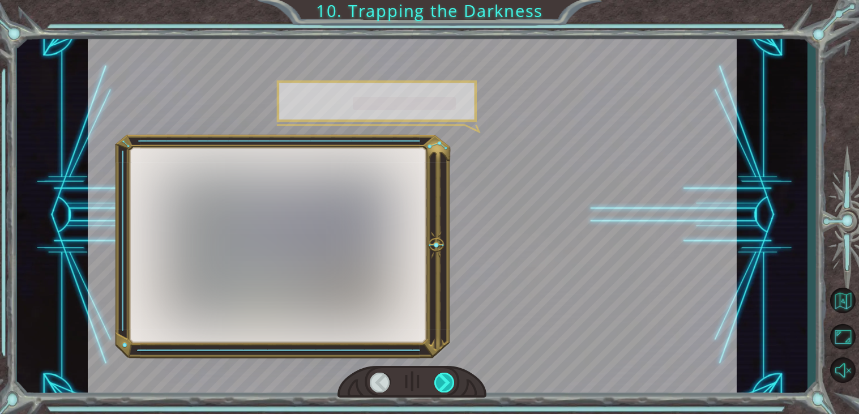
click at [440, 383] on div at bounding box center [444, 382] width 20 height 20
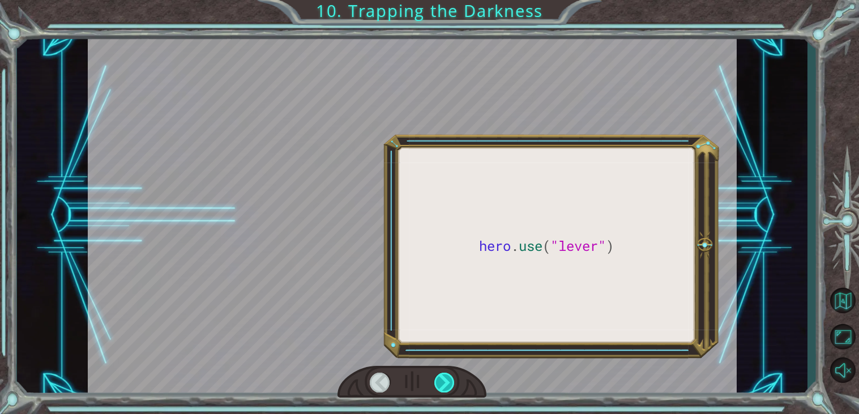
click at [440, 383] on div at bounding box center [444, 382] width 20 height 20
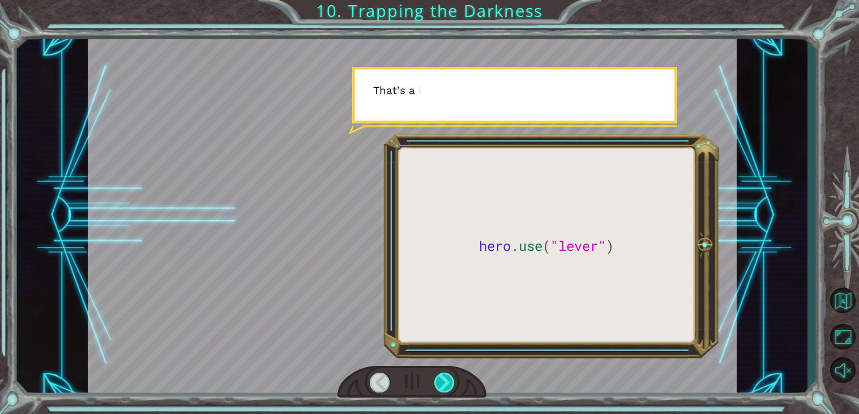
click at [440, 383] on div at bounding box center [444, 382] width 20 height 20
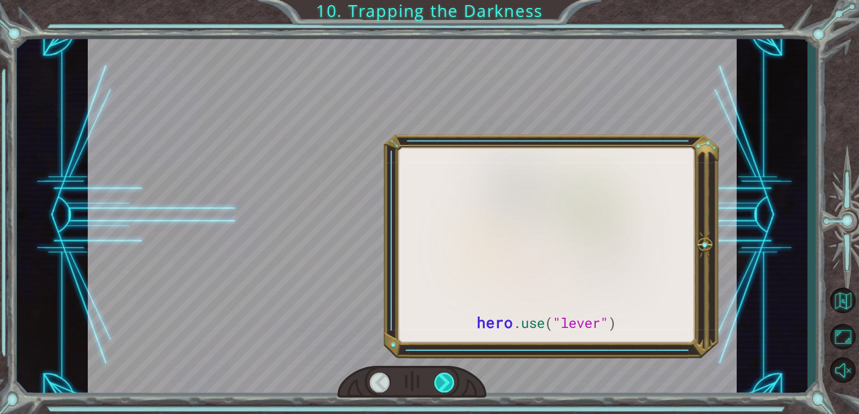
click at [440, 383] on div at bounding box center [444, 382] width 20 height 20
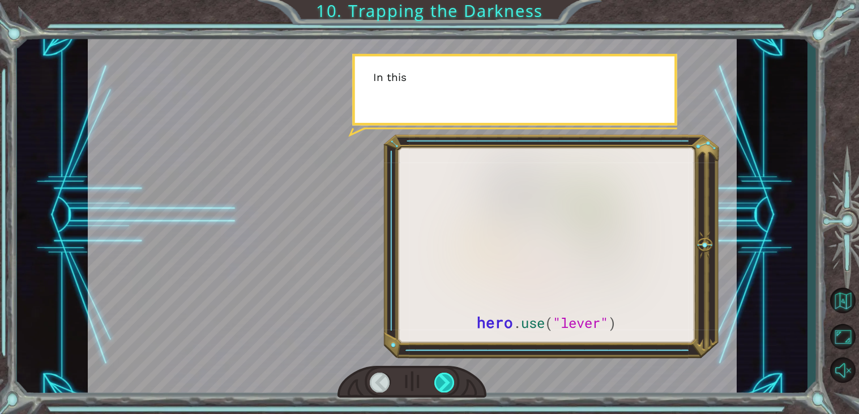
click at [440, 383] on div at bounding box center [444, 382] width 20 height 20
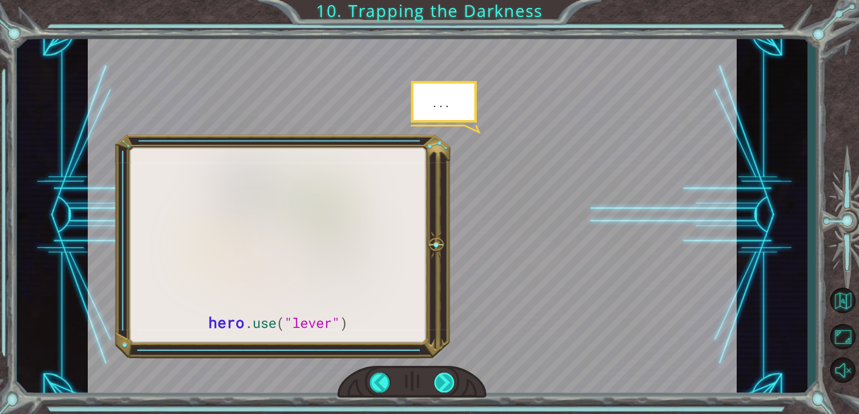
click at [440, 383] on div at bounding box center [444, 382] width 20 height 20
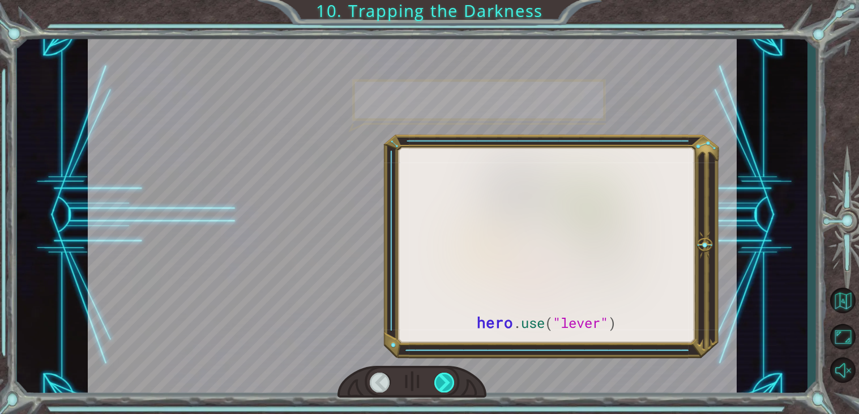
click at [440, 383] on div at bounding box center [444, 382] width 20 height 20
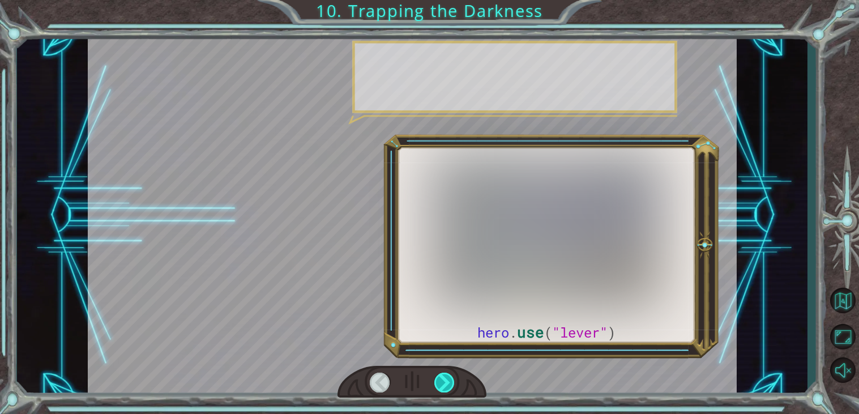
click at [440, 383] on div at bounding box center [444, 382] width 20 height 20
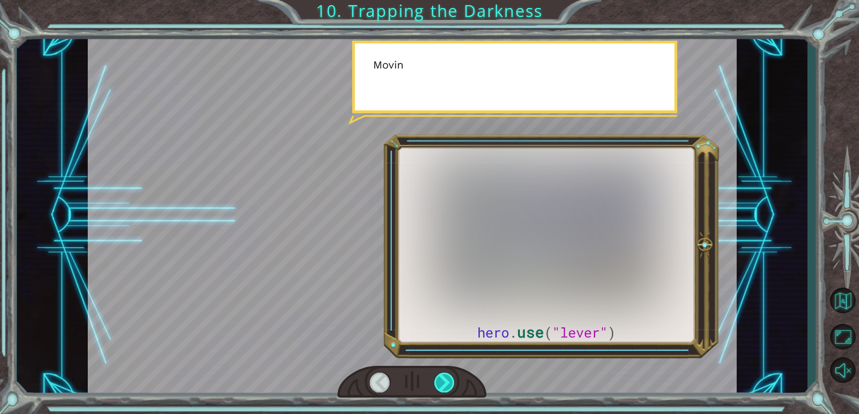
click at [440, 383] on div at bounding box center [444, 382] width 20 height 20
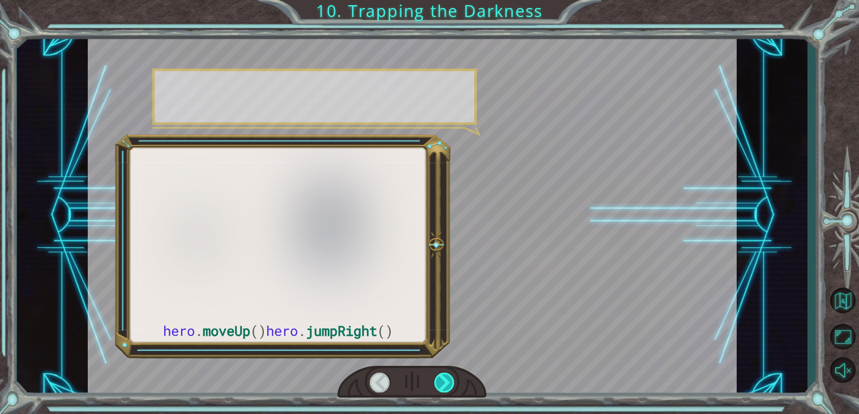
click at [440, 383] on div at bounding box center [444, 382] width 20 height 20
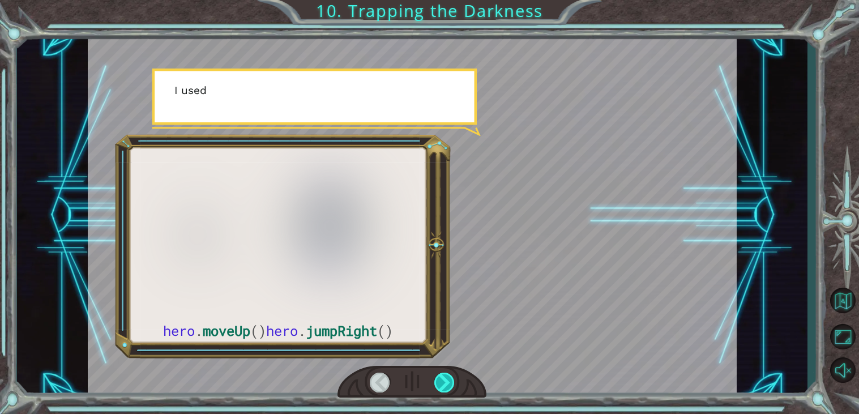
click at [440, 383] on div at bounding box center [444, 382] width 20 height 20
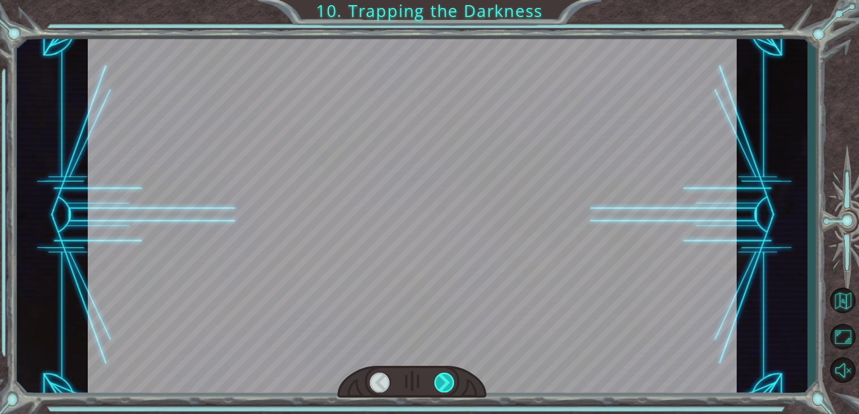
click at [440, 383] on div at bounding box center [444, 382] width 20 height 20
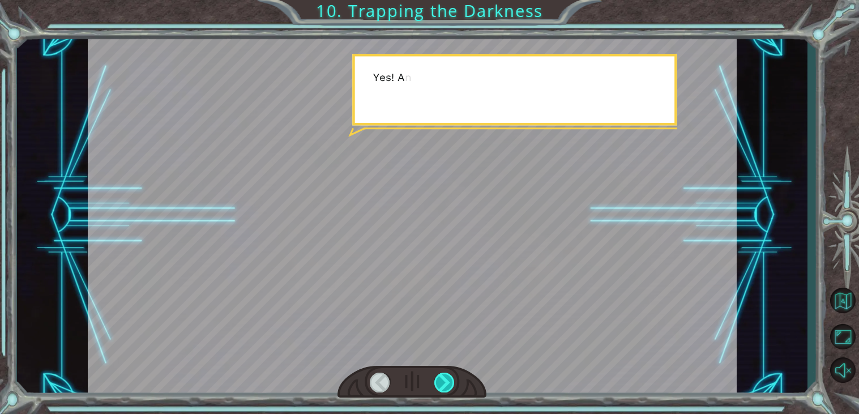
click at [440, 383] on div at bounding box center [444, 382] width 20 height 20
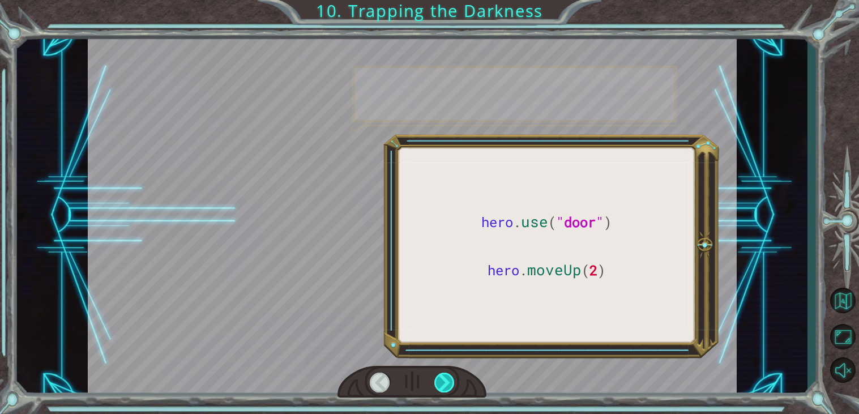
click at [440, 383] on div at bounding box center [444, 382] width 20 height 20
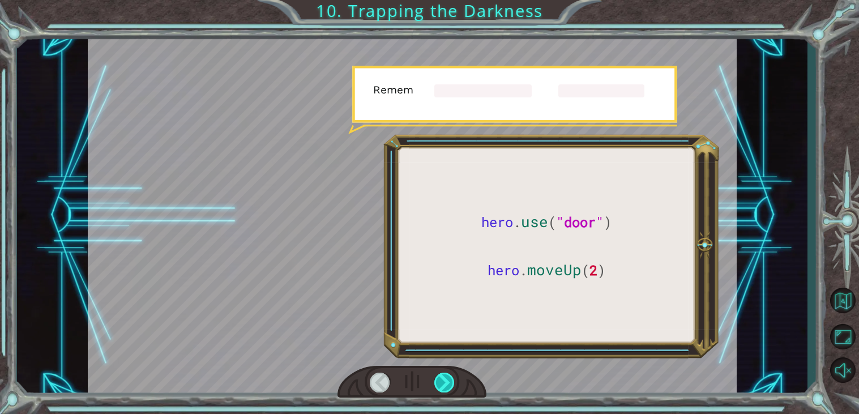
click at [440, 383] on div at bounding box center [444, 382] width 20 height 20
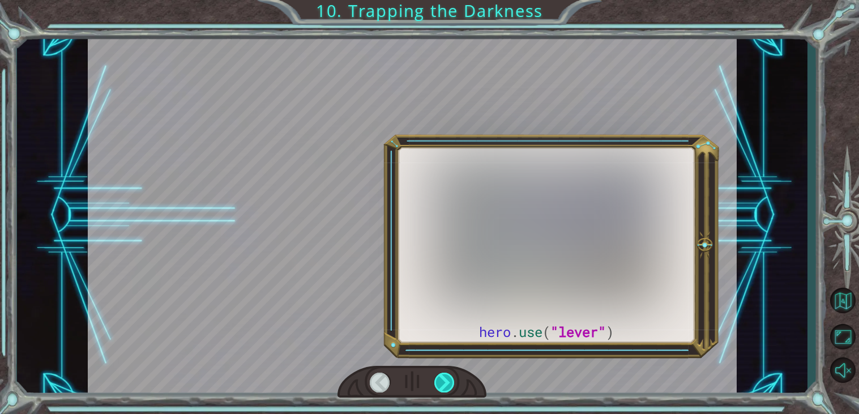
click at [440, 383] on div at bounding box center [444, 382] width 20 height 20
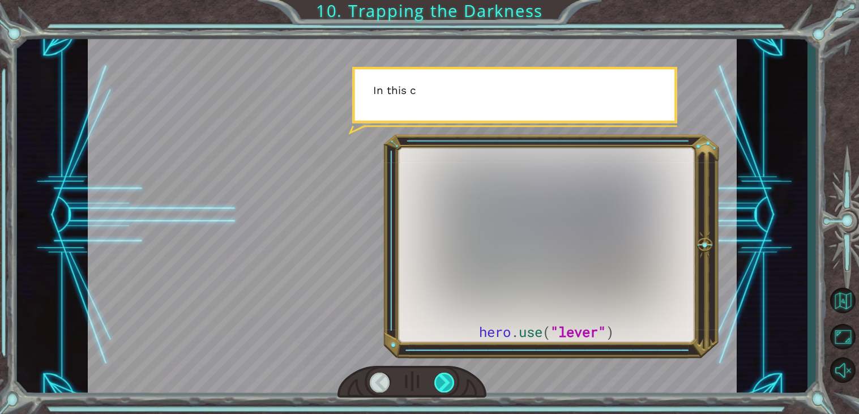
click at [440, 383] on div at bounding box center [444, 382] width 20 height 20
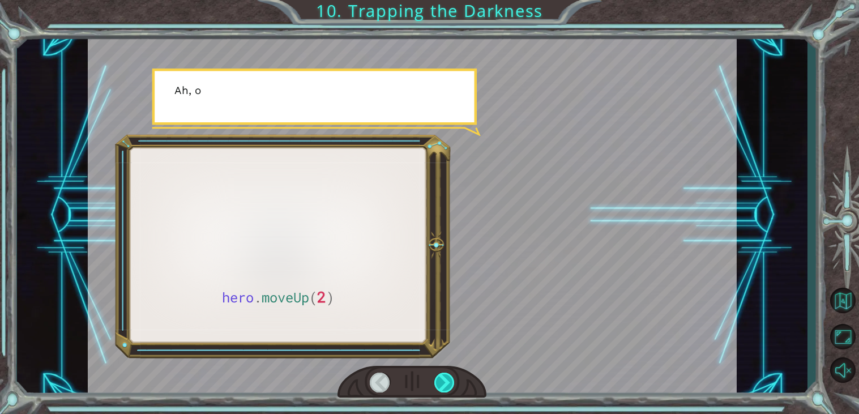
click at [440, 383] on div at bounding box center [444, 382] width 20 height 20
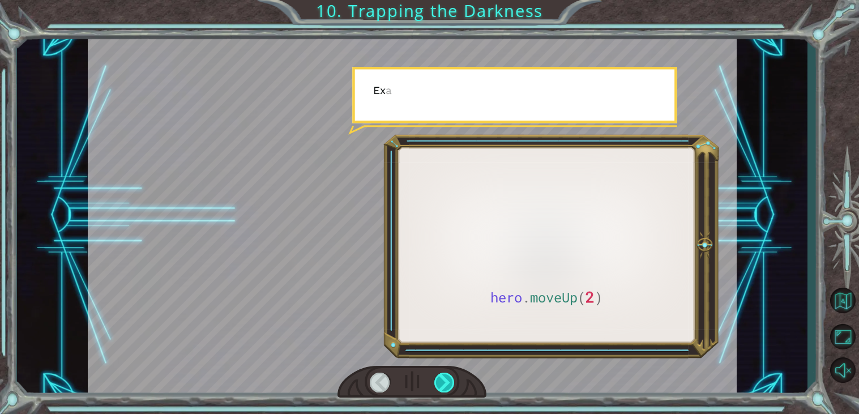
click at [440, 383] on div at bounding box center [444, 382] width 20 height 20
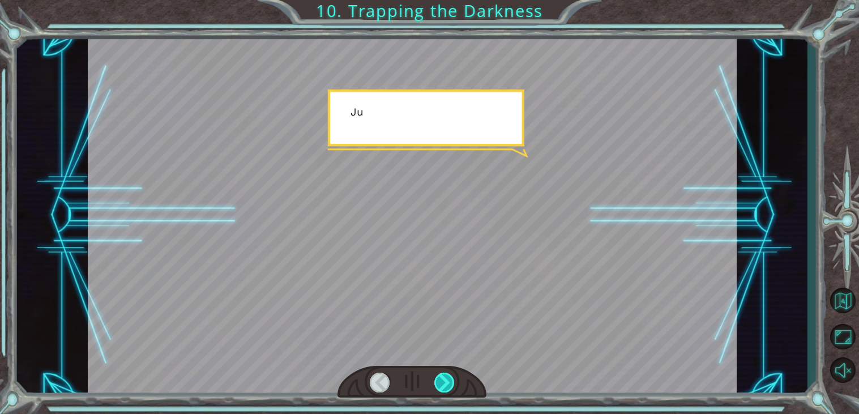
click at [440, 383] on div at bounding box center [444, 382] width 20 height 20
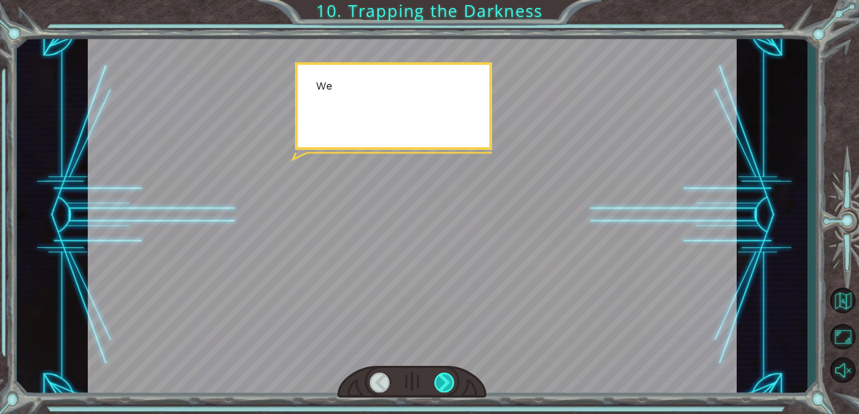
click at [440, 383] on div at bounding box center [444, 382] width 20 height 20
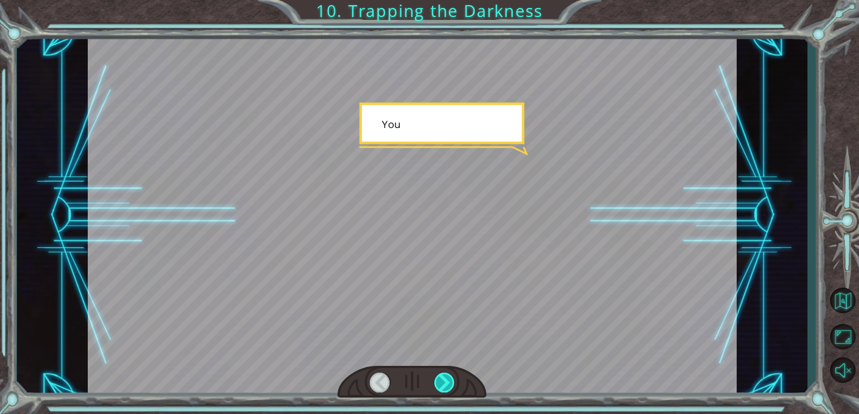
click at [440, 383] on div at bounding box center [444, 382] width 20 height 20
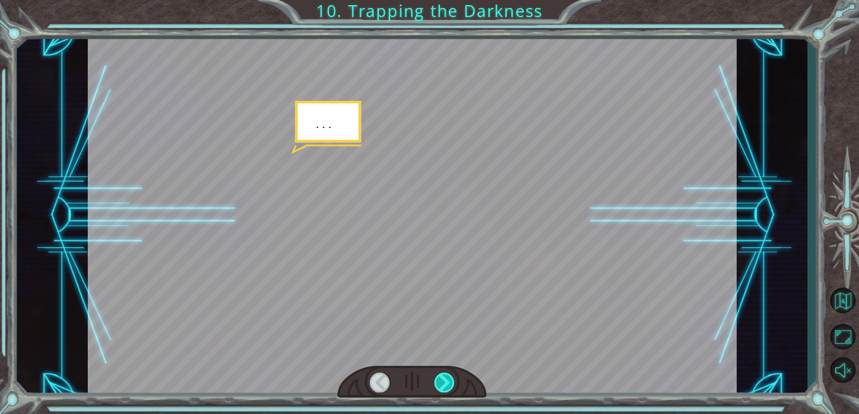
click at [440, 383] on div at bounding box center [444, 382] width 20 height 20
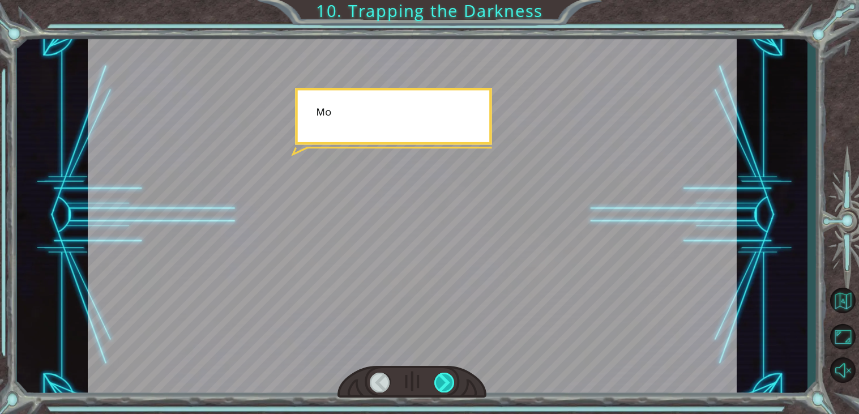
click at [440, 383] on div at bounding box center [444, 382] width 20 height 20
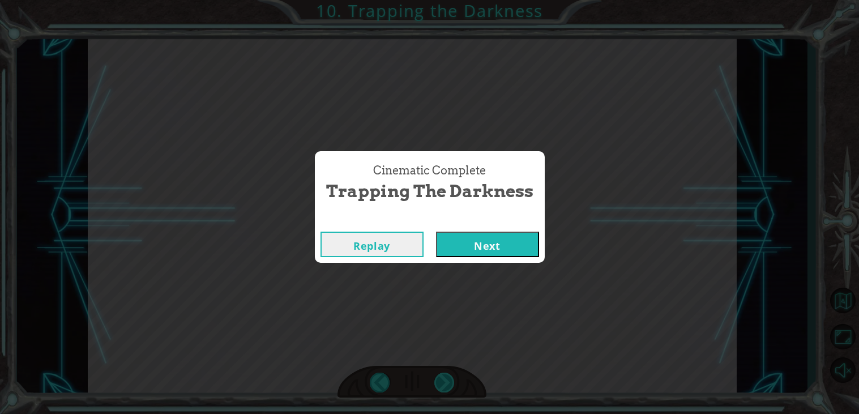
click at [440, 383] on div "Cinematic Complete Trapping the Darkness Replay Next" at bounding box center [429, 207] width 859 height 414
click at [503, 251] on button "Next" at bounding box center [487, 243] width 103 height 25
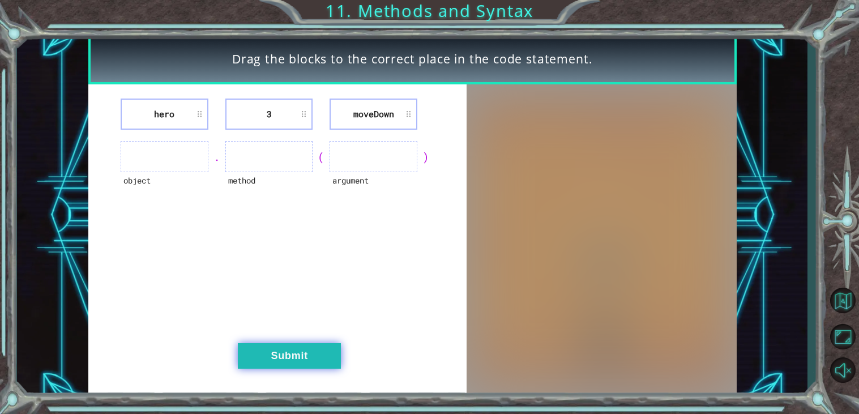
click at [308, 350] on button "Submit" at bounding box center [289, 355] width 103 height 25
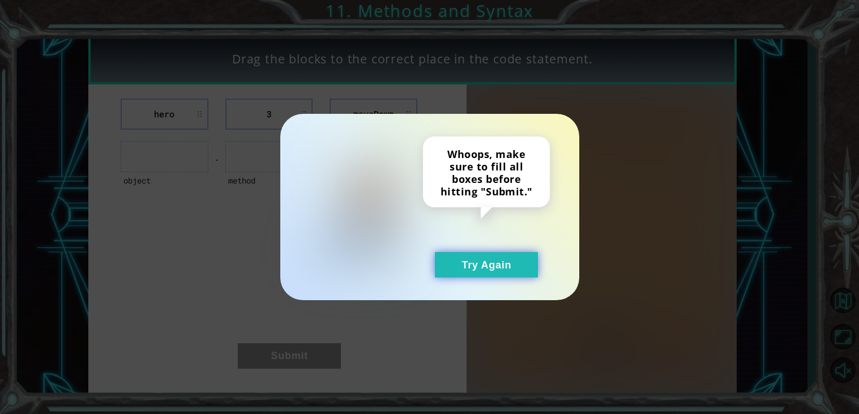
click at [444, 268] on button "Try Again" at bounding box center [486, 264] width 103 height 25
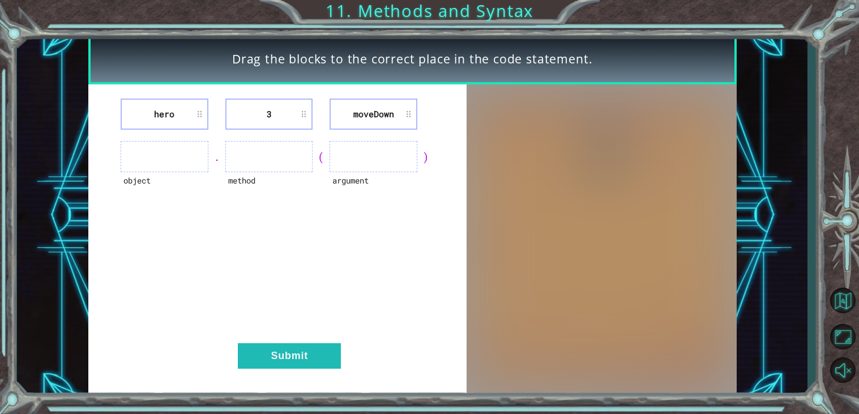
click at [274, 162] on ul at bounding box center [269, 156] width 88 height 31
click at [265, 158] on ul at bounding box center [269, 156] width 88 height 31
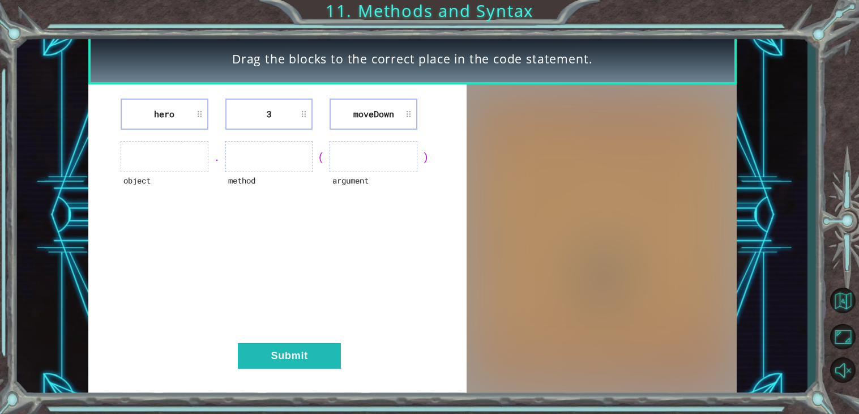
click at [246, 164] on ul at bounding box center [269, 156] width 88 height 31
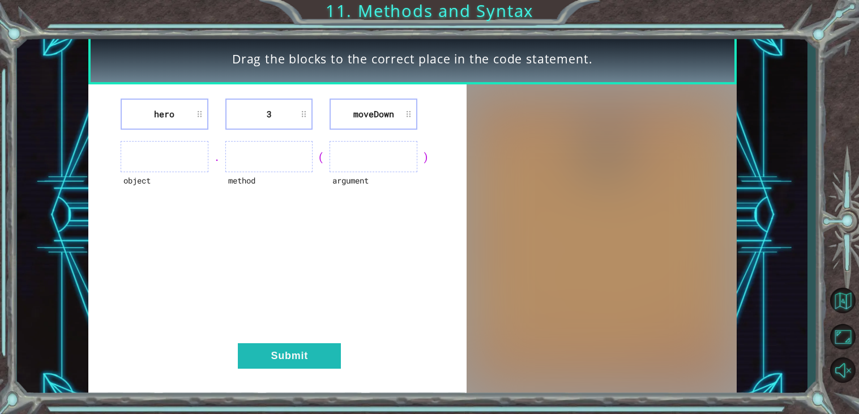
click at [327, 187] on div "hero 3 [GEOGRAPHIC_DATA] object . method ( argument ) Submit" at bounding box center [277, 240] width 379 height 313
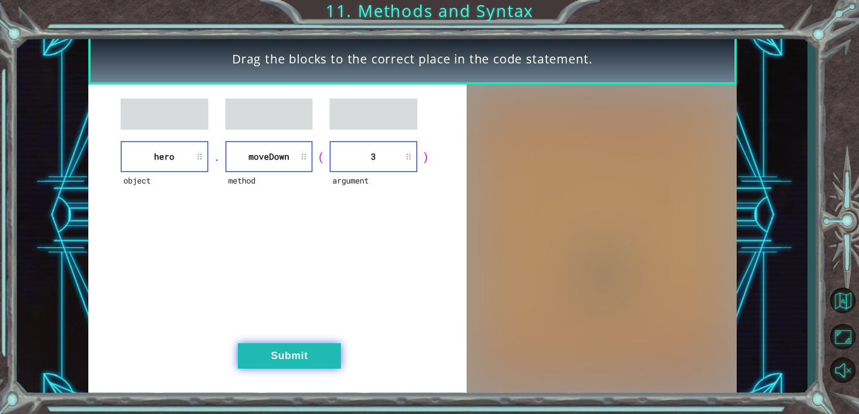
click at [265, 354] on button "Submit" at bounding box center [289, 355] width 103 height 25
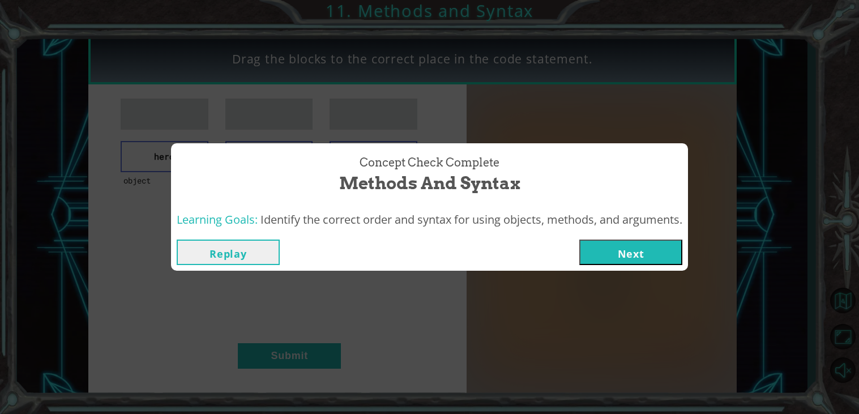
click at [647, 256] on button "Next" at bounding box center [630, 251] width 103 height 25
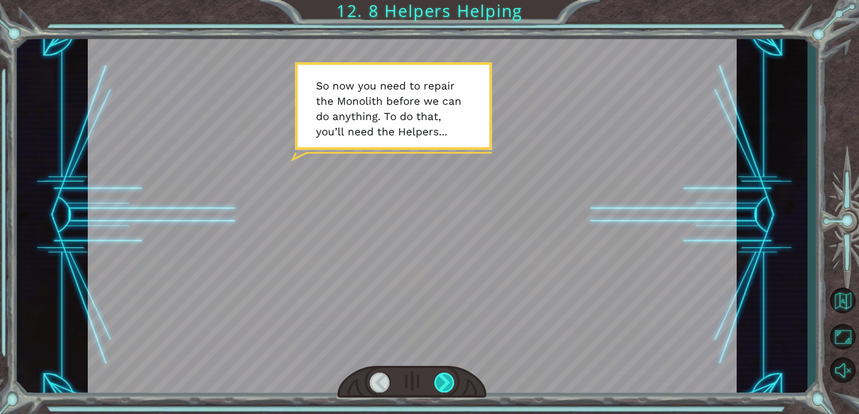
click at [440, 379] on div at bounding box center [444, 382] width 20 height 20
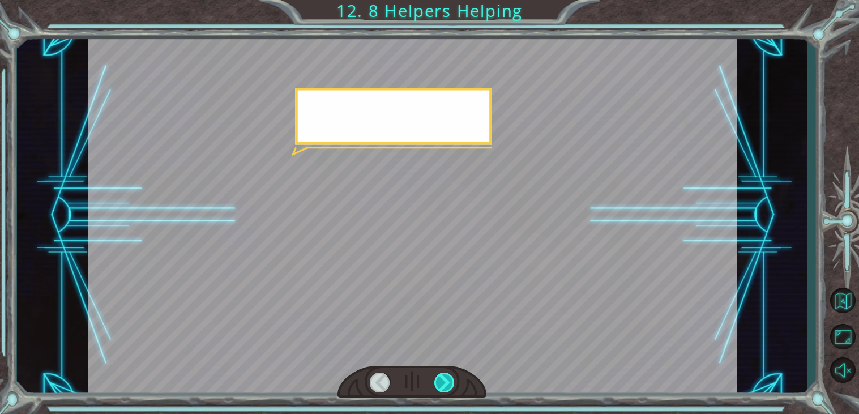
click at [440, 379] on div at bounding box center [444, 382] width 20 height 20
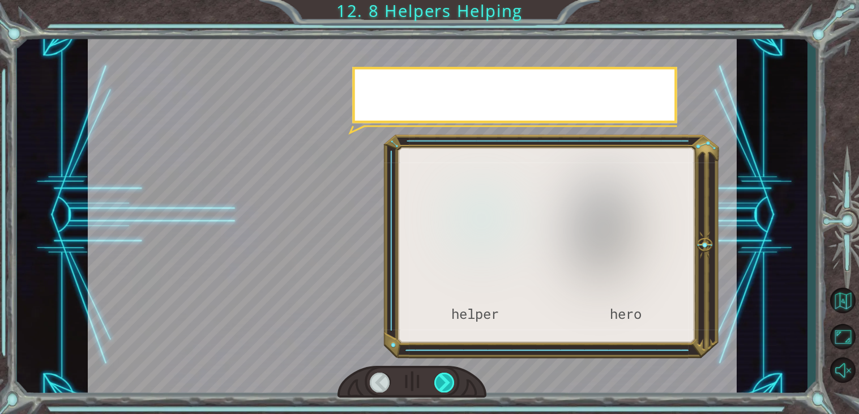
click at [440, 379] on div at bounding box center [444, 382] width 20 height 20
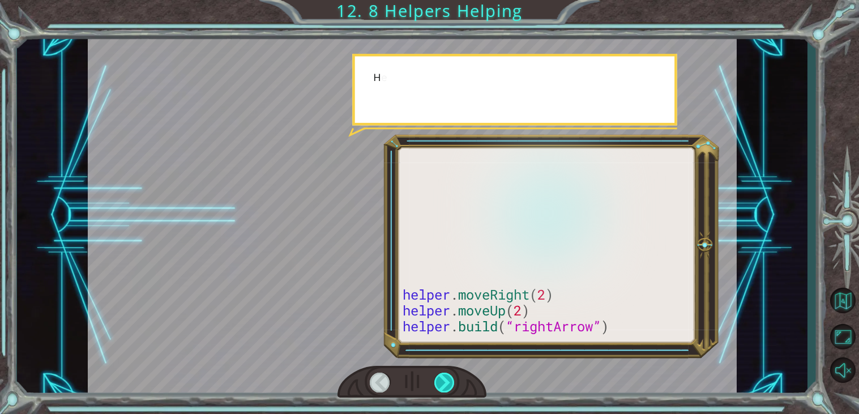
click at [440, 379] on div at bounding box center [444, 382] width 20 height 20
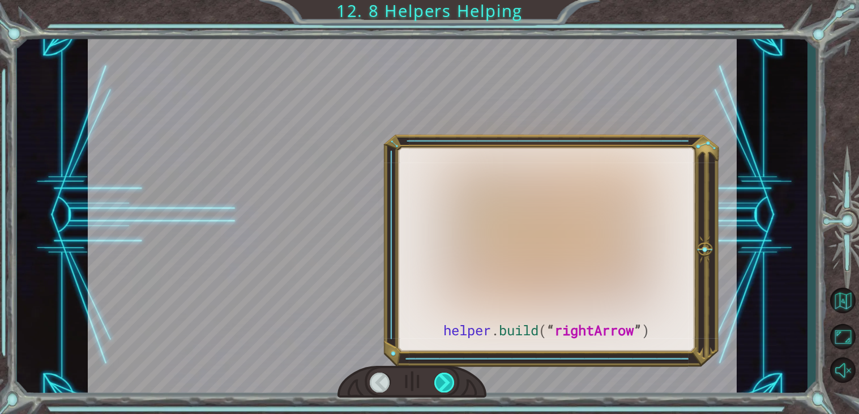
click at [440, 379] on div at bounding box center [444, 382] width 20 height 20
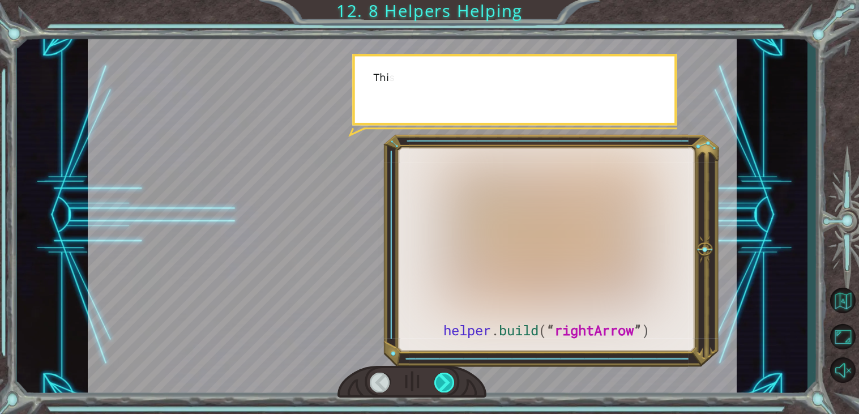
click at [440, 379] on div at bounding box center [444, 382] width 20 height 20
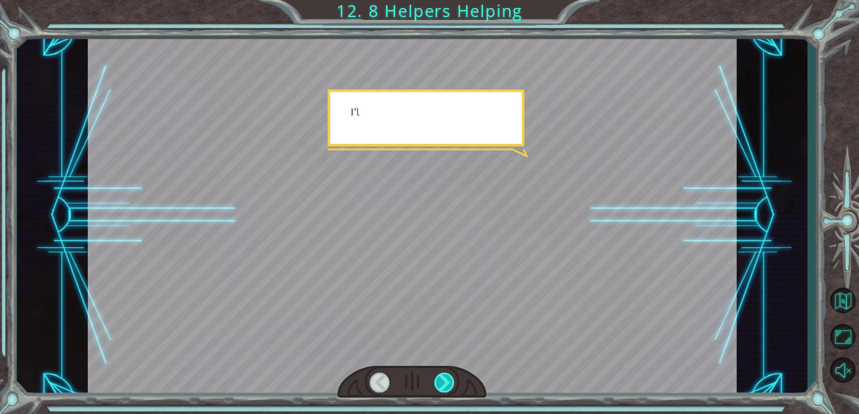
click at [440, 379] on div at bounding box center [444, 382] width 20 height 20
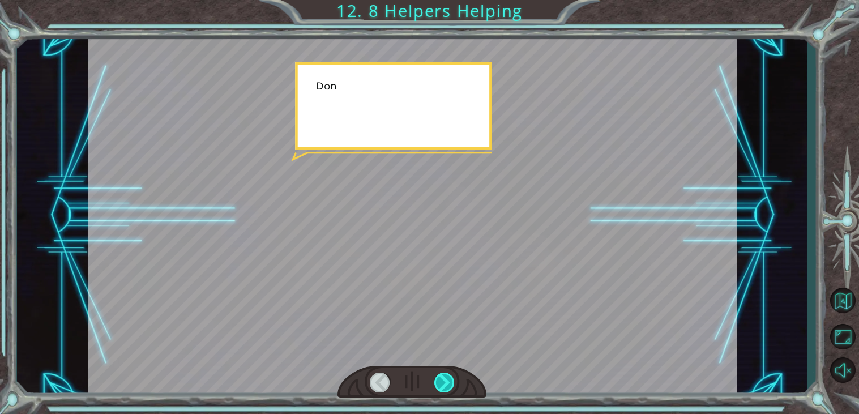
click at [440, 379] on div at bounding box center [444, 382] width 20 height 20
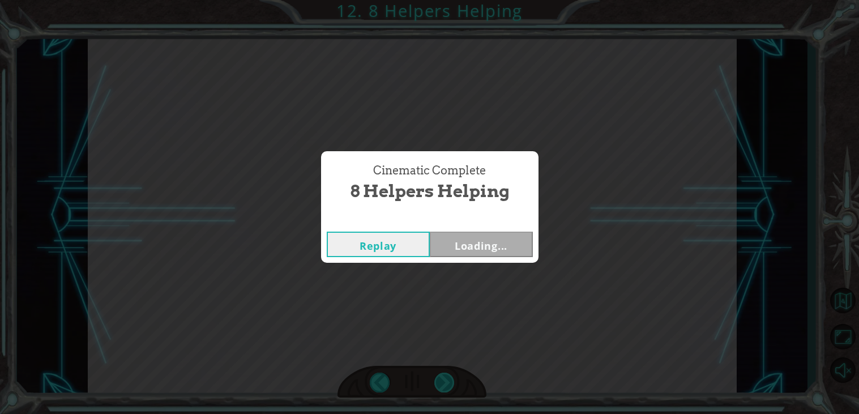
click at [440, 379] on div "Cinematic Complete 8 Helpers Helping Replay Loading..." at bounding box center [429, 207] width 859 height 414
click at [440, 379] on div "Cinematic Complete 8 Helpers Helping Replay Next" at bounding box center [429, 207] width 859 height 414
click at [487, 252] on button "Next" at bounding box center [481, 243] width 103 height 25
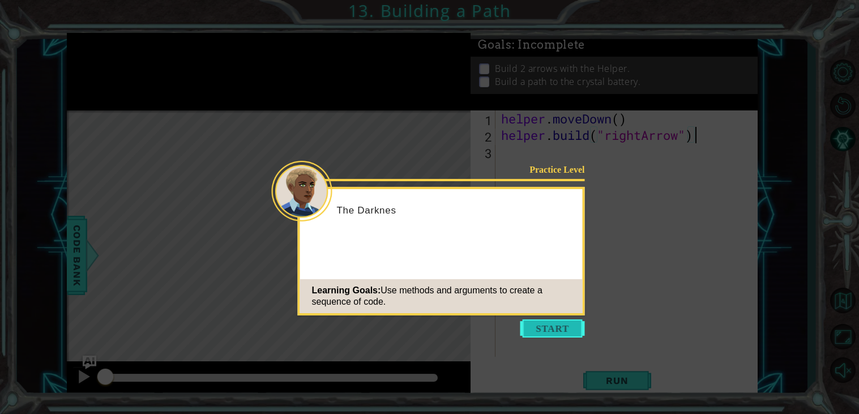
click at [568, 334] on button "Start" at bounding box center [552, 328] width 65 height 18
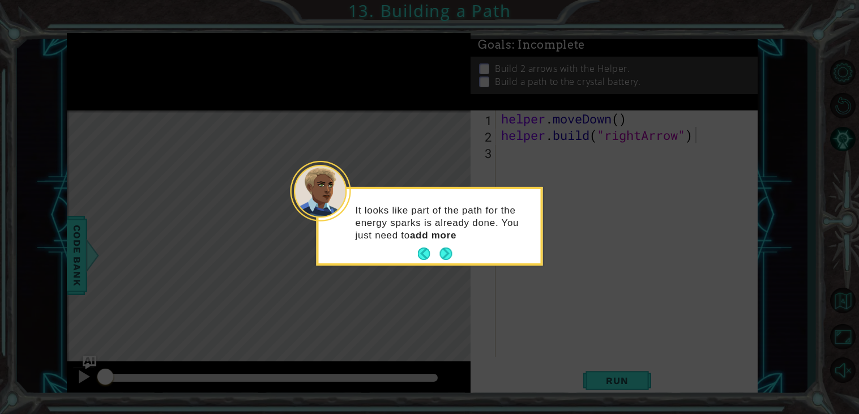
click at [577, 213] on icon at bounding box center [429, 207] width 859 height 414
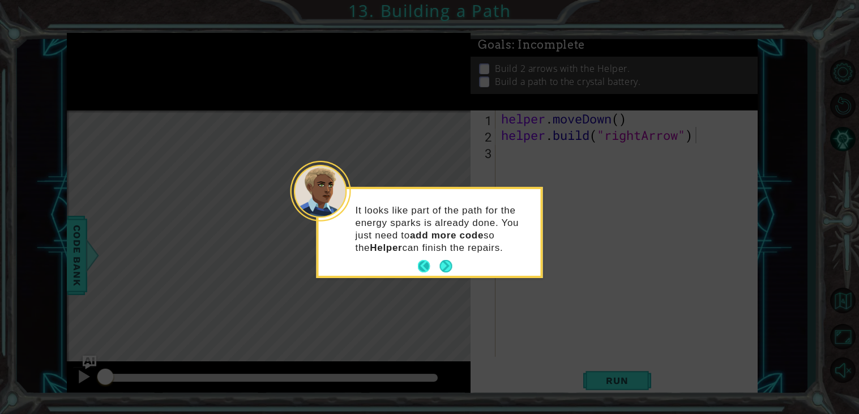
click at [437, 265] on button "Back" at bounding box center [429, 266] width 22 height 12
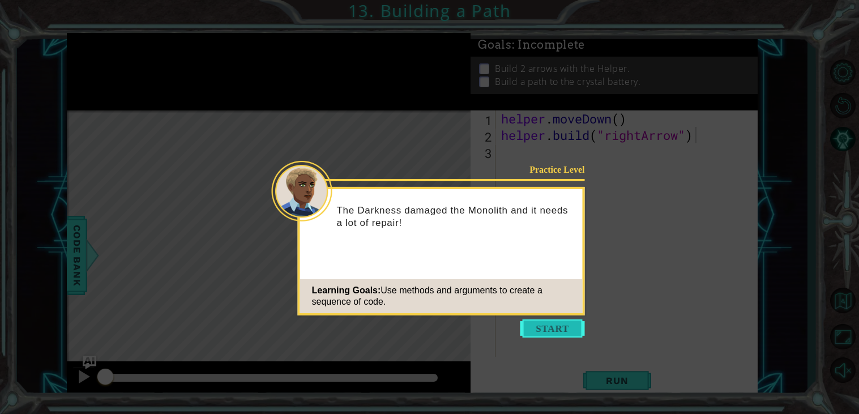
click at [537, 332] on button "Start" at bounding box center [552, 328] width 65 height 18
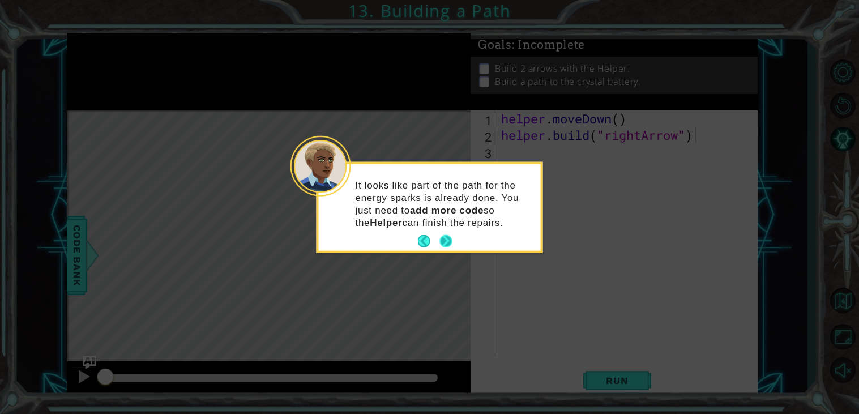
click at [451, 244] on button "Next" at bounding box center [446, 241] width 14 height 14
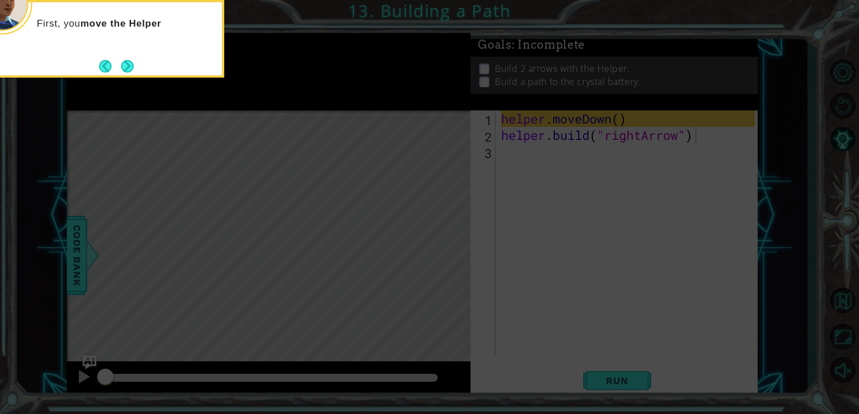
click at [418, 121] on icon at bounding box center [429, 62] width 859 height 704
click at [138, 67] on div "First, you move the Helper to an empty spot in the path." at bounding box center [111, 39] width 226 height 78
click at [131, 66] on button "Next" at bounding box center [128, 66] width 14 height 14
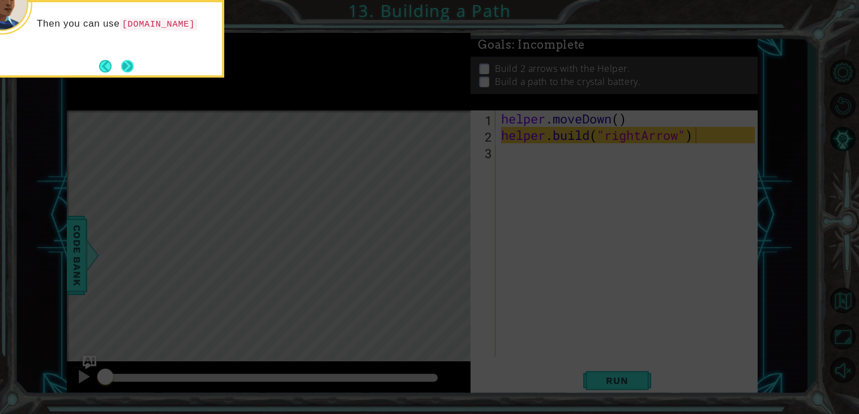
click at [129, 66] on button "Next" at bounding box center [128, 66] width 14 height 14
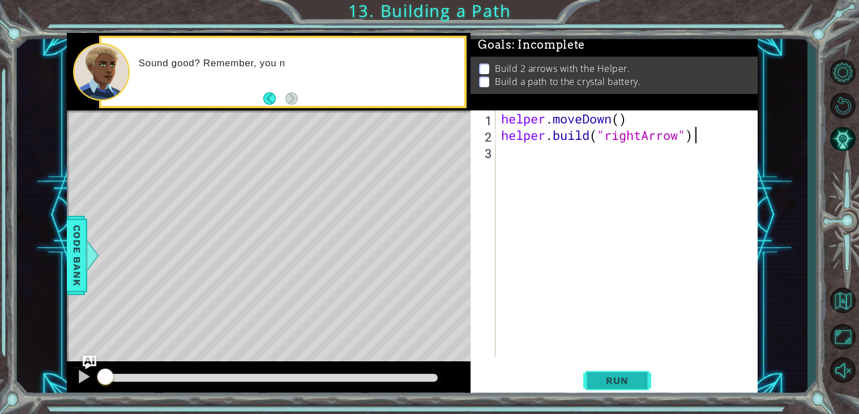
click at [592, 384] on button "Run" at bounding box center [617, 380] width 68 height 29
click at [608, 382] on span "Run" at bounding box center [616, 380] width 45 height 11
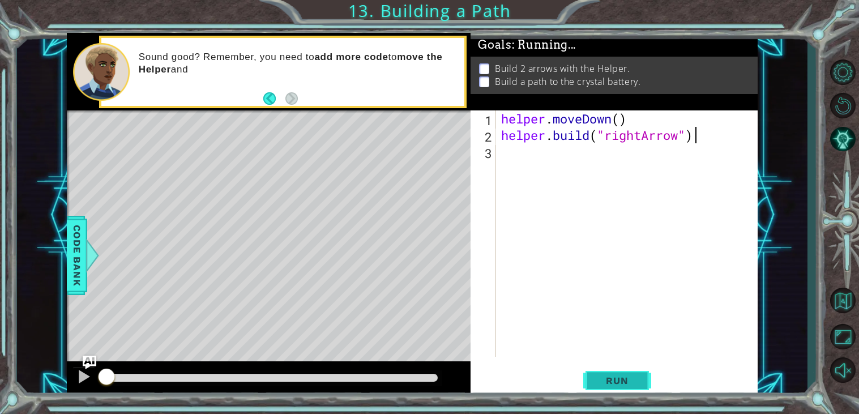
click at [608, 382] on span "Run" at bounding box center [616, 380] width 45 height 11
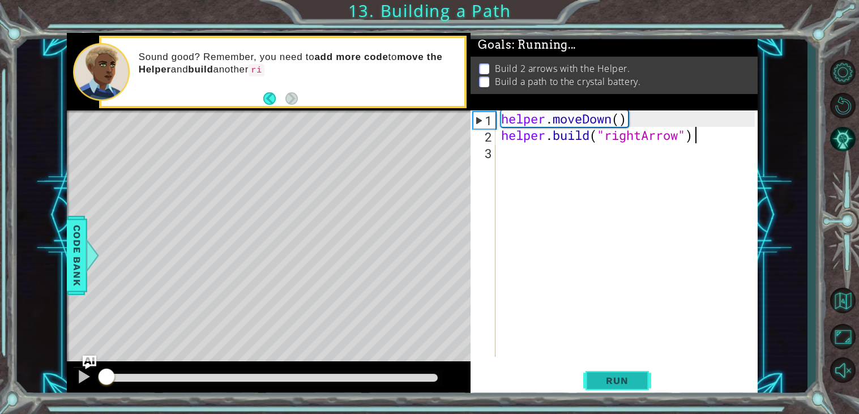
click at [608, 382] on span "Run" at bounding box center [616, 380] width 45 height 11
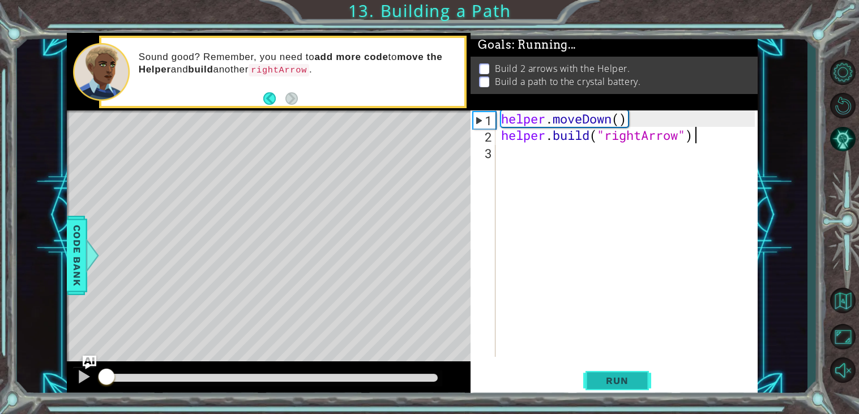
click at [608, 382] on span "Run" at bounding box center [616, 380] width 45 height 11
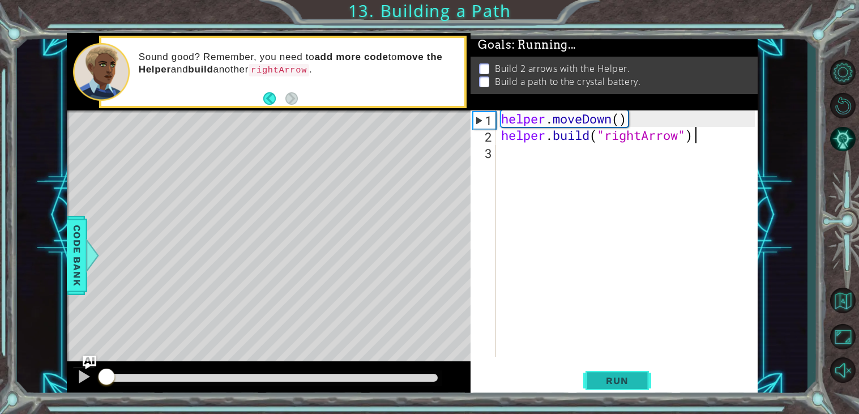
click at [608, 382] on span "Run" at bounding box center [616, 380] width 45 height 11
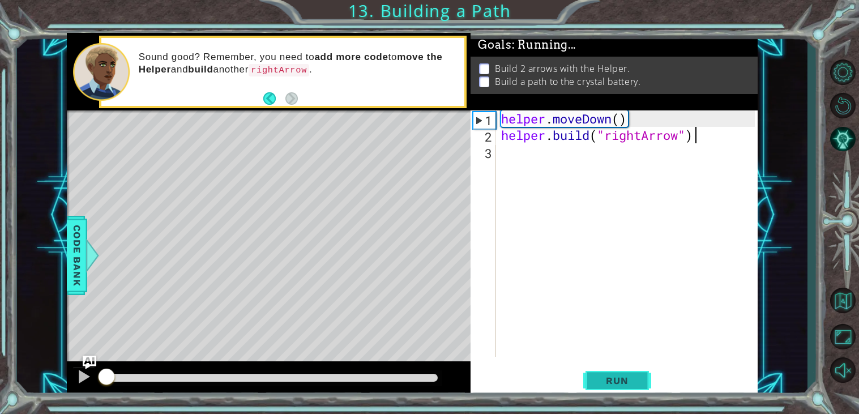
click at [608, 382] on span "Run" at bounding box center [616, 380] width 45 height 11
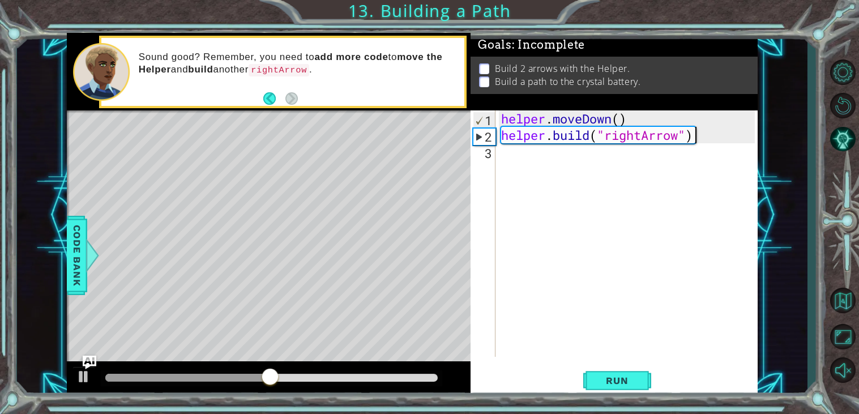
click at [533, 165] on div "helper . moveDown ( ) helper . build ( "rightArrow" )" at bounding box center [629, 249] width 261 height 279
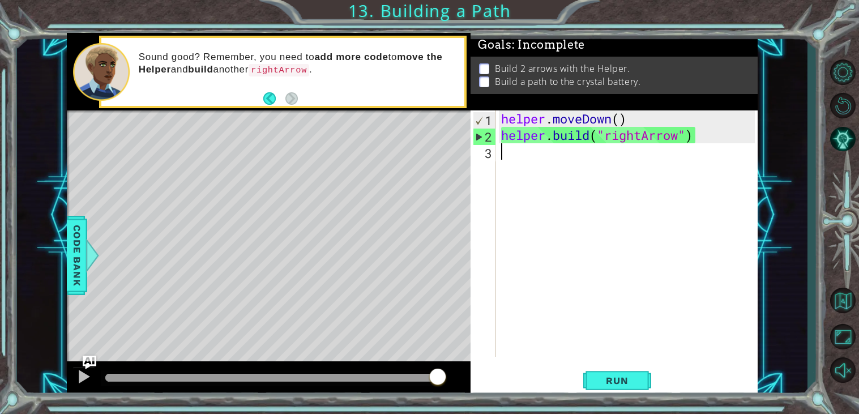
click at [655, 123] on div "helper . moveDown ( ) helper . build ( "rightArrow" )" at bounding box center [629, 249] width 261 height 279
type textarea "helper.moveDown()"
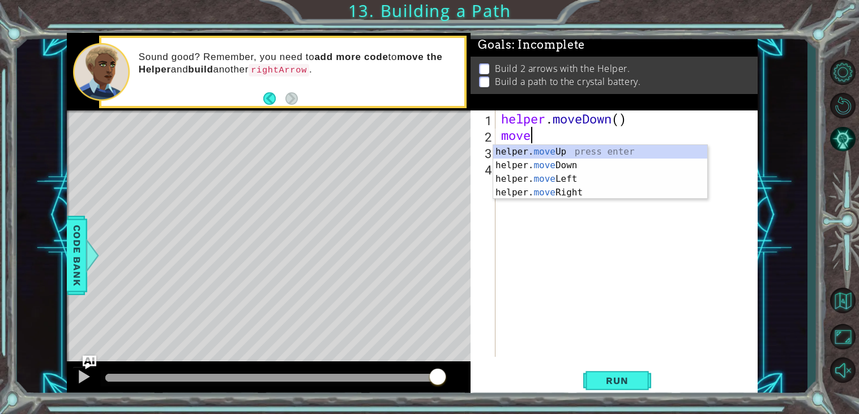
scroll to position [0, 1]
click at [596, 188] on div "helper. move Up press enter helper. move Down press enter helper. move Left pre…" at bounding box center [600, 185] width 214 height 81
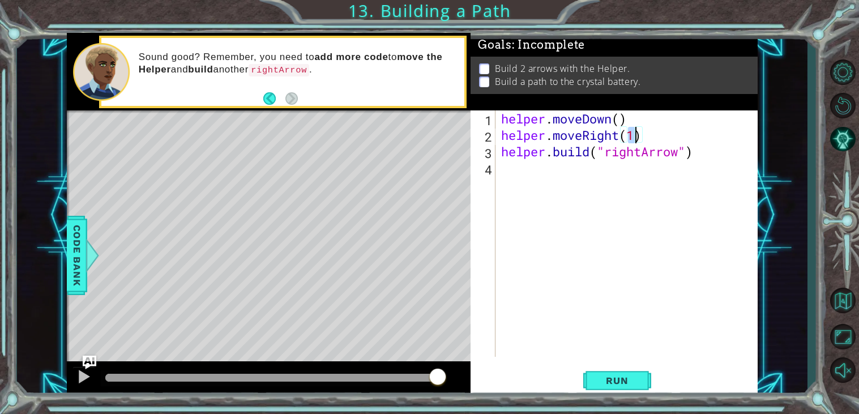
type textarea "helper.moveRight(3)"
click at [600, 170] on div "helper . moveDown ( ) helper . moveRight ( 3 ) helper . build ( "rightArrow" )" at bounding box center [629, 249] width 261 height 279
click at [619, 379] on span "Run" at bounding box center [616, 380] width 45 height 11
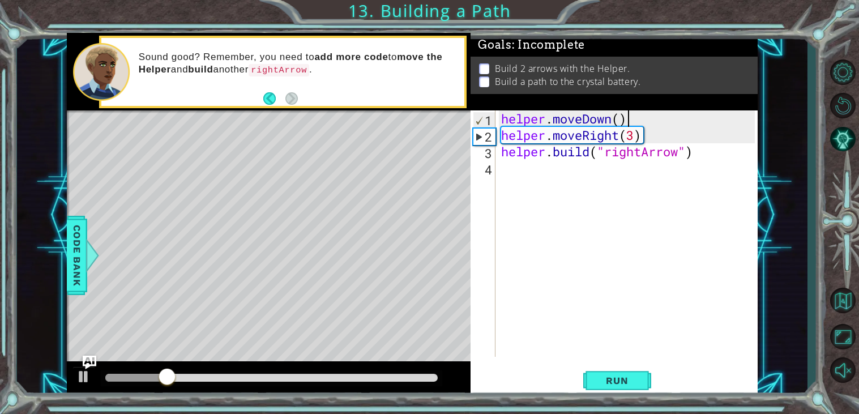
click at [651, 118] on div "helper . moveDown ( ) helper . moveRight ( 3 ) helper . build ( "rightArrow" )" at bounding box center [629, 249] width 261 height 279
type textarea "helper.moveDown()"
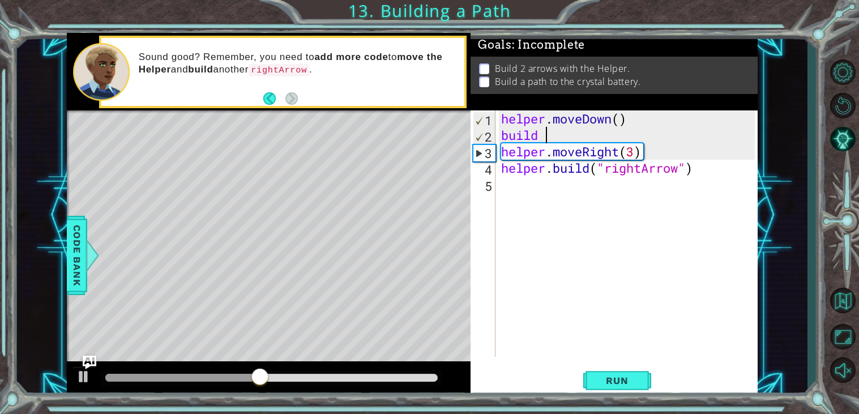
scroll to position [0, 1]
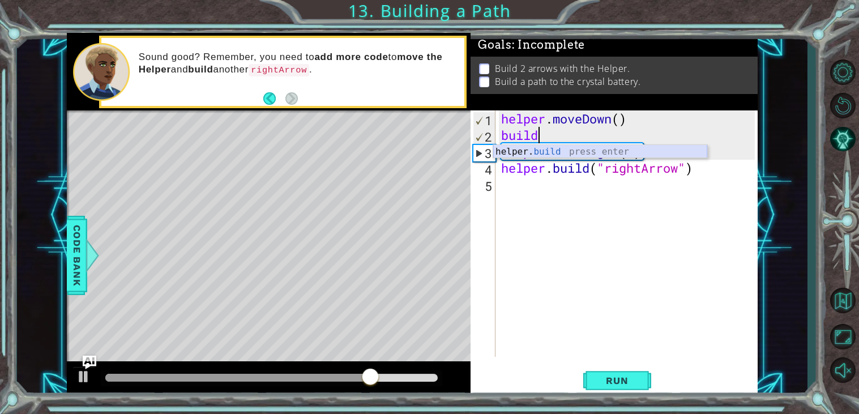
click at [574, 153] on div "helper. build press enter" at bounding box center [600, 165] width 214 height 41
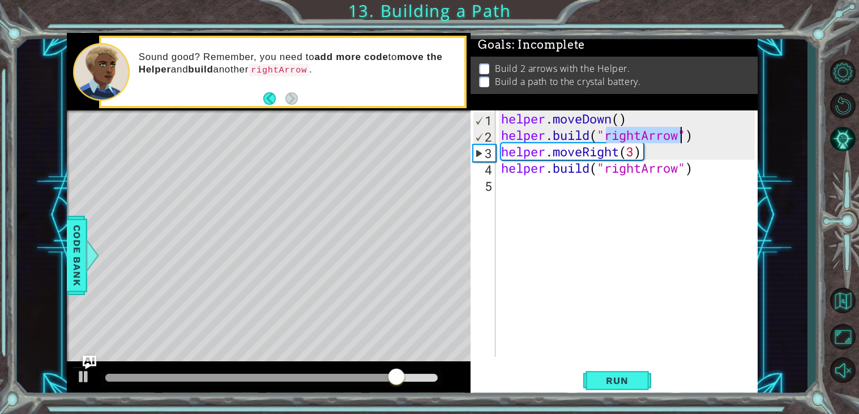
type textarea "[DOMAIN_NAME]("rightArrow")"
click at [657, 136] on div "helper . moveDown ( ) helper . build ( "rightArrow" ) helper . moveRight ( 3 ) …" at bounding box center [627, 233] width 256 height 246
click at [645, 188] on div "helper . moveDown ( ) helper . build ( "rightArrow" ) helper . moveRight ( 3 ) …" at bounding box center [629, 249] width 261 height 279
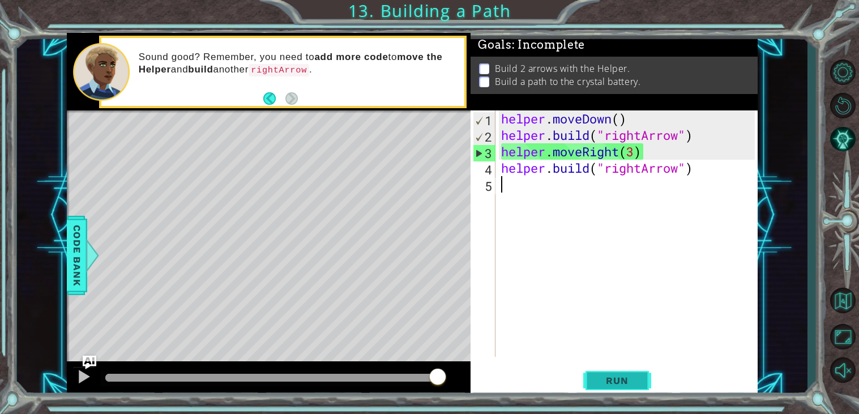
click at [617, 375] on span "Run" at bounding box center [616, 380] width 45 height 11
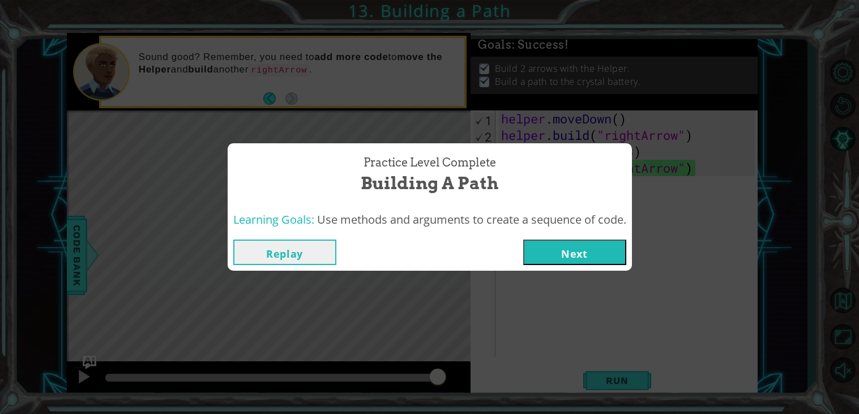
click at [565, 252] on button "Next" at bounding box center [574, 251] width 103 height 25
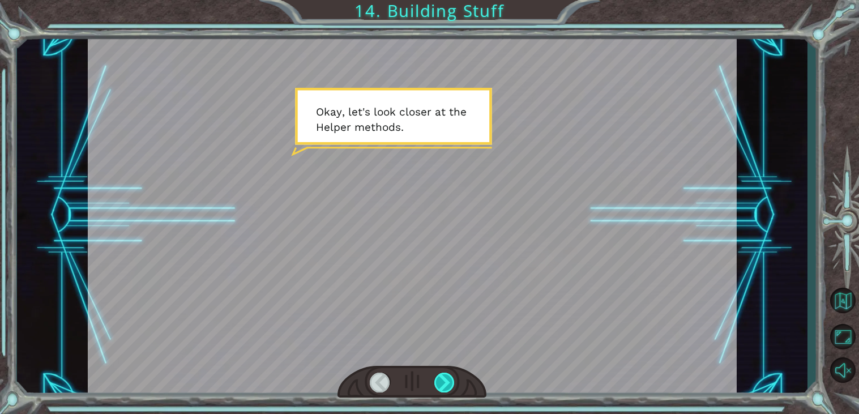
click at [447, 380] on div at bounding box center [444, 382] width 20 height 20
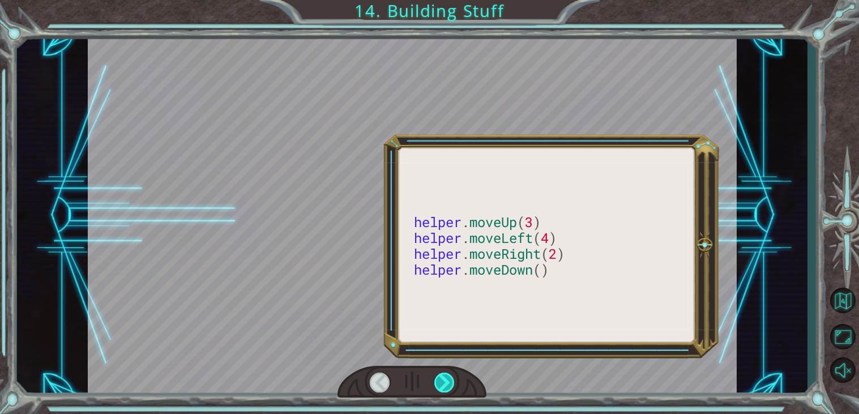
click at [447, 380] on div at bounding box center [444, 382] width 20 height 20
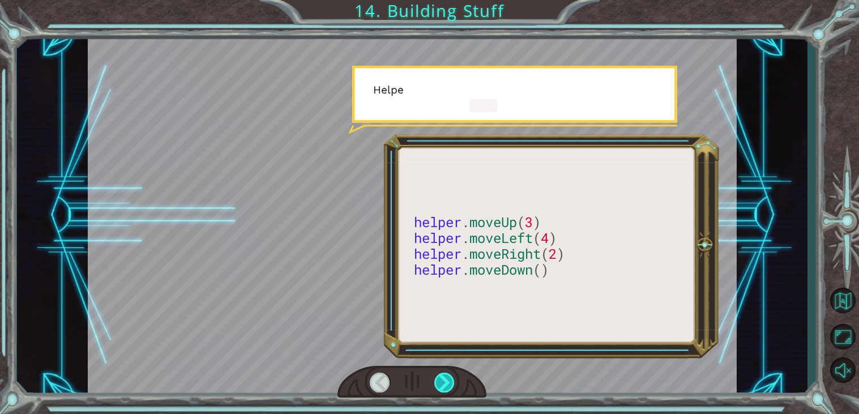
click at [447, 380] on div at bounding box center [444, 382] width 20 height 20
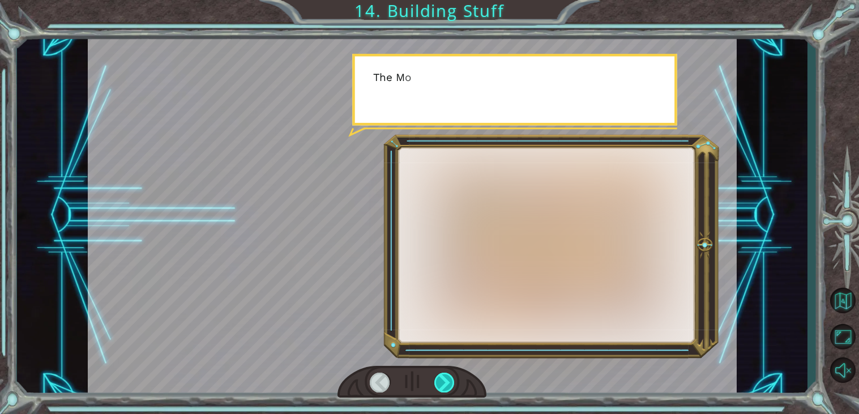
click at [447, 380] on div at bounding box center [444, 382] width 20 height 20
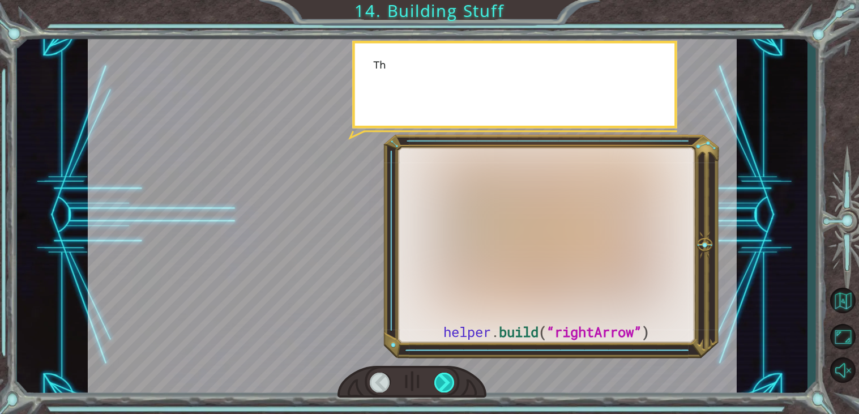
click at [447, 380] on div at bounding box center [444, 382] width 20 height 20
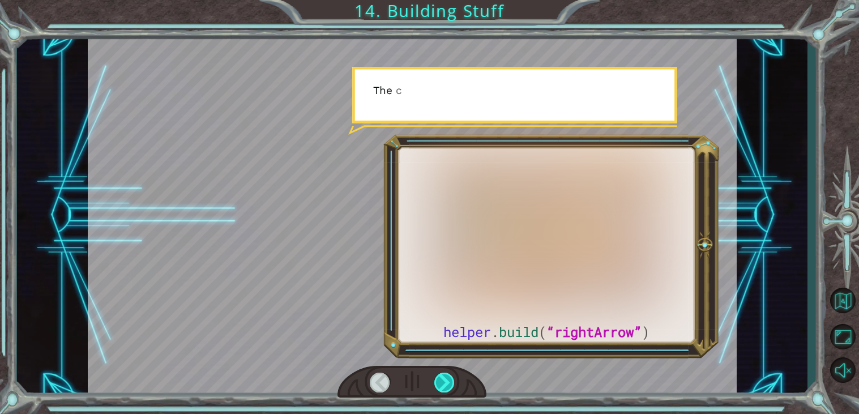
click at [447, 380] on div at bounding box center [444, 382] width 20 height 20
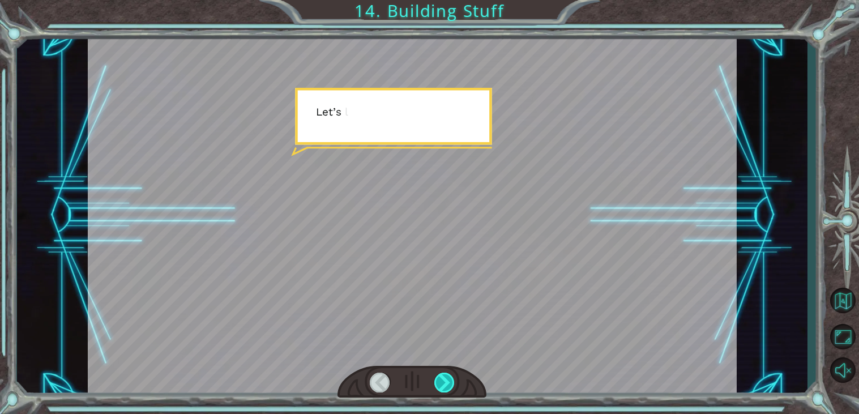
click at [447, 380] on div at bounding box center [444, 382] width 20 height 20
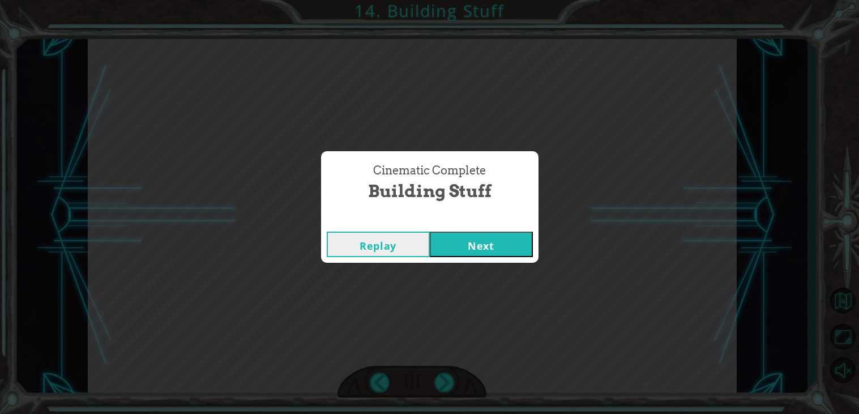
click at [451, 236] on button "Next" at bounding box center [481, 243] width 103 height 25
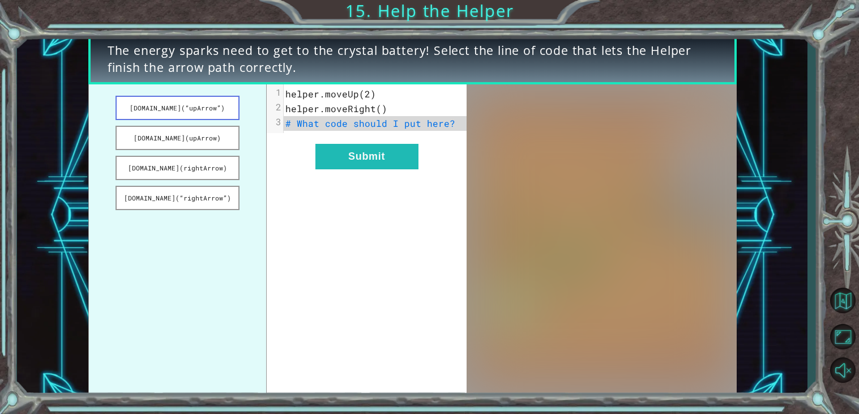
drag, startPoint x: 216, startPoint y: 114, endPoint x: 181, endPoint y: 102, distance: 36.5
click at [181, 102] on button "[DOMAIN_NAME](“upArrow”)" at bounding box center [177, 108] width 124 height 24
click at [373, 125] on span "[DOMAIN_NAME](“upArrow”)" at bounding box center [353, 123] width 136 height 12
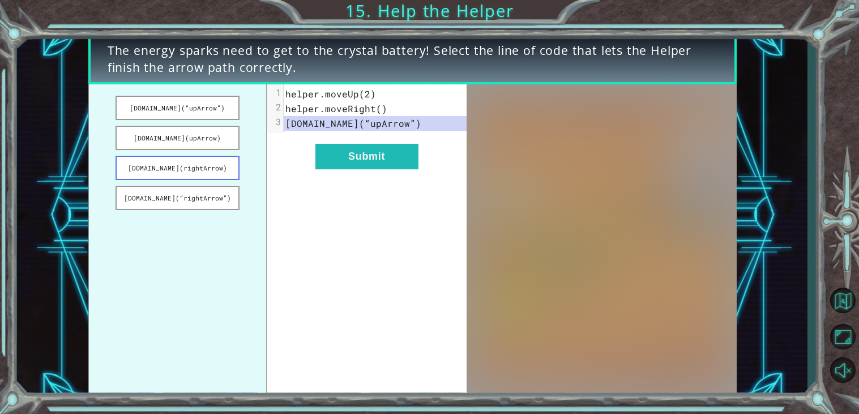
click at [198, 161] on button "[DOMAIN_NAME](rightArrow)" at bounding box center [177, 168] width 124 height 24
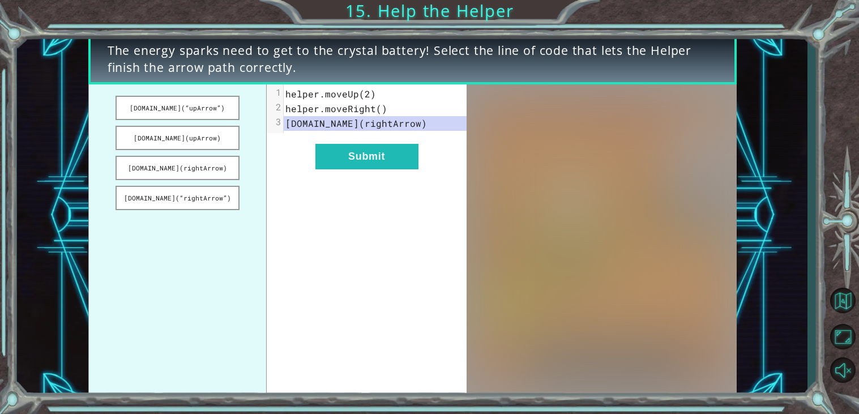
drag, startPoint x: 198, startPoint y: 161, endPoint x: 299, endPoint y: 144, distance: 102.3
click at [299, 144] on div "[DOMAIN_NAME](“upArrow”) [DOMAIN_NAME](upArrow) [DOMAIN_NAME](rightArrow) [DOMA…" at bounding box center [277, 240] width 379 height 313
click at [376, 164] on button "Submit" at bounding box center [366, 156] width 103 height 25
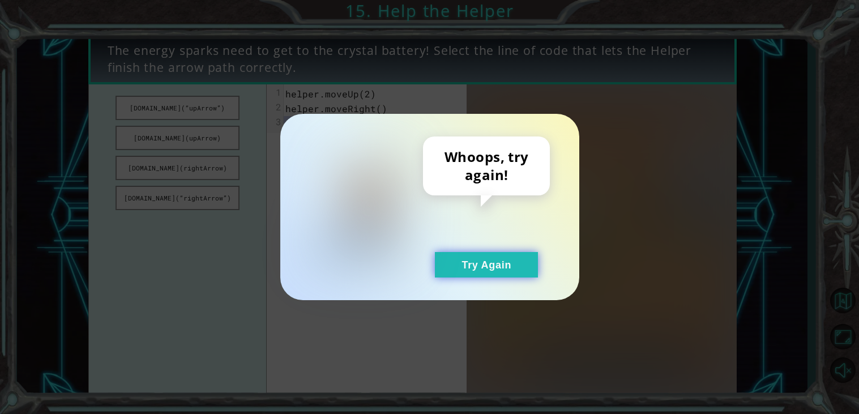
click at [514, 263] on button "Try Again" at bounding box center [486, 264] width 103 height 25
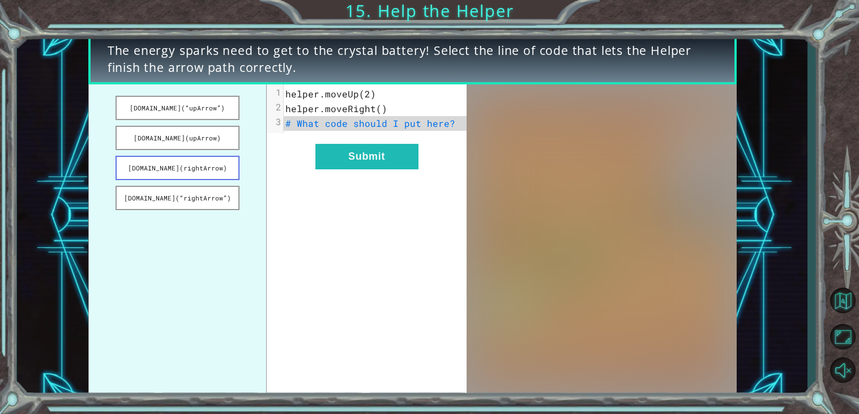
click at [216, 165] on button "[DOMAIN_NAME](rightArrow)" at bounding box center [177, 168] width 124 height 24
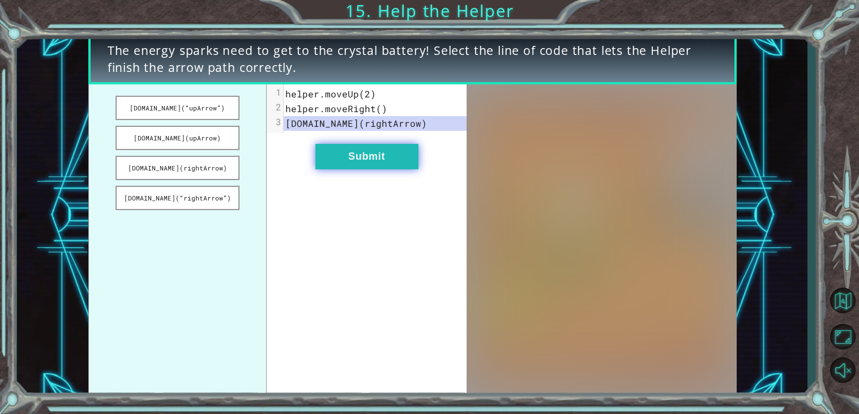
click at [357, 151] on button "Submit" at bounding box center [366, 156] width 103 height 25
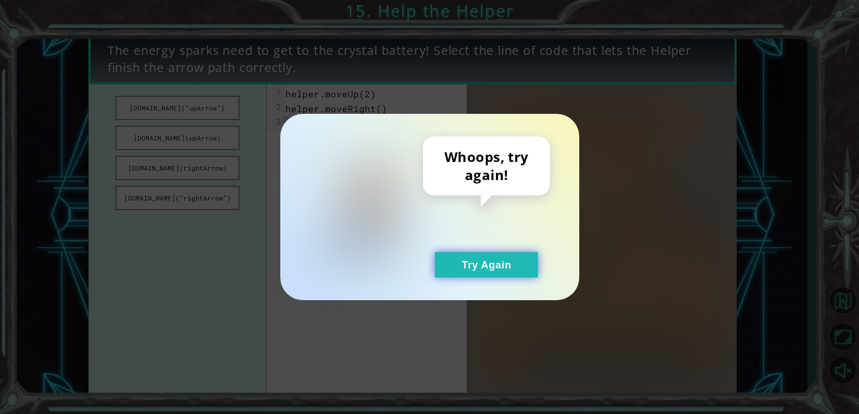
click at [453, 272] on button "Try Again" at bounding box center [486, 264] width 103 height 25
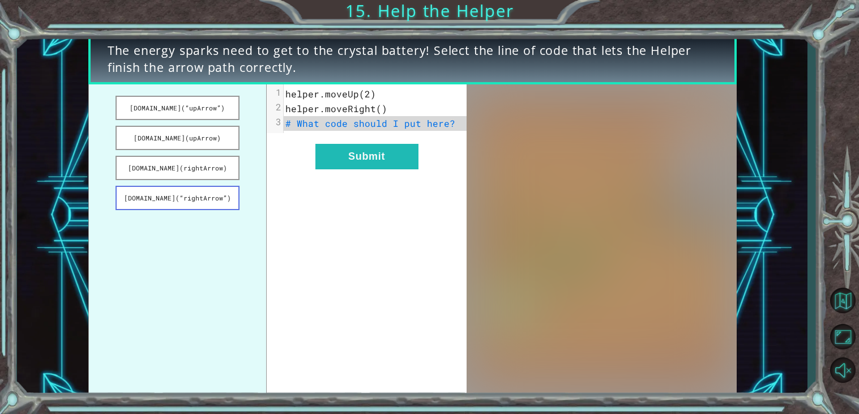
click at [203, 195] on button "[DOMAIN_NAME](“rightArrow”)" at bounding box center [177, 198] width 124 height 24
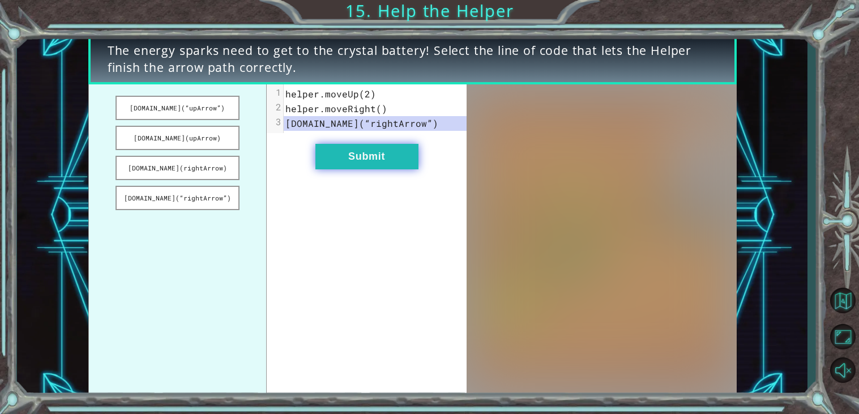
click at [393, 147] on button "Submit" at bounding box center [366, 156] width 103 height 25
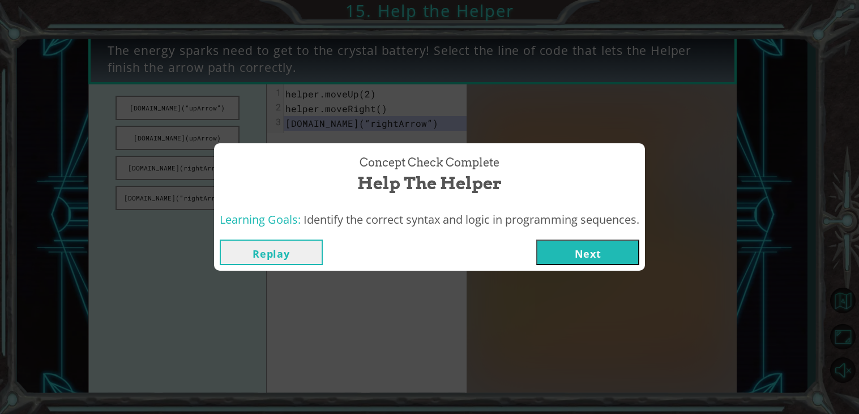
click at [569, 254] on button "Next" at bounding box center [587, 251] width 103 height 25
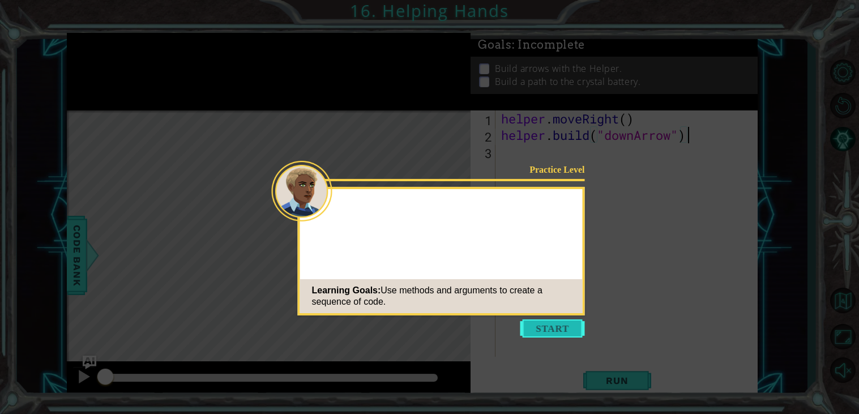
click at [548, 328] on button "Start" at bounding box center [552, 328] width 65 height 18
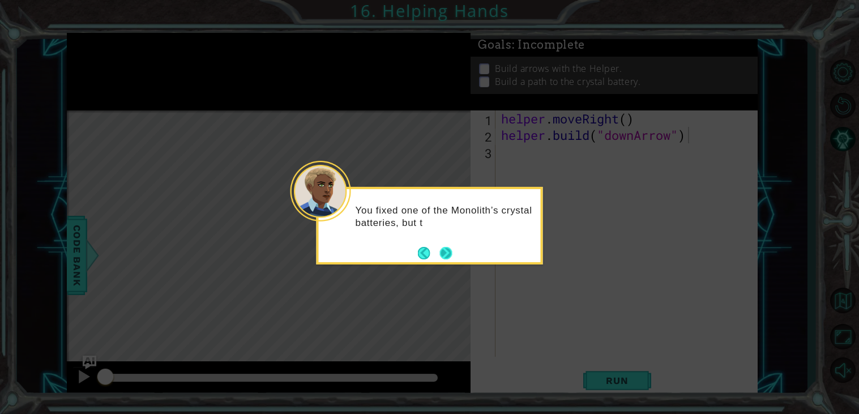
click at [440, 254] on button "Next" at bounding box center [445, 252] width 13 height 13
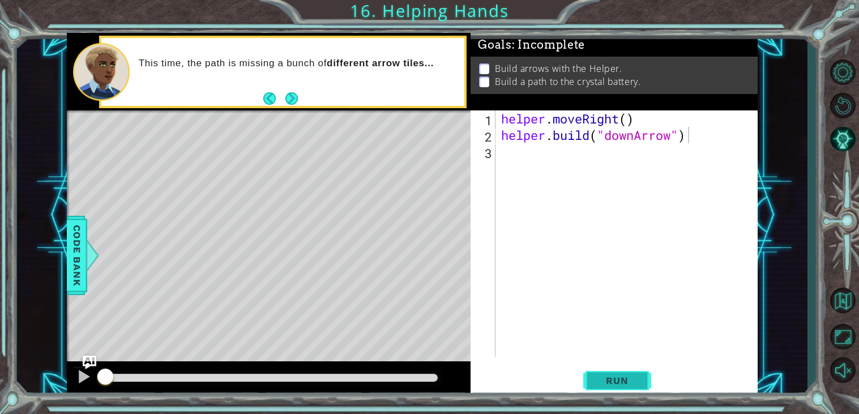
click at [598, 380] on span "Run" at bounding box center [616, 380] width 45 height 11
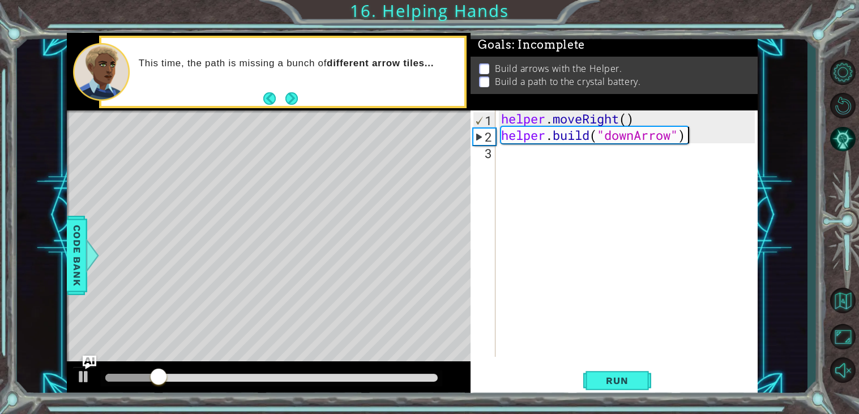
click at [578, 155] on div "helper . moveRight ( ) helper . build ( "downArrow" )" at bounding box center [629, 249] width 261 height 279
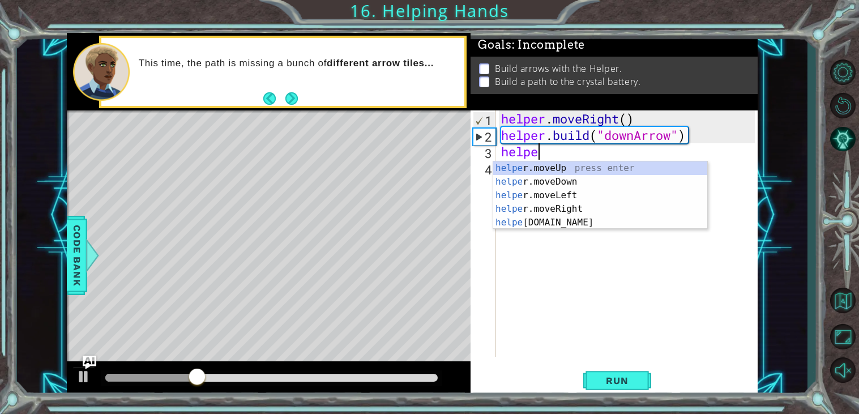
scroll to position [0, 1]
click at [596, 176] on div "helper .moveUp press enter helper .moveDown press enter helper .moveLeft press …" at bounding box center [600, 208] width 214 height 95
type textarea "helper.moveDown(1)"
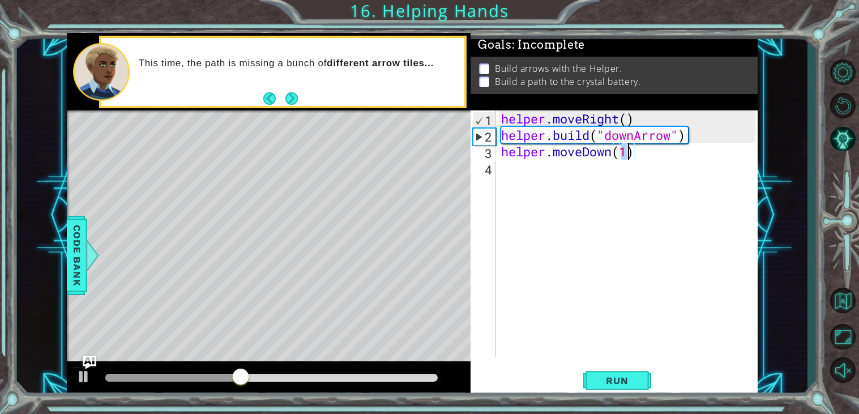
click at [553, 166] on div "helper . moveRight ( ) helper . build ( "downArrow" ) helper . moveDown ( 1 )" at bounding box center [629, 249] width 261 height 279
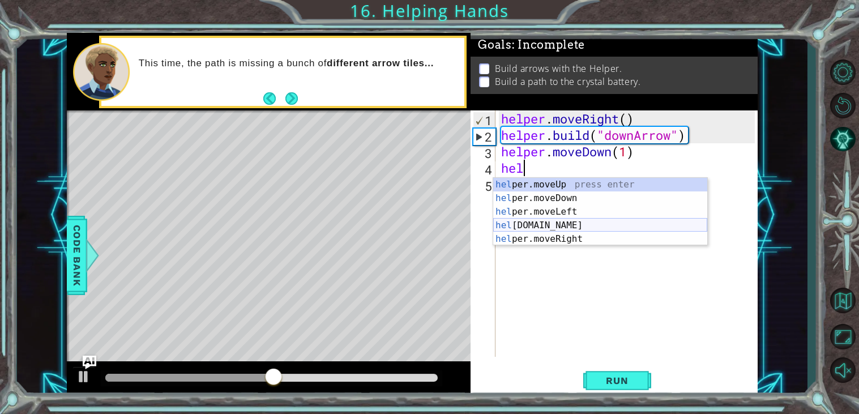
click at [587, 226] on div "hel per.moveUp press enter hel per.moveDown press enter hel per.moveLeft press …" at bounding box center [600, 225] width 214 height 95
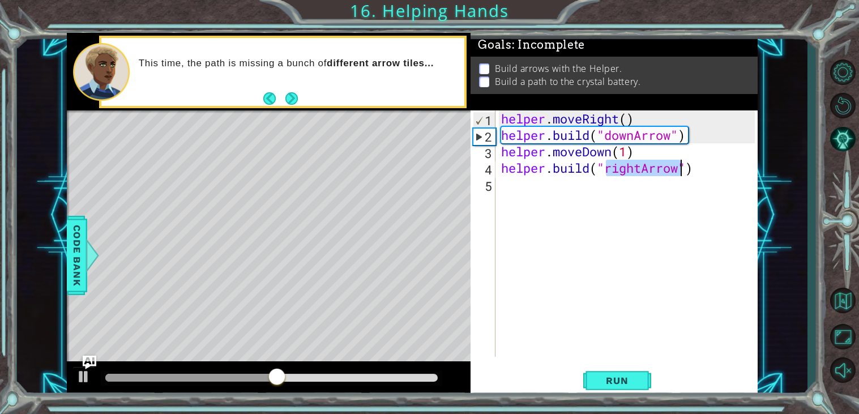
type textarea "[DOMAIN_NAME]("rightArrow")"
click at [645, 186] on div "helper . moveRight ( ) helper . build ( "downArrow" ) helper . moveDown ( 1 ) h…" at bounding box center [629, 249] width 261 height 279
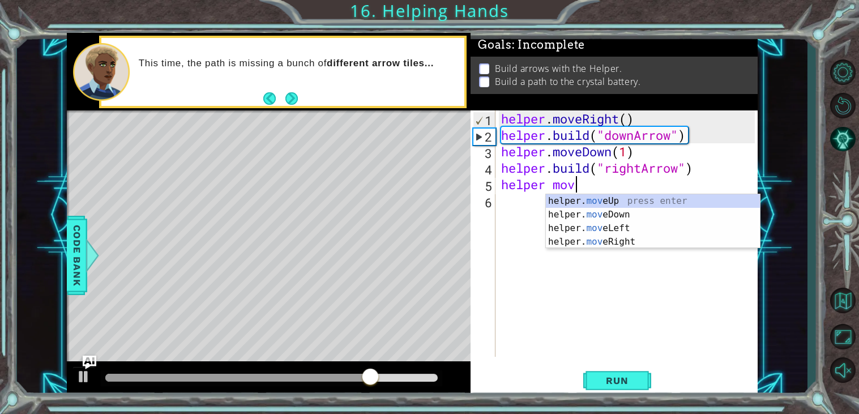
scroll to position [0, 3]
click at [621, 237] on div "helper. move Up press enter helper. move Down press enter helper. move Left pre…" at bounding box center [653, 234] width 214 height 81
type textarea "helper.moveRight(1)"
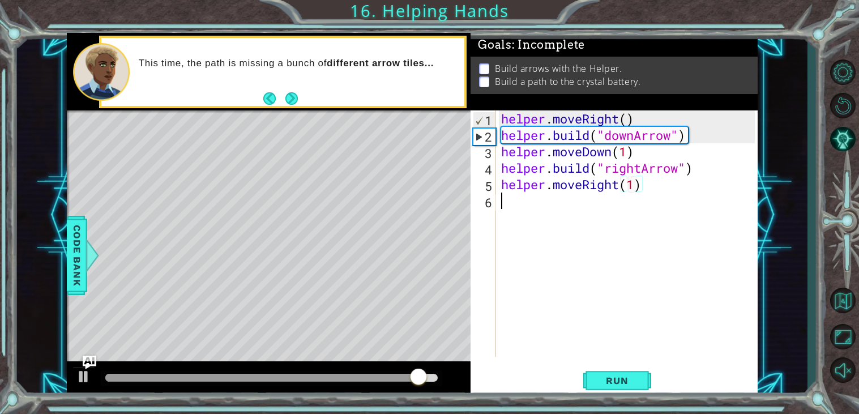
click at [612, 199] on div "helper . moveRight ( ) helper . build ( "downArrow" ) helper . moveDown ( 1 ) h…" at bounding box center [629, 249] width 261 height 279
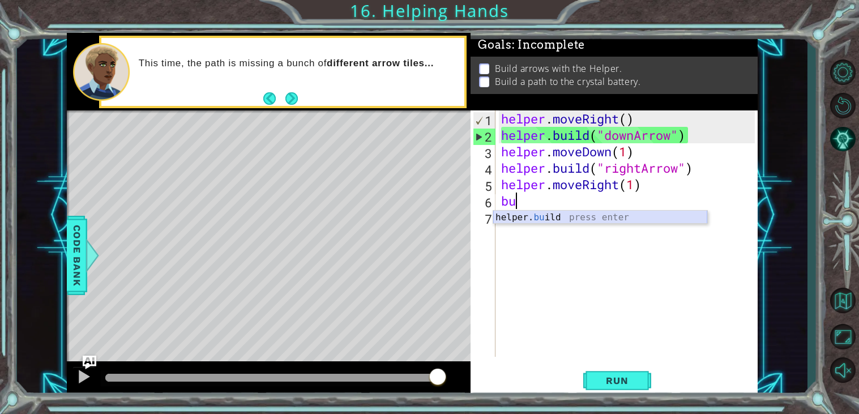
click at [635, 217] on div "helper. bu ild press enter" at bounding box center [600, 231] width 214 height 41
type textarea "[DOMAIN_NAME]("rightArrow")"
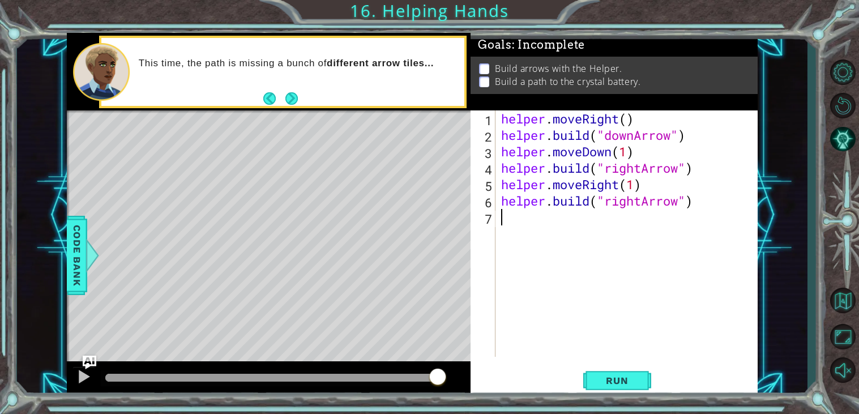
click at [563, 224] on div "helper . moveRight ( ) helper . build ( "downArrow" ) helper . moveDown ( 1 ) h…" at bounding box center [629, 249] width 261 height 279
type textarea "o"
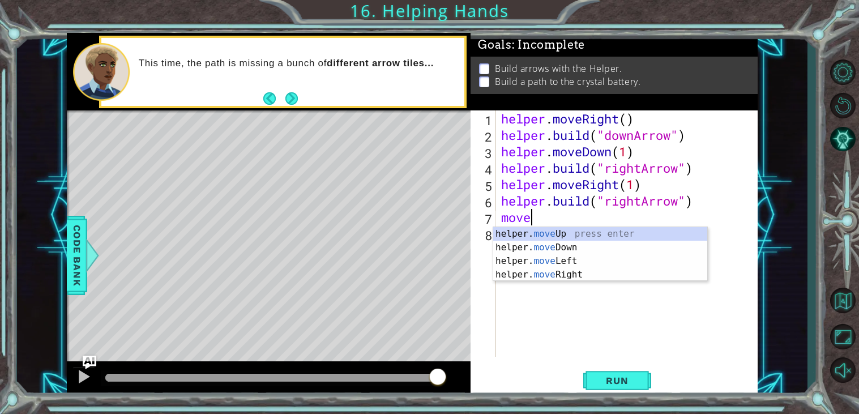
scroll to position [0, 1]
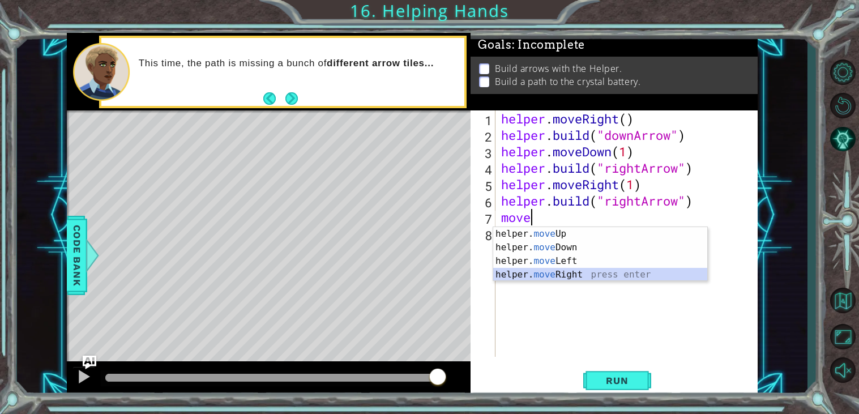
click at [611, 271] on div "helper. move Up press enter helper. move Down press enter helper. move Left pre…" at bounding box center [600, 267] width 214 height 81
type textarea "helper.moveRight(1)"
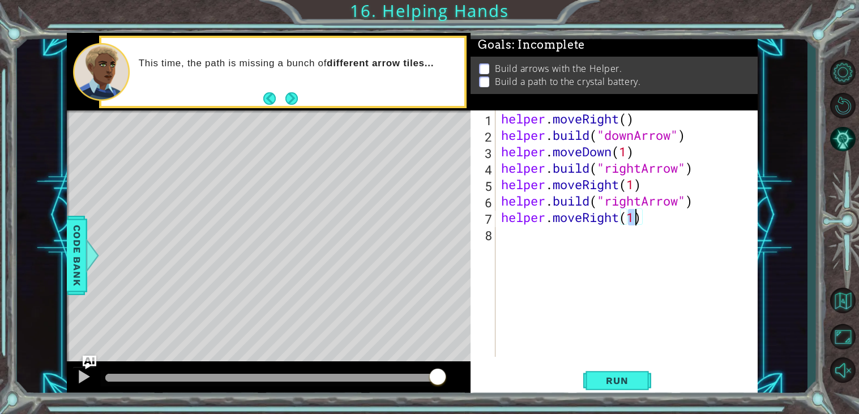
click at [588, 235] on div "helper . moveRight ( ) helper . build ( "downArrow" ) helper . moveDown ( 1 ) h…" at bounding box center [629, 249] width 261 height 279
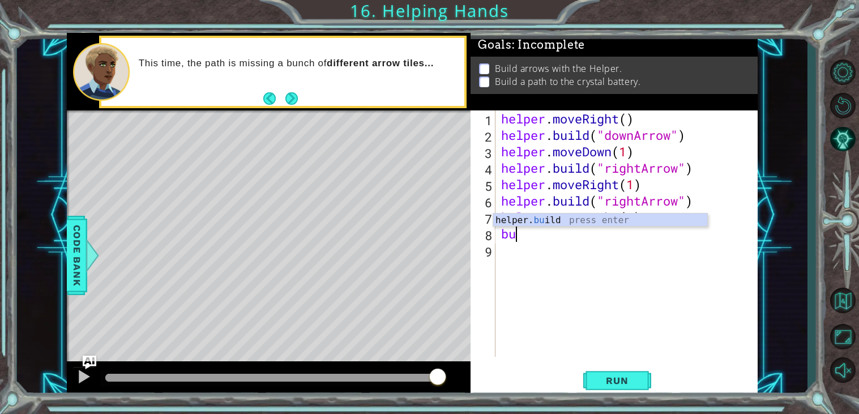
click at [606, 223] on div "helper. bu ild press enter" at bounding box center [600, 233] width 214 height 41
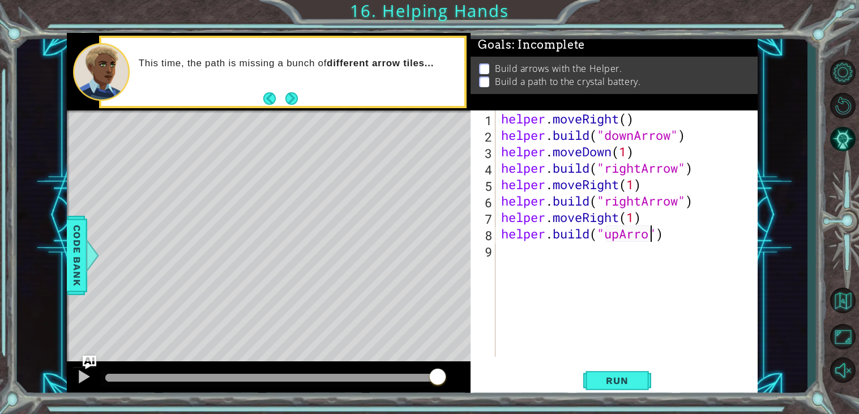
scroll to position [0, 7]
type textarea "[DOMAIN_NAME]("upArrow")"
click at [628, 376] on span "Run" at bounding box center [616, 380] width 45 height 11
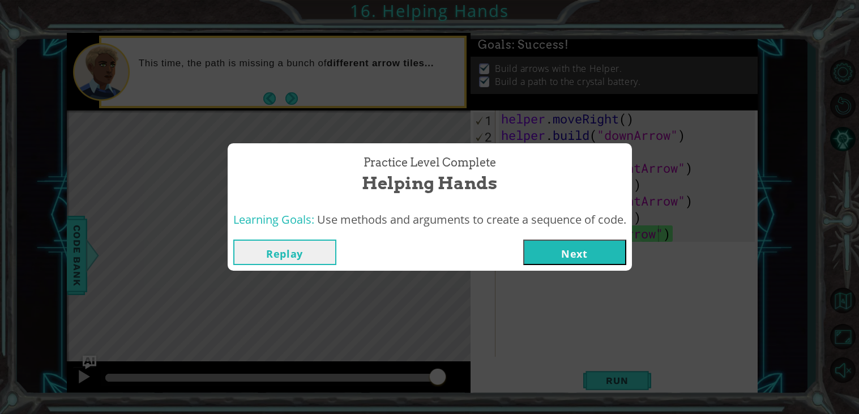
click at [584, 255] on button "Next" at bounding box center [574, 251] width 103 height 25
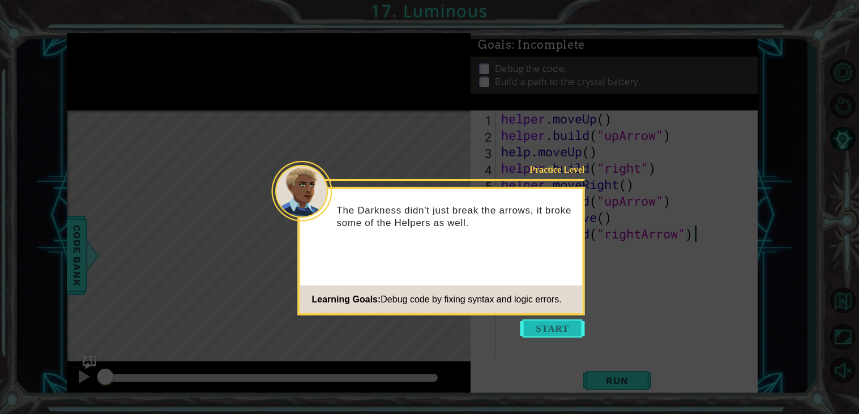
click at [555, 327] on button "Start" at bounding box center [552, 328] width 65 height 18
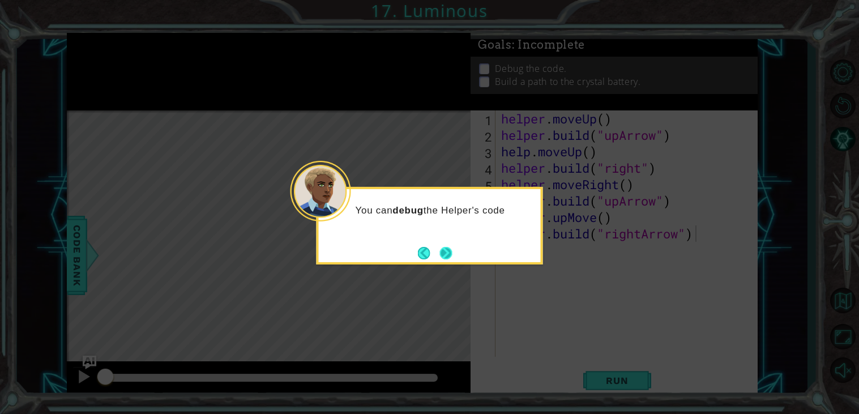
click at [440, 251] on button "Next" at bounding box center [445, 252] width 12 height 12
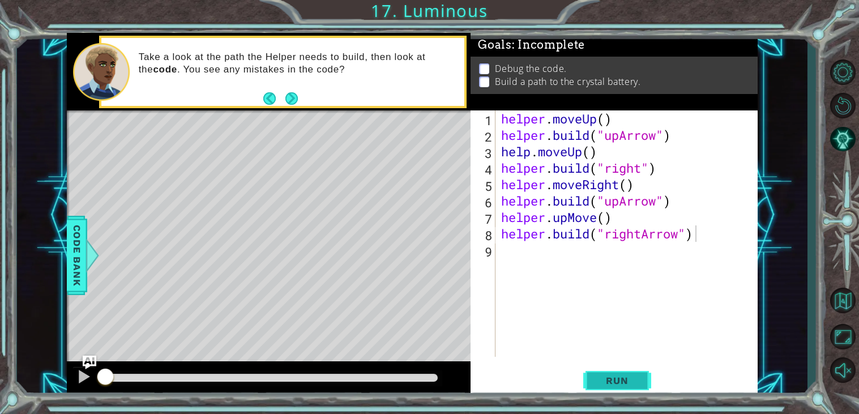
click at [614, 376] on span "Run" at bounding box center [616, 380] width 45 height 11
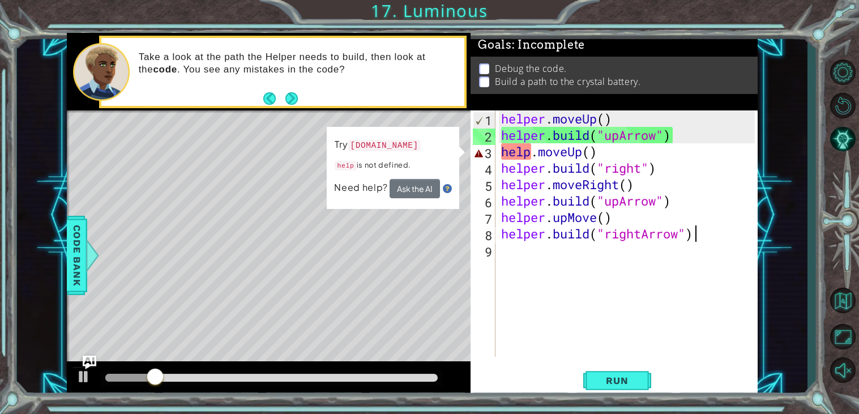
click at [534, 154] on div "helper . moveUp ( ) helper . build ( "upArrow" ) help . moveUp ( ) helper . bui…" at bounding box center [629, 249] width 261 height 279
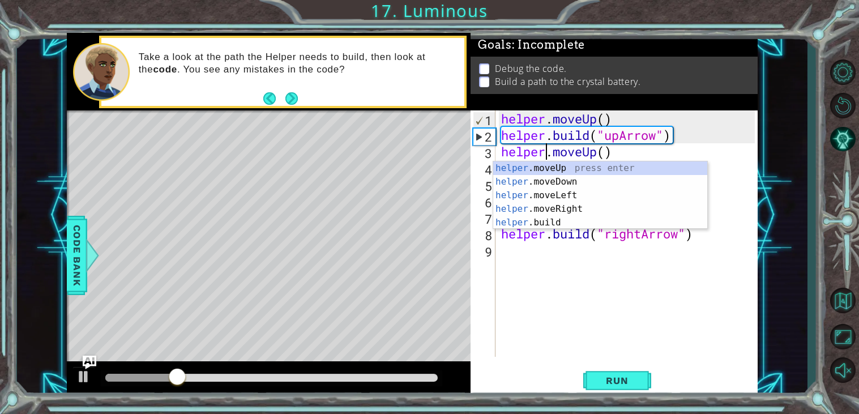
scroll to position [0, 2]
click at [607, 151] on div "helper . moveUp ( ) helper . build ( "upArrow" ) helper . moveUp ( ) helper . b…" at bounding box center [629, 249] width 261 height 279
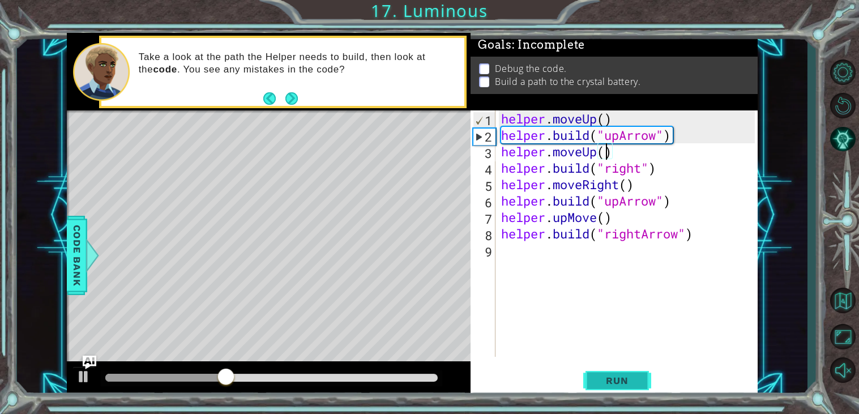
click at [610, 377] on span "Run" at bounding box center [616, 380] width 45 height 11
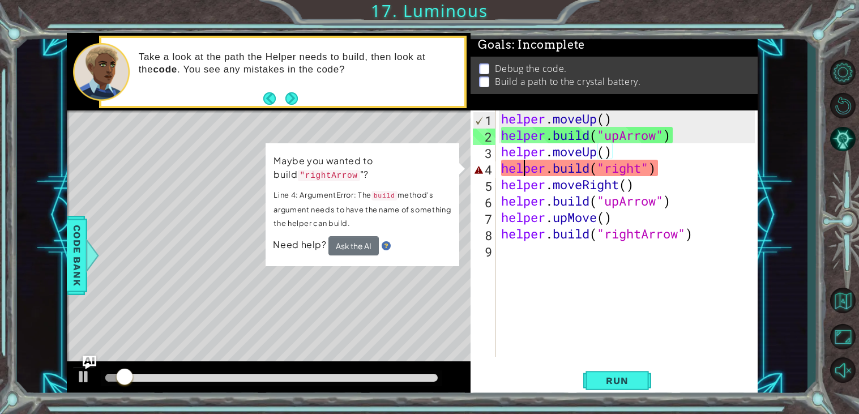
click at [522, 175] on div "helper . moveUp ( ) helper . build ( "upArrow" ) helper . moveUp ( ) helper . b…" at bounding box center [629, 249] width 261 height 279
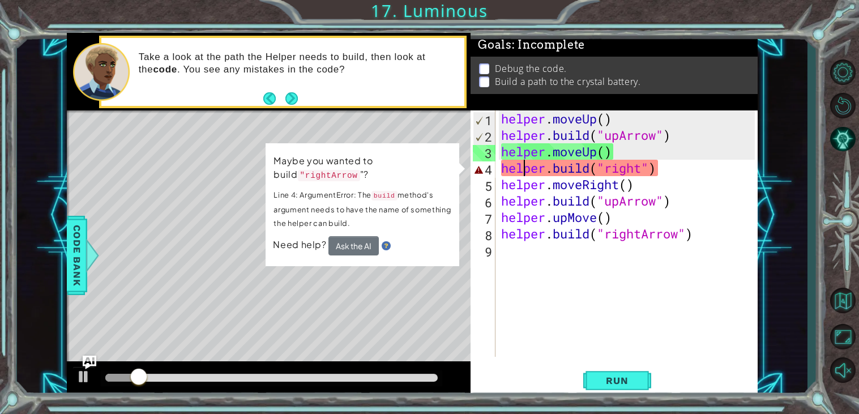
click at [640, 166] on div "helper . moveUp ( ) helper . build ( "upArrow" ) helper . moveUp ( ) helper . b…" at bounding box center [629, 249] width 261 height 279
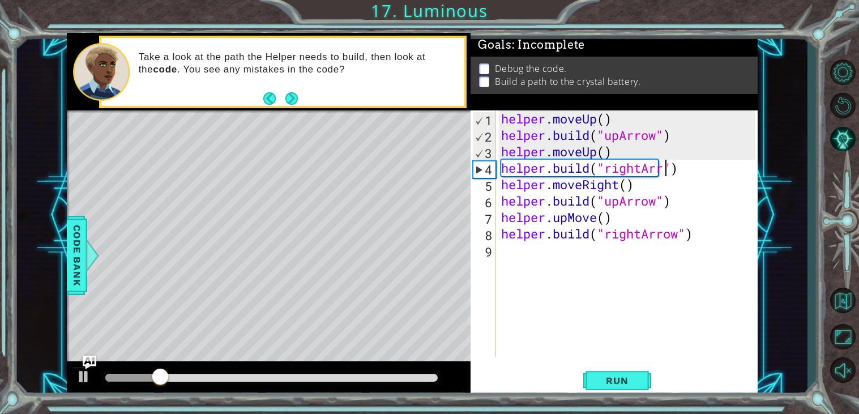
scroll to position [0, 7]
click at [640, 381] on button "Run" at bounding box center [617, 380] width 68 height 29
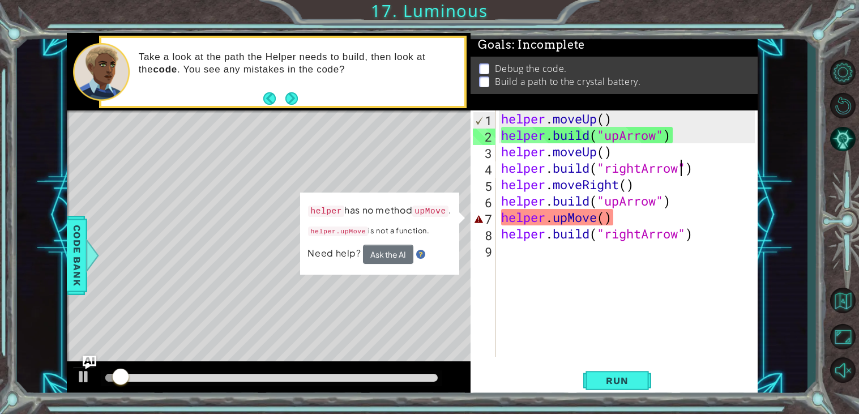
click at [602, 225] on div "helper . moveUp ( ) helper . build ( "upArrow" ) helper . moveUp ( ) helper . b…" at bounding box center [629, 249] width 261 height 279
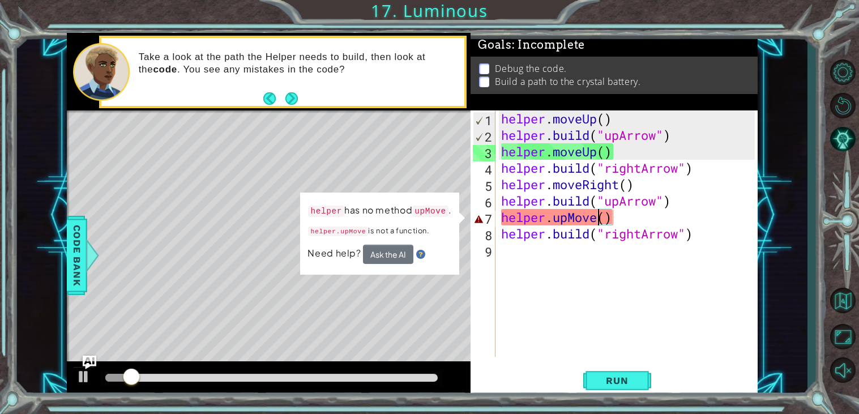
click at [517, 218] on div "helper . moveUp ( ) helper . build ( "upArrow" ) helper . moveUp ( ) helper . b…" at bounding box center [629, 249] width 261 height 279
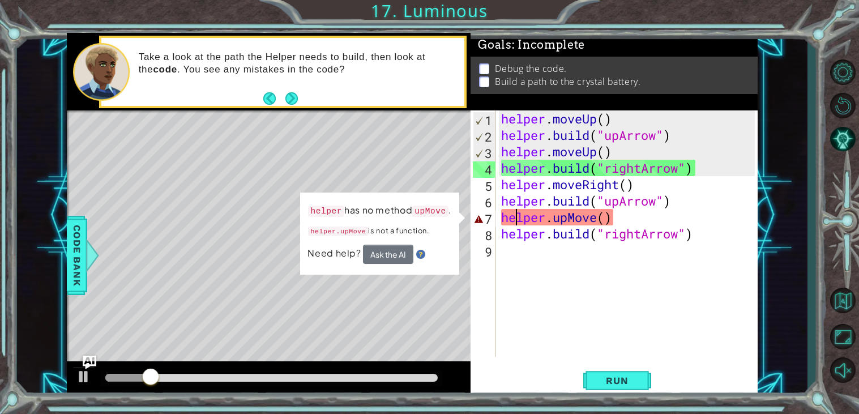
click at [570, 220] on div "helper . moveUp ( ) helper . build ( "upArrow" ) helper . moveUp ( ) helper . b…" at bounding box center [629, 249] width 261 height 279
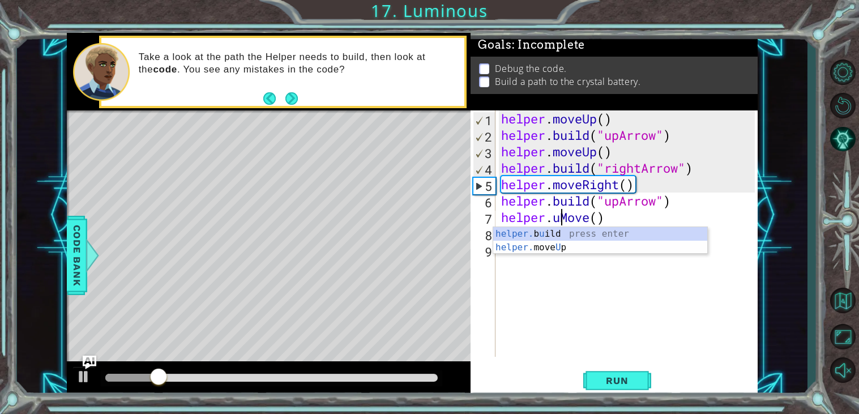
scroll to position [0, 3]
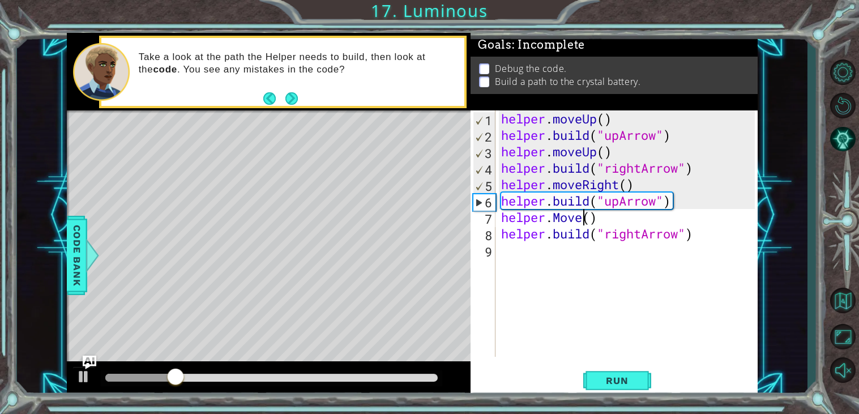
click at [583, 219] on div "helper . moveUp ( ) helper . build ( "upArrow" ) helper . moveUp ( ) helper . b…" at bounding box center [629, 249] width 261 height 279
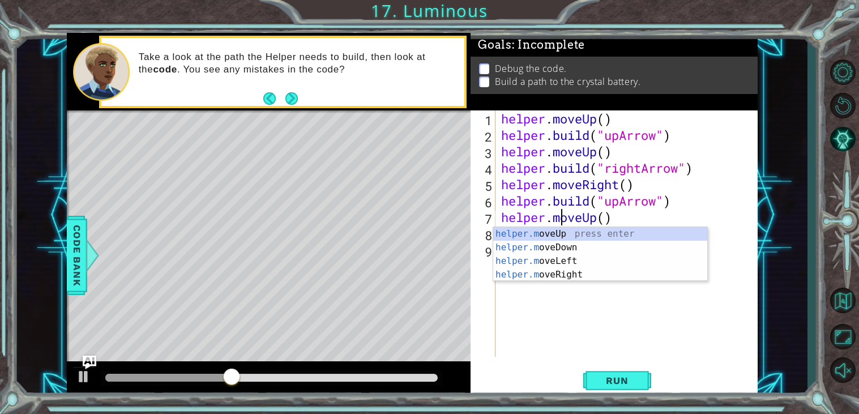
scroll to position [0, 3]
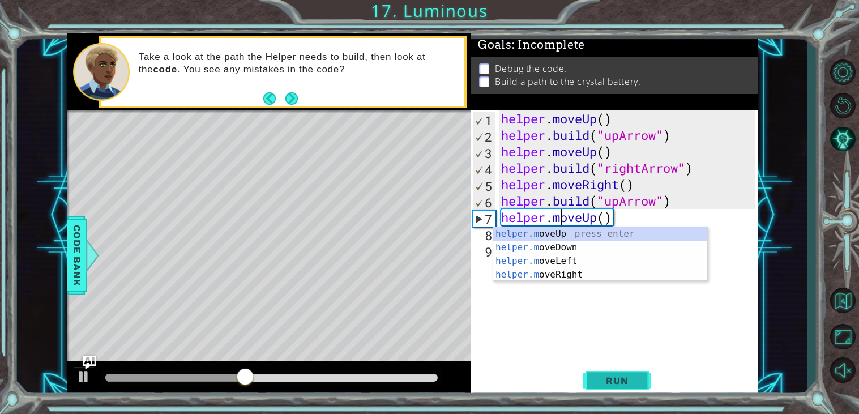
type textarea "helper.moveUp()"
click at [619, 372] on button "Run" at bounding box center [617, 380] width 68 height 29
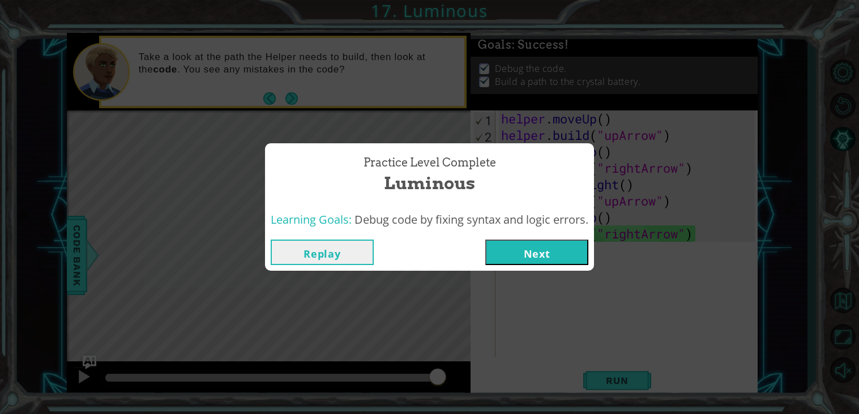
click at [531, 248] on button "Next" at bounding box center [536, 251] width 103 height 25
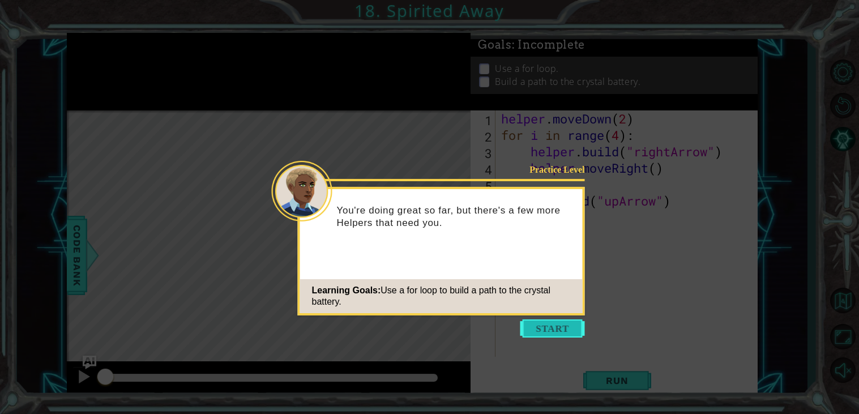
click at [542, 326] on button "Start" at bounding box center [552, 328] width 65 height 18
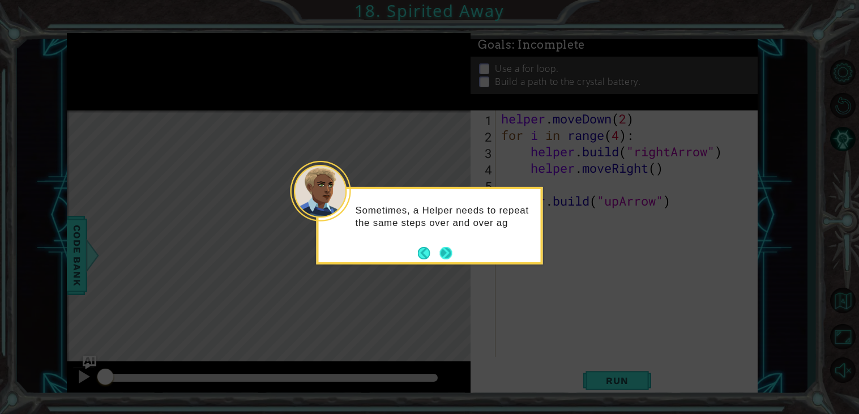
click at [440, 254] on button "Next" at bounding box center [445, 252] width 15 height 15
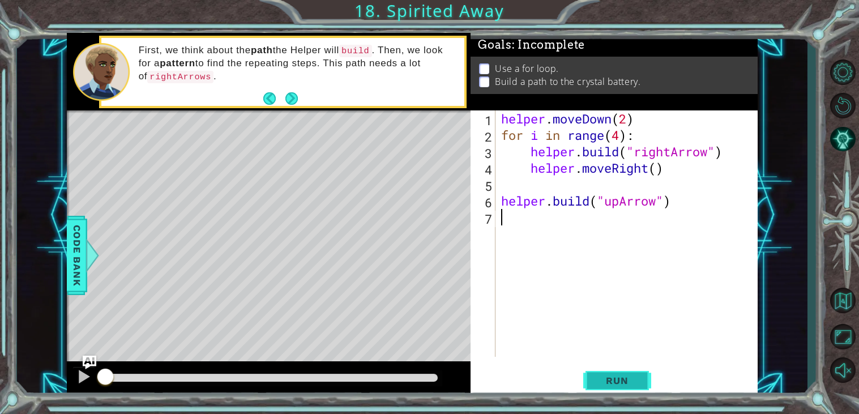
click at [630, 383] on span "Run" at bounding box center [616, 380] width 45 height 11
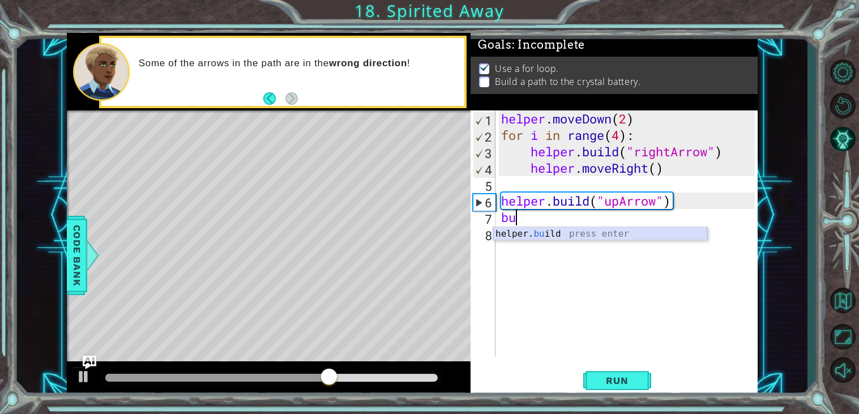
click at [556, 234] on div "helper. bu ild press enter" at bounding box center [600, 247] width 214 height 41
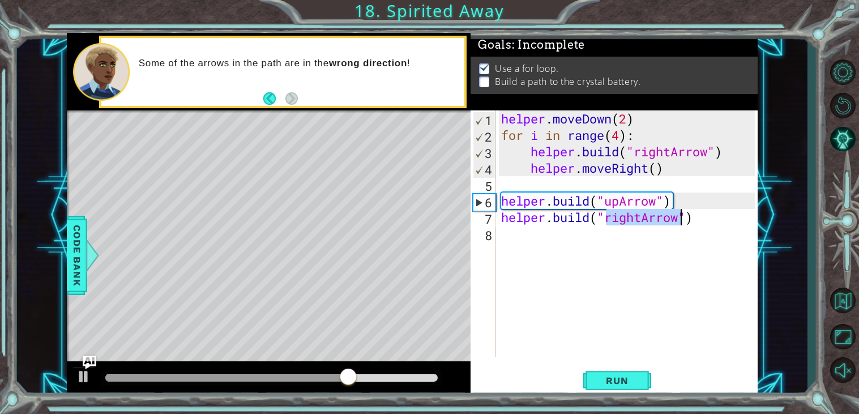
click at [579, 220] on div "helper . moveDown ( 2 ) for i in range ( 4 ) : helper . build ( "rightArrow" ) …" at bounding box center [629, 249] width 261 height 279
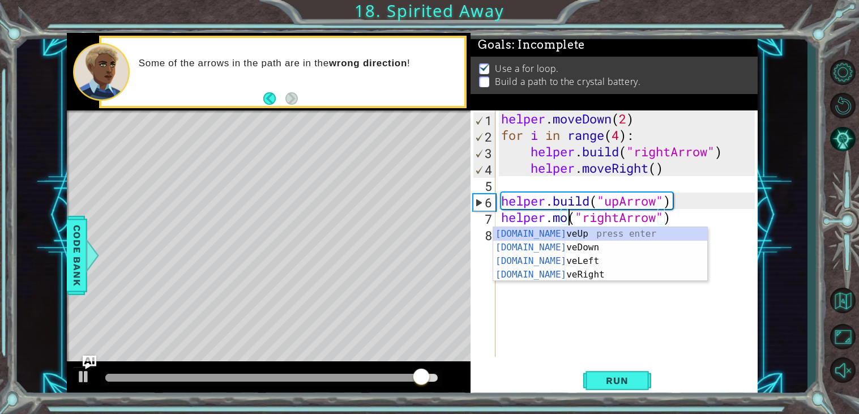
scroll to position [0, 2]
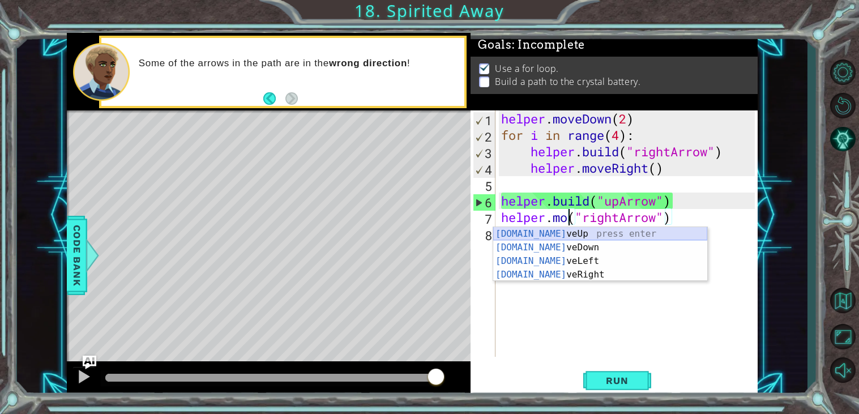
click at [584, 231] on div "[DOMAIN_NAME] veUp press enter [DOMAIN_NAME] veDown press enter [DOMAIN_NAME] v…" at bounding box center [600, 267] width 214 height 81
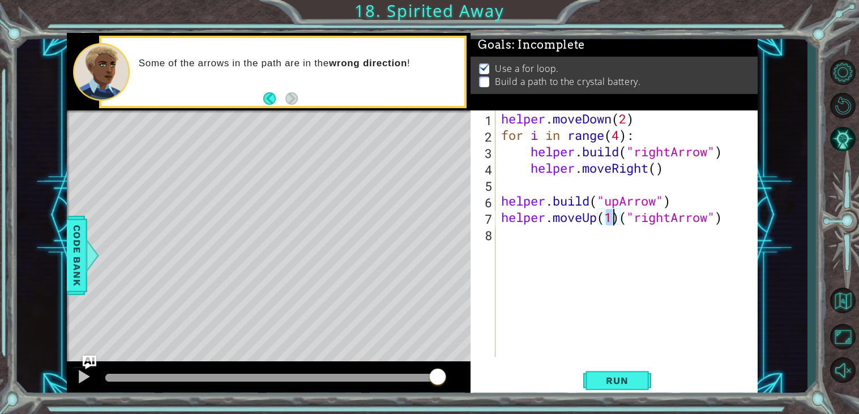
click at [663, 222] on div "helper . moveDown ( 2 ) for i in range ( 4 ) : helper . build ( "rightArrow" ) …" at bounding box center [629, 249] width 261 height 279
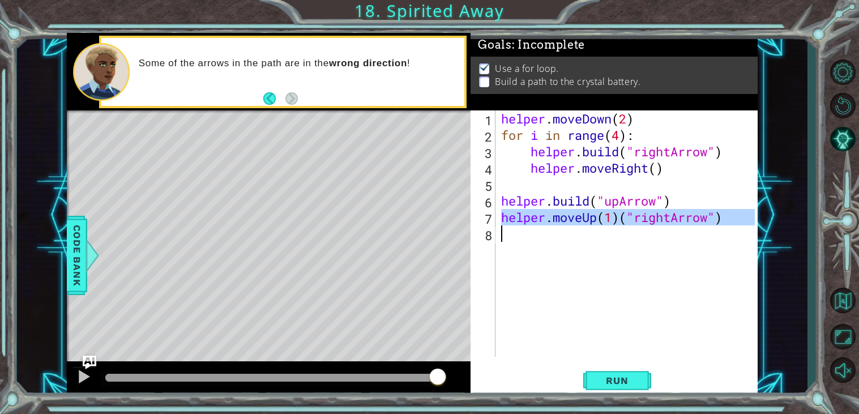
click at [663, 222] on div "helper . moveDown ( 2 ) for i in range ( 4 ) : helper . build ( "rightArrow" ) …" at bounding box center [627, 233] width 256 height 246
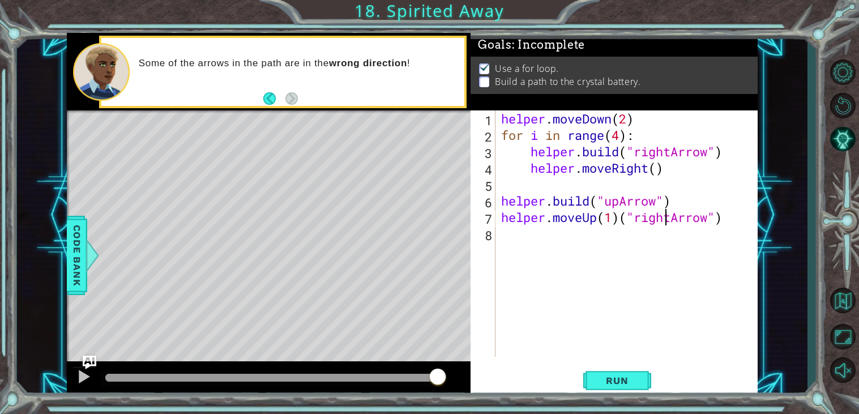
click at [663, 222] on div "helper . moveDown ( 2 ) for i in range ( 4 ) : helper . build ( "rightArrow" ) …" at bounding box center [629, 249] width 261 height 279
click at [621, 218] on div "helper . moveDown ( 2 ) for i in range ( 4 ) : helper . build ( "rightArrow" ) …" at bounding box center [629, 249] width 261 height 279
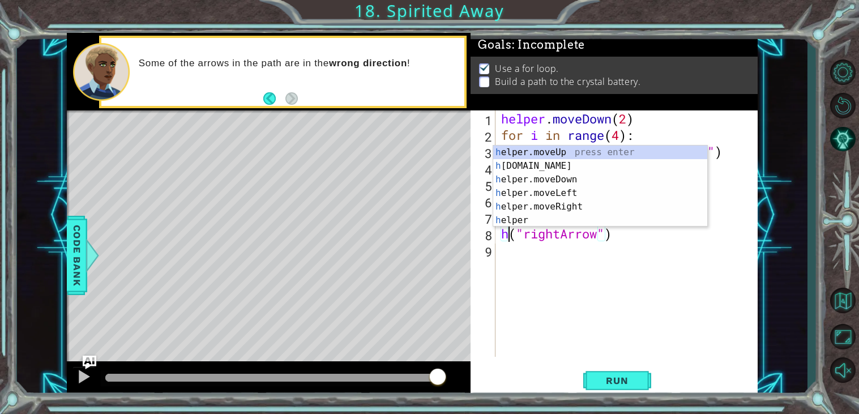
scroll to position [0, 1]
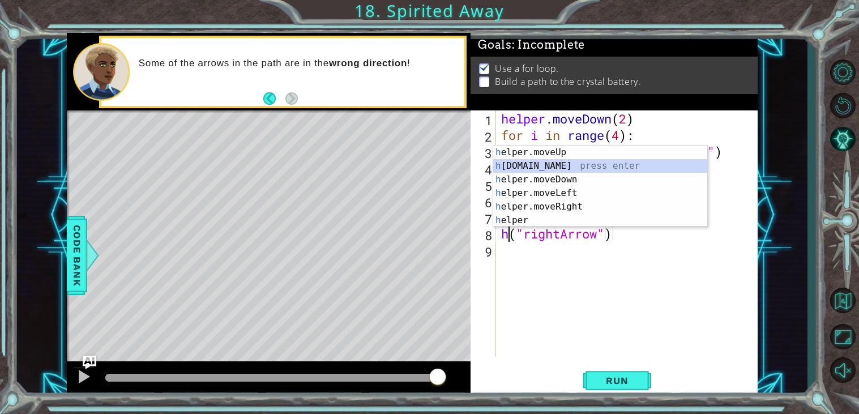
click at [550, 161] on div "h elper.moveUp press enter h [DOMAIN_NAME] press enter h elper.moveDown press e…" at bounding box center [600, 199] width 214 height 109
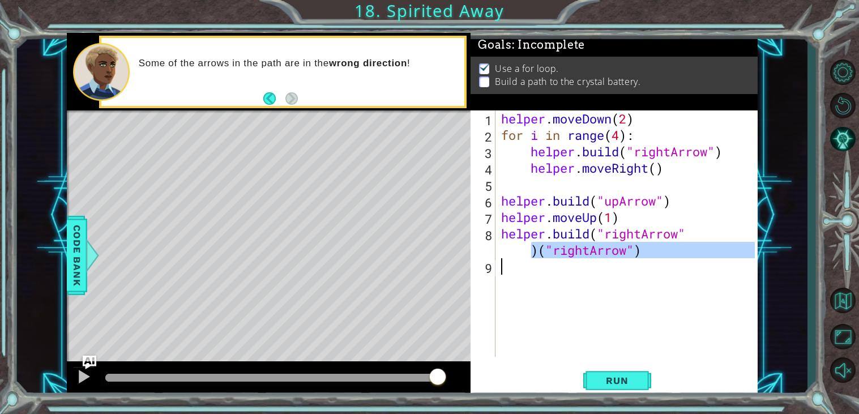
drag, startPoint x: 526, startPoint y: 255, endPoint x: 671, endPoint y: 266, distance: 145.9
click at [671, 266] on div "helper . moveDown ( 2 ) for i in range ( 4 ) : helper . build ( "rightArrow" ) …" at bounding box center [629, 249] width 261 height 279
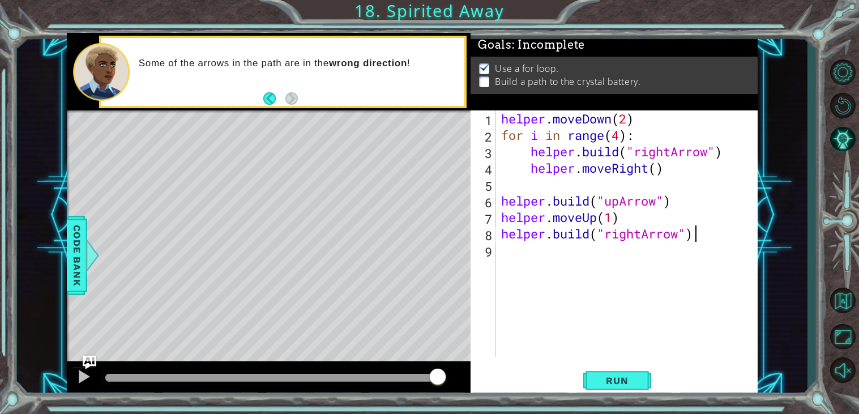
scroll to position [0, 8]
drag, startPoint x: 642, startPoint y: 235, endPoint x: 608, endPoint y: 238, distance: 34.6
click at [608, 238] on div "helper . moveDown ( 2 ) for i in range ( 4 ) : helper . build ( "rightArrow" ) …" at bounding box center [629, 249] width 261 height 279
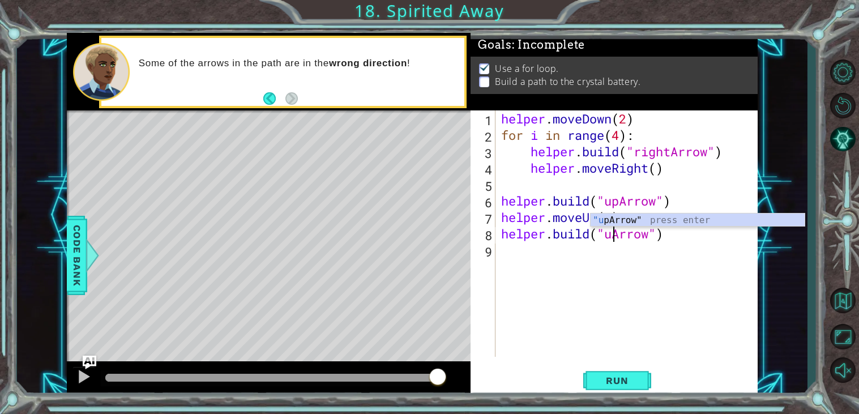
scroll to position [0, 5]
type textarea "[DOMAIN_NAME]("upArrow")"
click at [615, 374] on button "Run" at bounding box center [617, 380] width 68 height 29
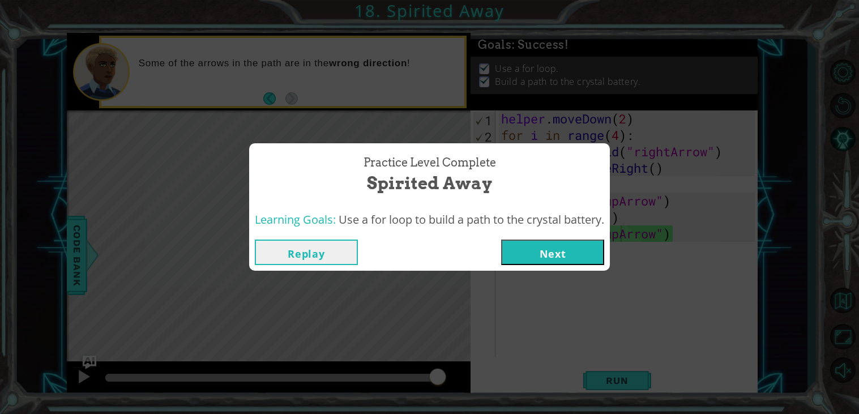
click at [573, 248] on button "Next" at bounding box center [552, 251] width 103 height 25
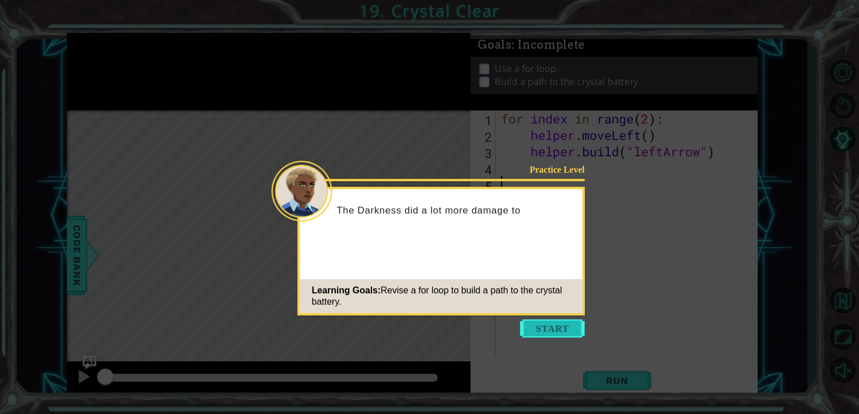
click at [565, 330] on button "Start" at bounding box center [552, 328] width 65 height 18
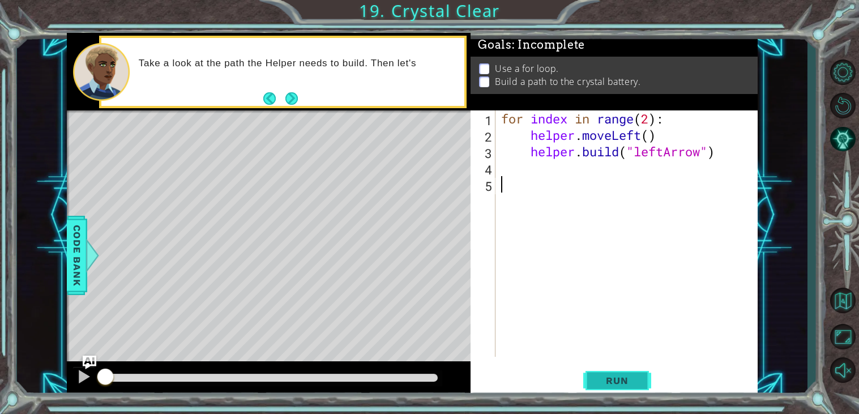
click at [618, 376] on span "Run" at bounding box center [616, 380] width 45 height 11
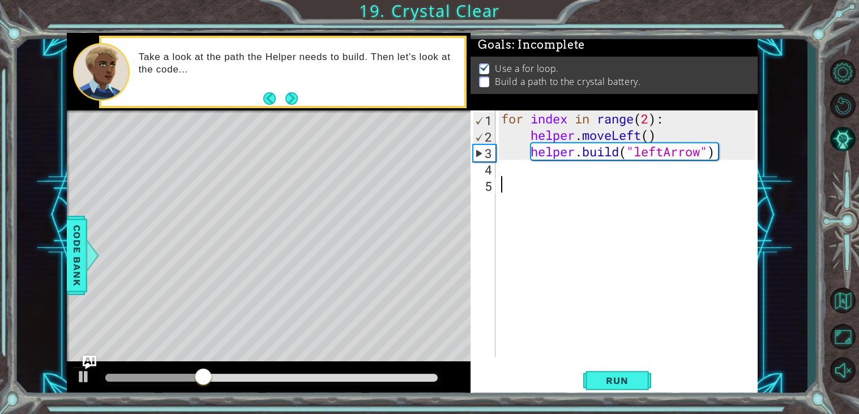
click at [646, 122] on div "for index in range ( 2 ) : helper . moveLeft ( ) helper . build ( "leftArrow" )" at bounding box center [629, 249] width 261 height 279
click at [649, 121] on div "for index in range ( 2 ) : helper . moveLeft ( ) helper . build ( "leftArrow" )" at bounding box center [629, 249] width 261 height 279
type textarea "for index in range(4):"
click at [631, 380] on span "Run" at bounding box center [616, 380] width 45 height 11
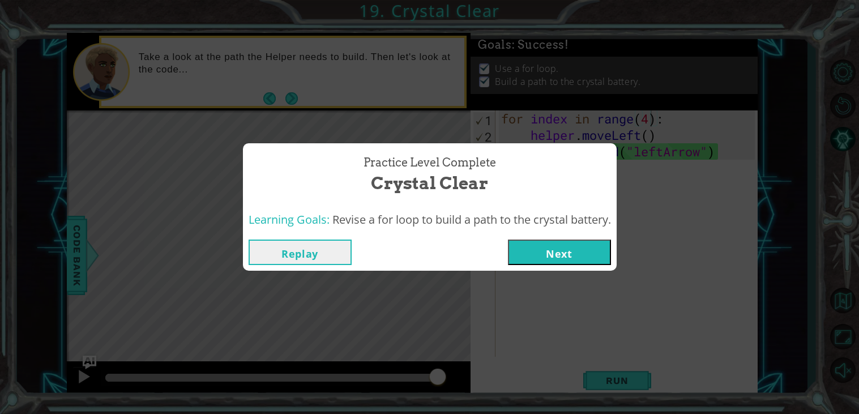
click at [569, 246] on button "Next" at bounding box center [559, 251] width 103 height 25
